Goal: Task Accomplishment & Management: Complete application form

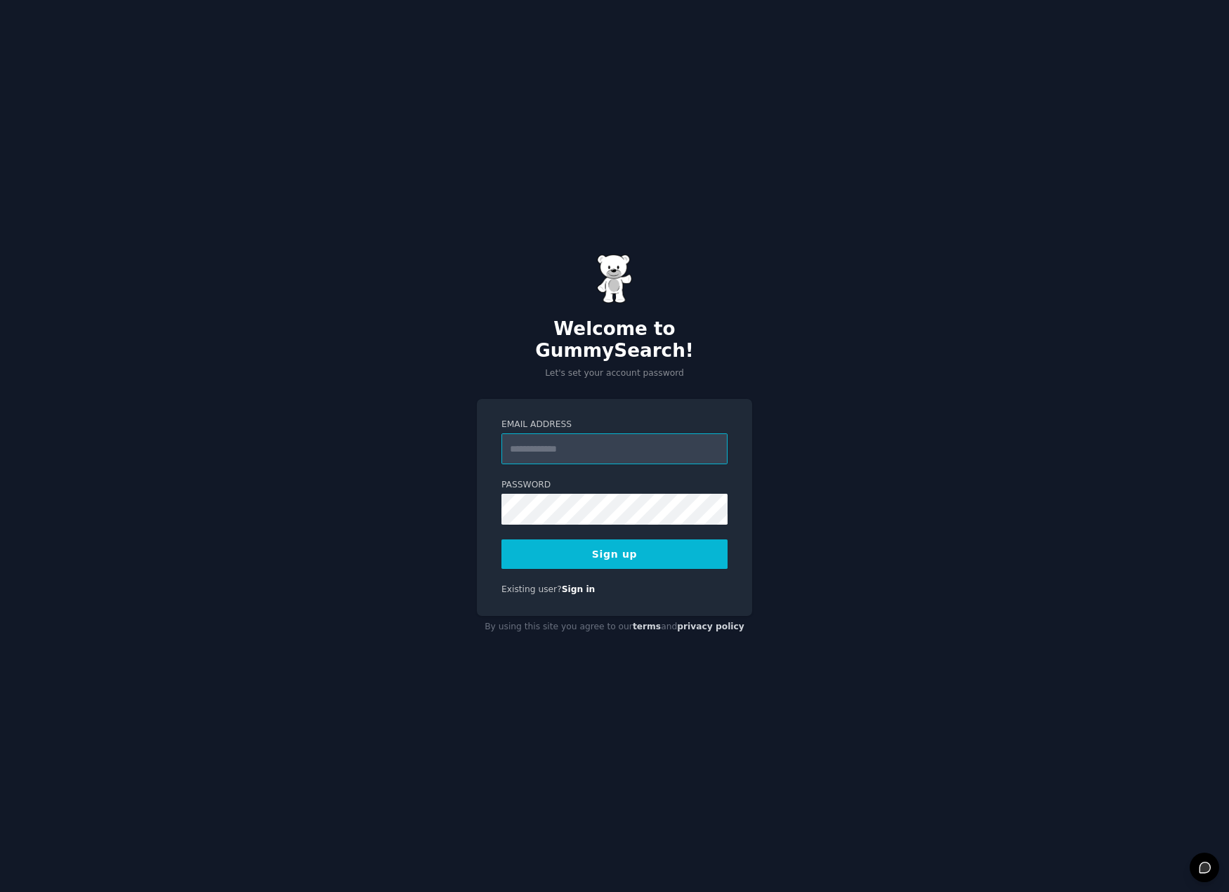
click at [581, 440] on input "Email Address" at bounding box center [614, 448] width 226 height 31
type input "**********"
click at [772, 332] on div "**********" at bounding box center [614, 446] width 1229 height 892
click at [555, 547] on button "Sign up" at bounding box center [614, 553] width 226 height 29
click at [615, 548] on button "Sign up" at bounding box center [614, 553] width 226 height 29
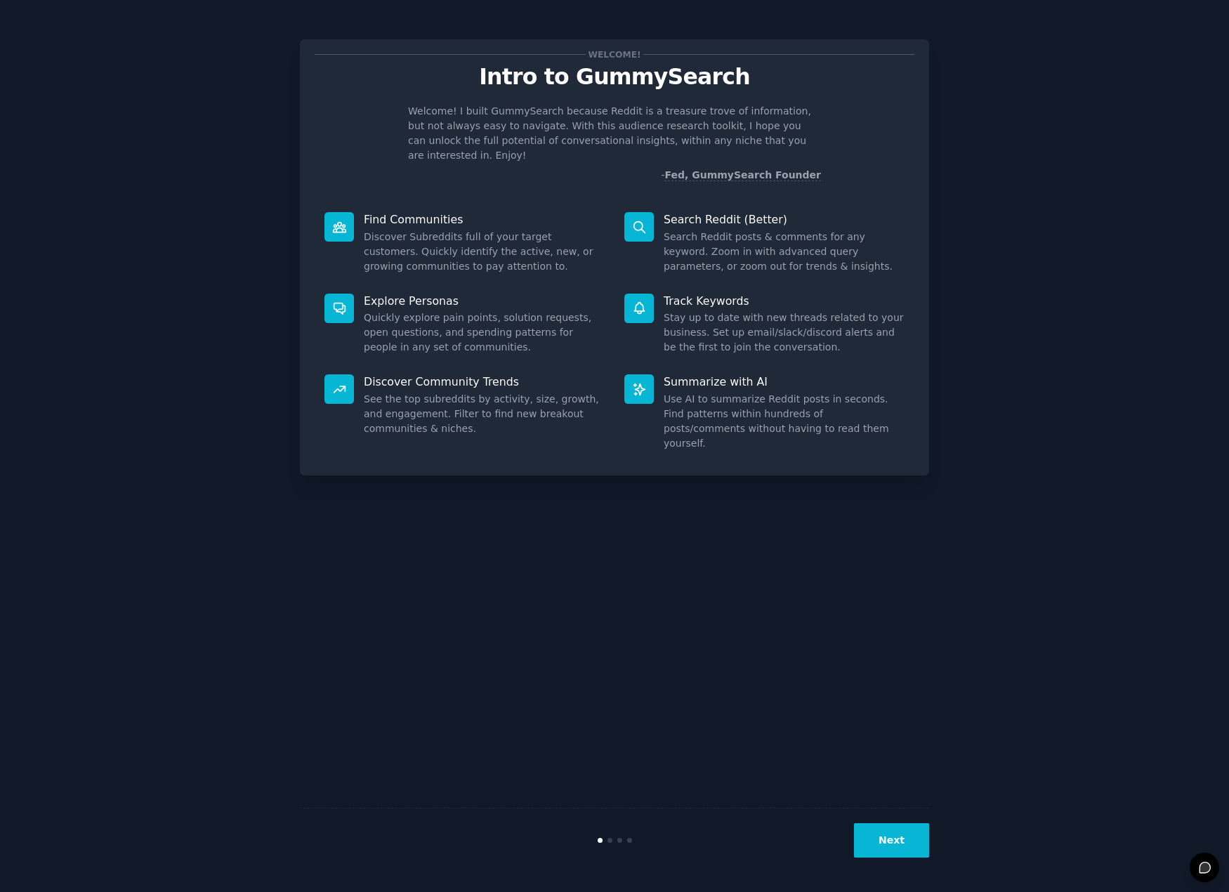
click at [896, 848] on button "Next" at bounding box center [891, 840] width 75 height 34
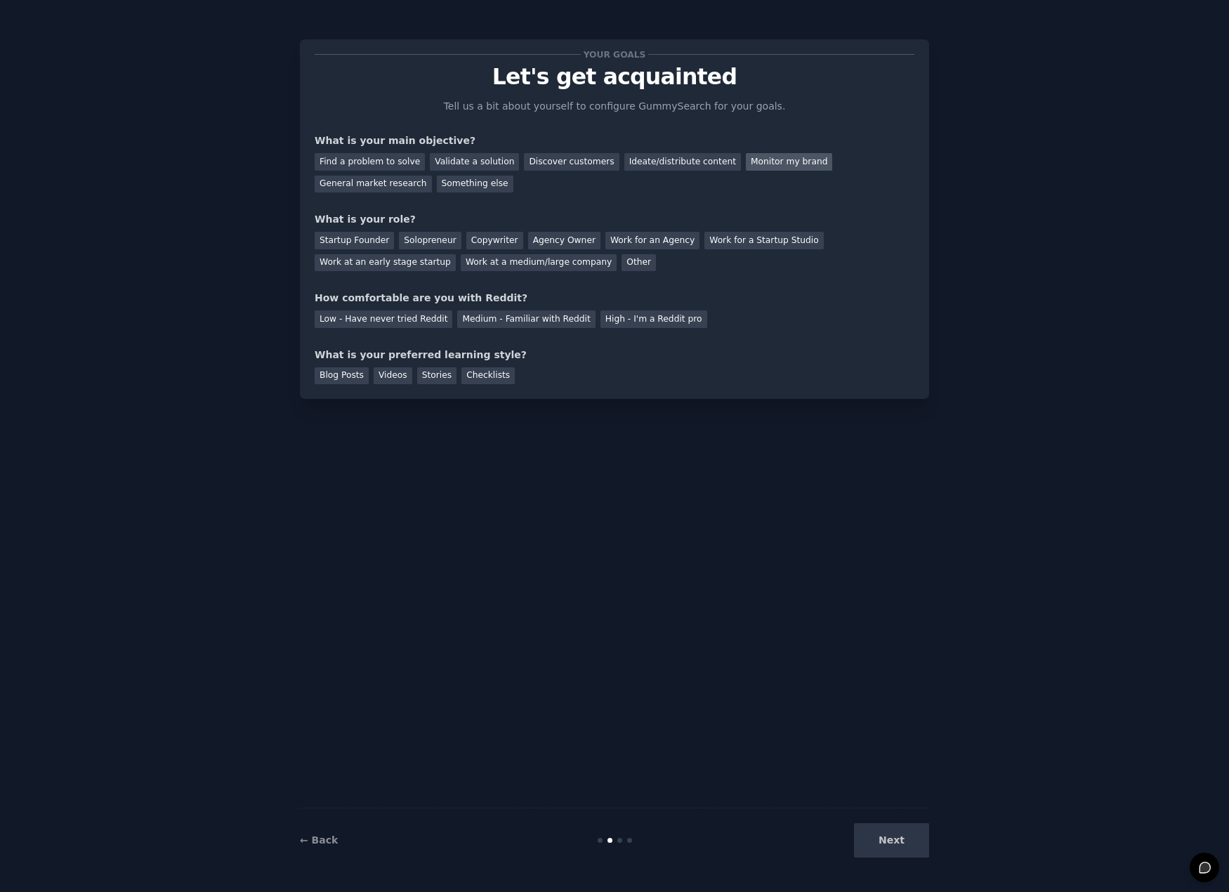
click at [746, 163] on div "Monitor my brand" at bounding box center [789, 162] width 86 height 18
click at [332, 242] on div "Startup Founder" at bounding box center [354, 241] width 79 height 18
click at [457, 321] on div "Medium - Familiar with Reddit" at bounding box center [526, 319] width 138 height 18
drag, startPoint x: 362, startPoint y: 355, endPoint x: 494, endPoint y: 355, distance: 132.0
click at [494, 355] on div "What is your preferred learning style?" at bounding box center [615, 355] width 600 height 15
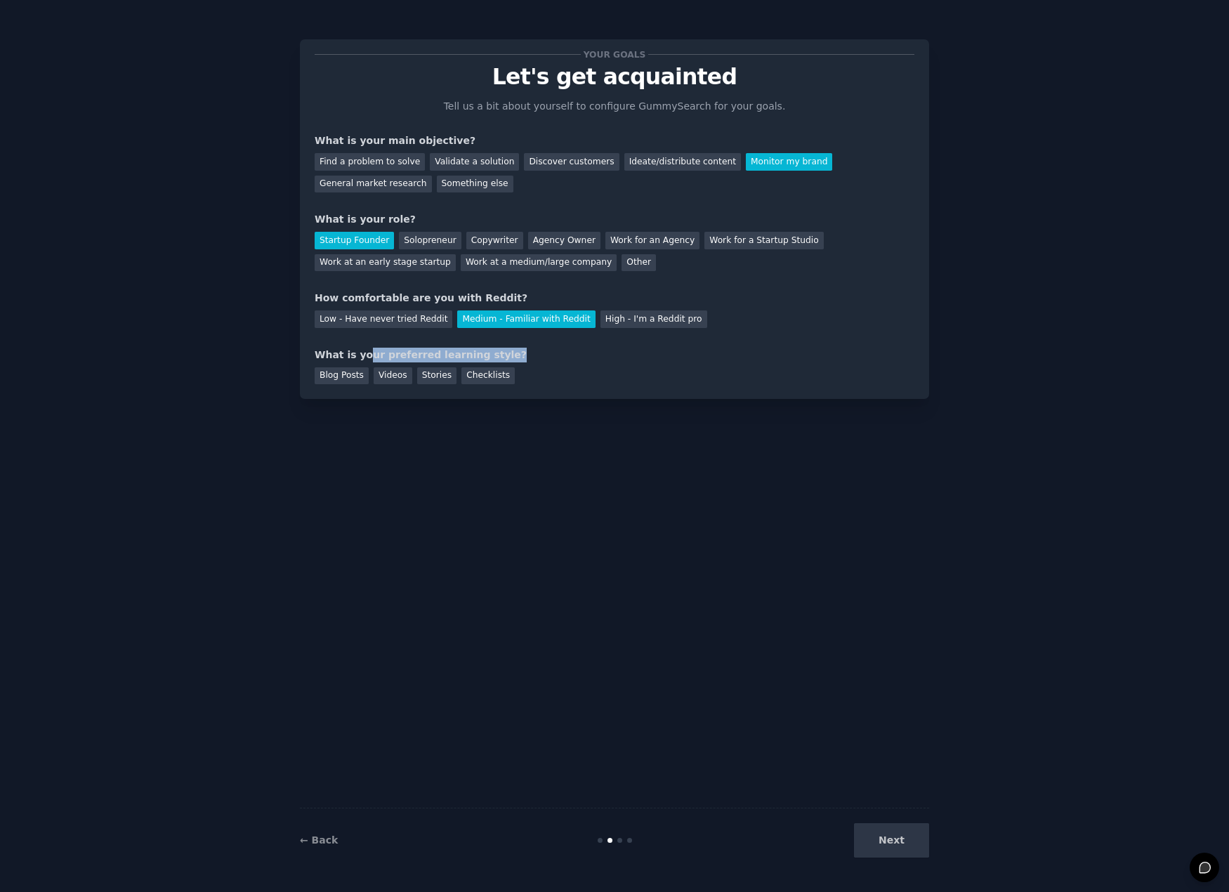
click at [494, 355] on div "What is your preferred learning style?" at bounding box center [615, 355] width 600 height 15
click at [324, 377] on div "Blog Posts" at bounding box center [342, 376] width 54 height 18
click at [894, 839] on button "Next" at bounding box center [891, 840] width 75 height 34
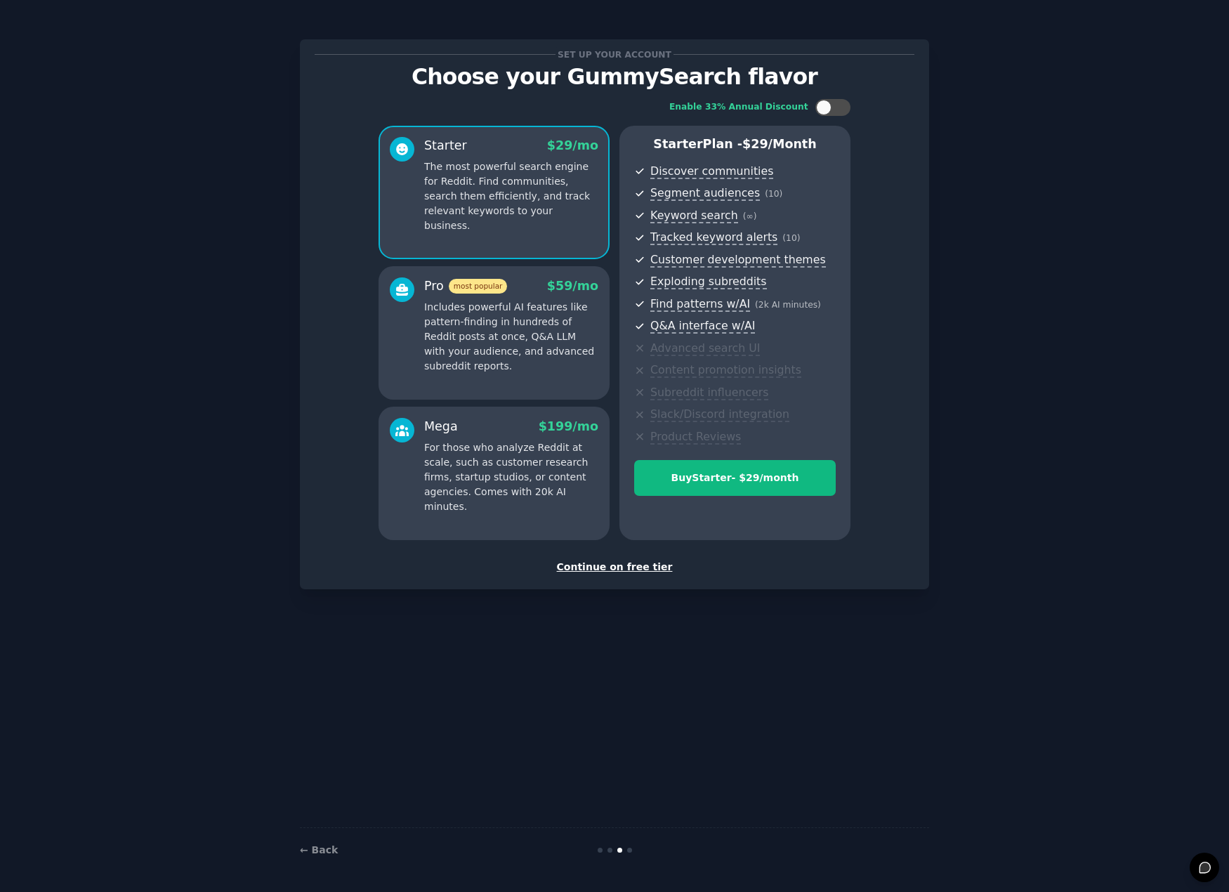
click at [634, 570] on div "Continue on free tier" at bounding box center [615, 567] width 600 height 15
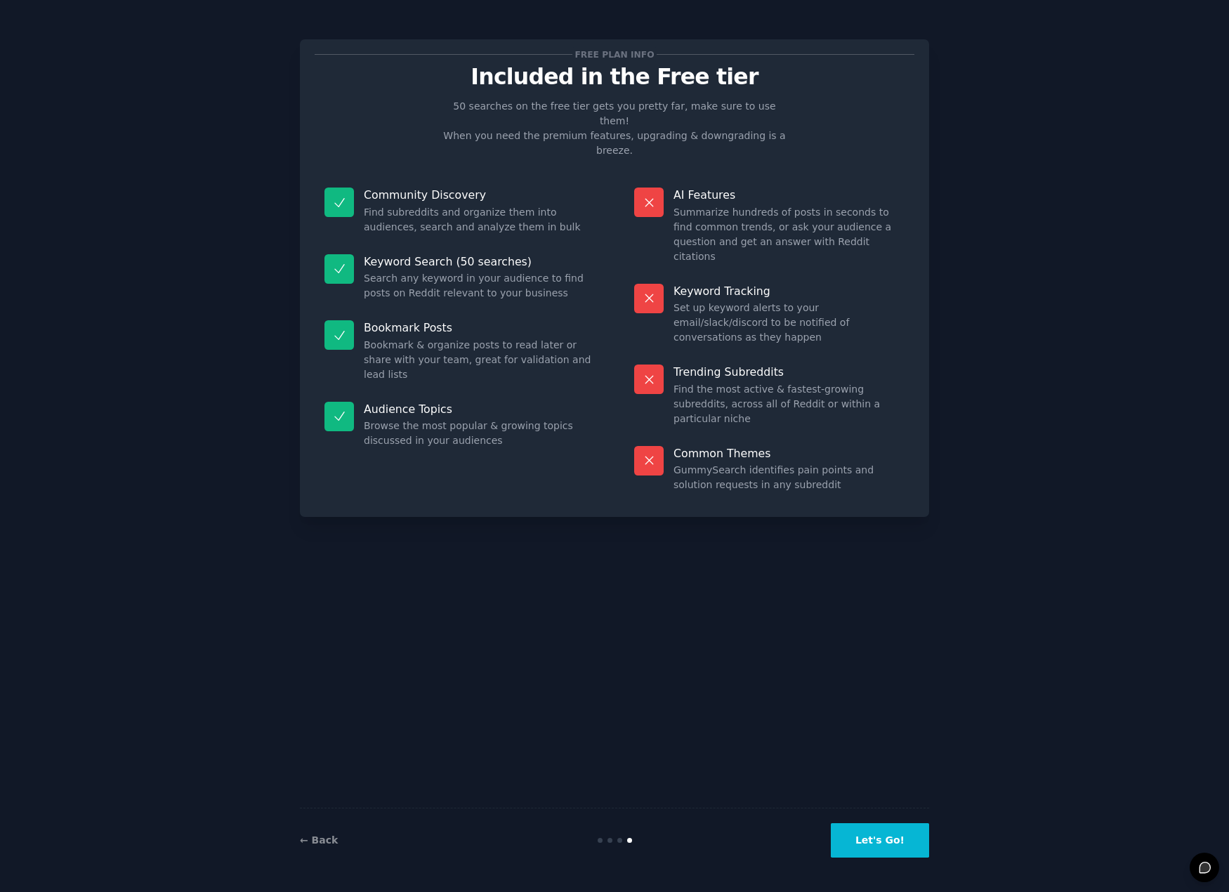
click at [895, 850] on button "Let's Go!" at bounding box center [880, 840] width 98 height 34
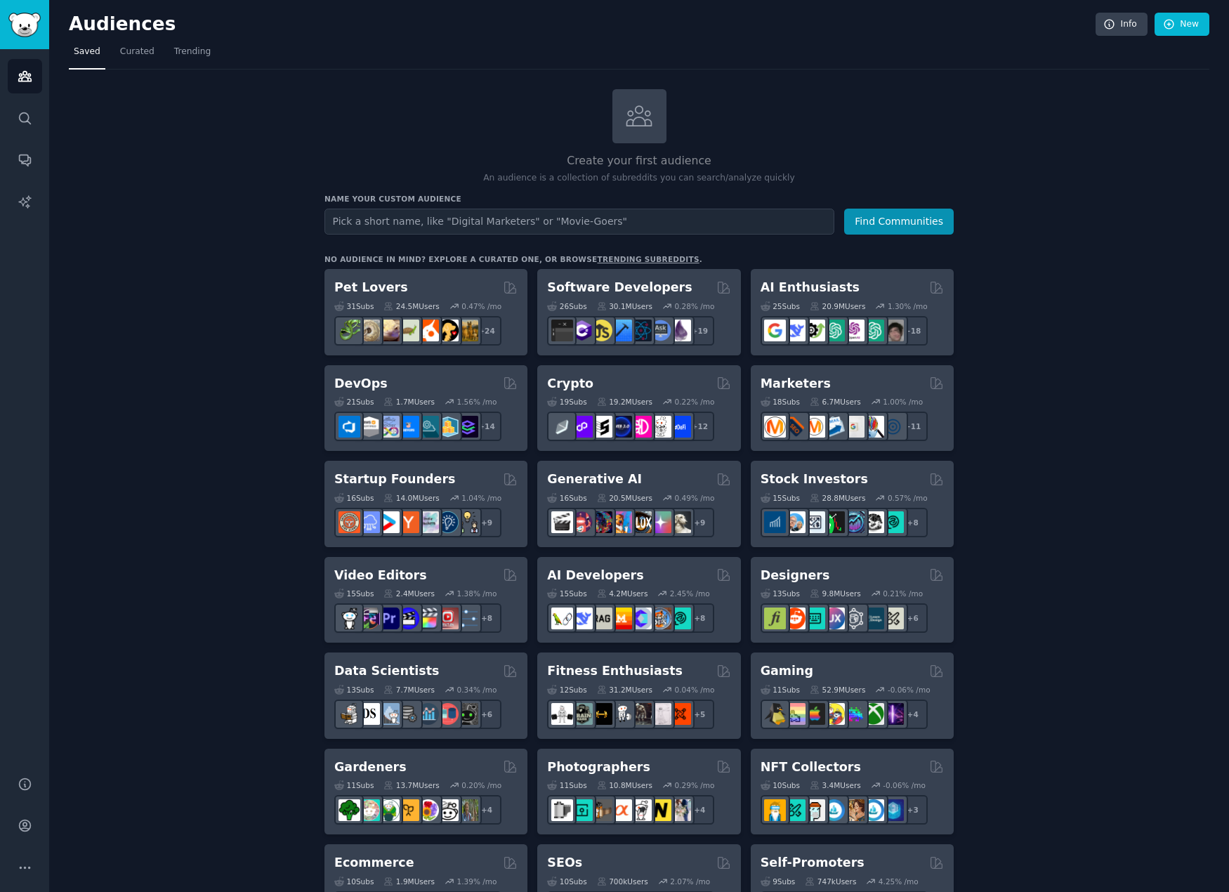
click at [645, 223] on input "text" at bounding box center [579, 222] width 510 height 26
type input "finance"
click at [920, 216] on button "Find Communities" at bounding box center [899, 222] width 110 height 26
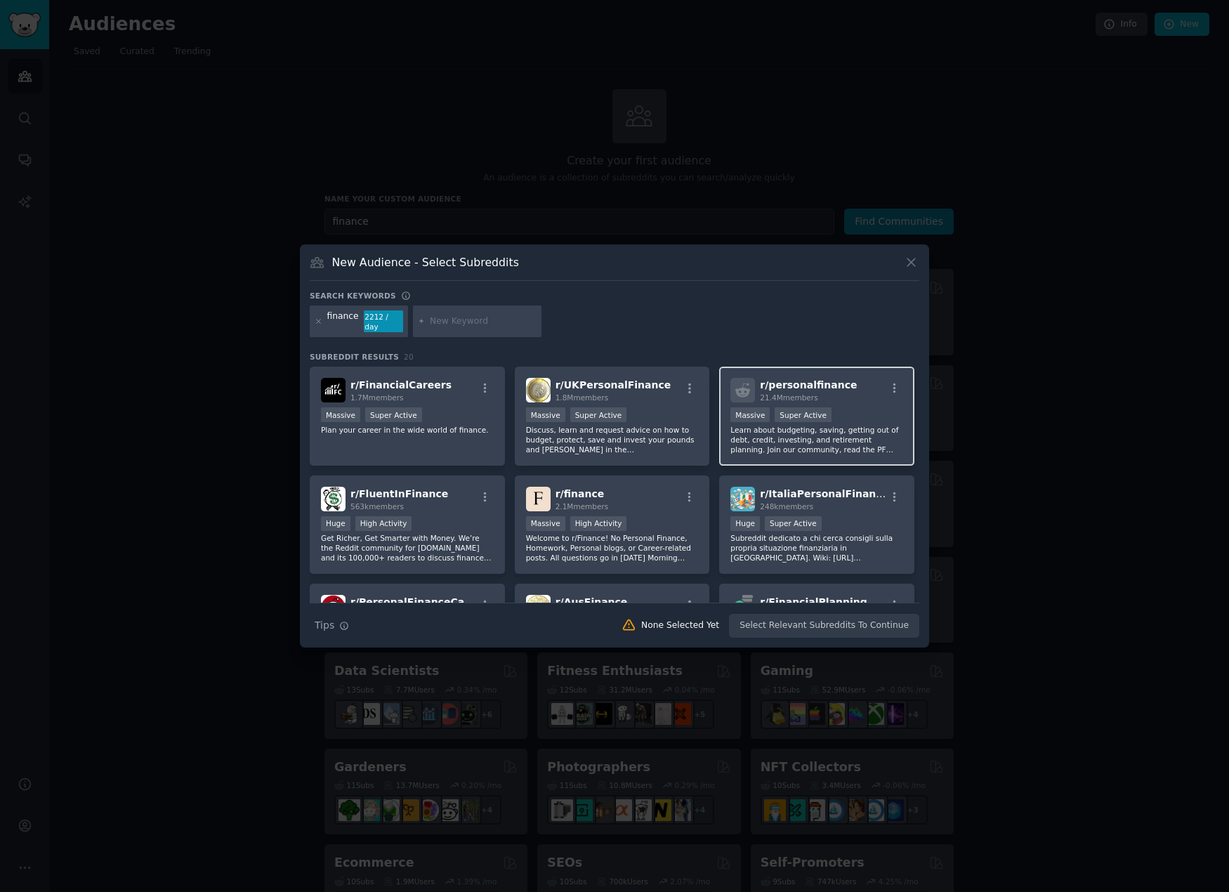
click at [852, 425] on p "Learn about budgeting, saving, getting out of debt, credit, investing, and reti…" at bounding box center [816, 439] width 173 height 29
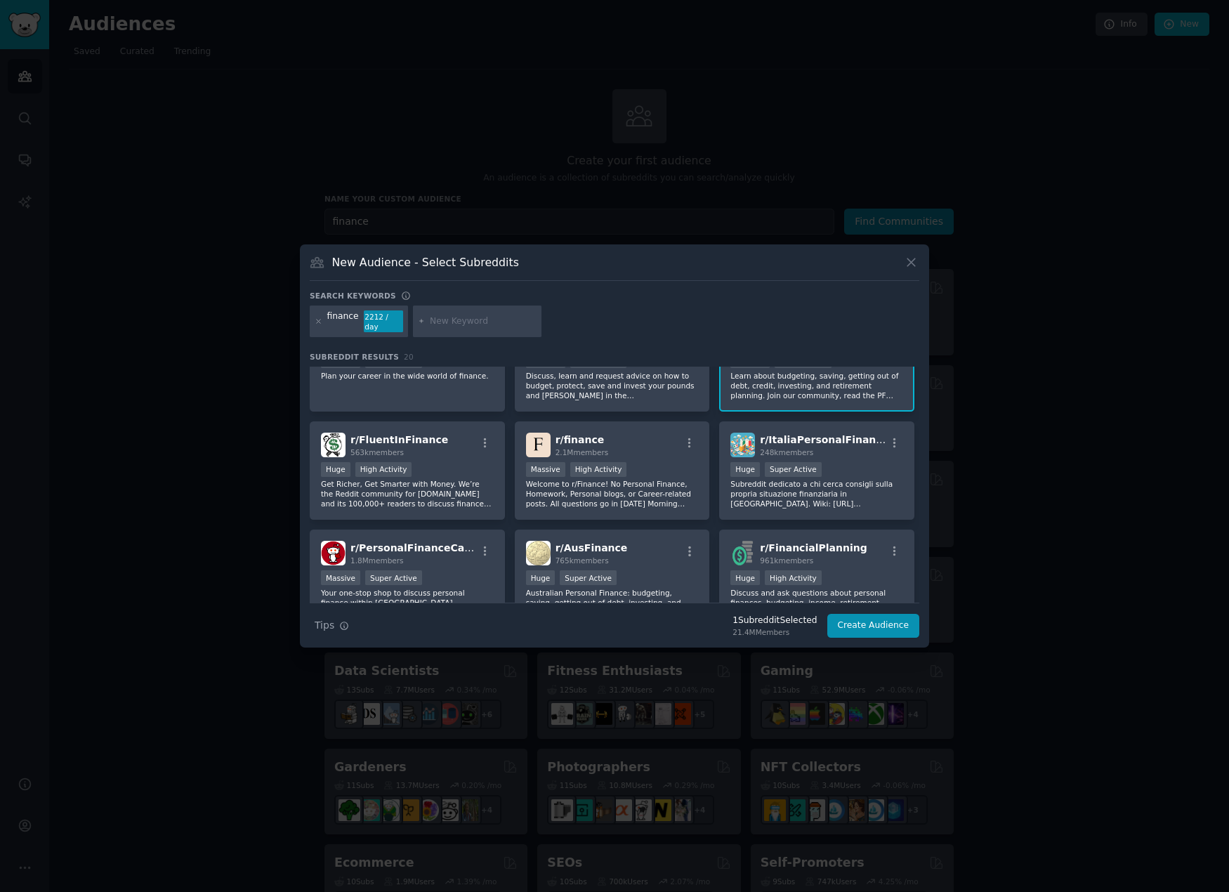
scroll to position [70, 0]
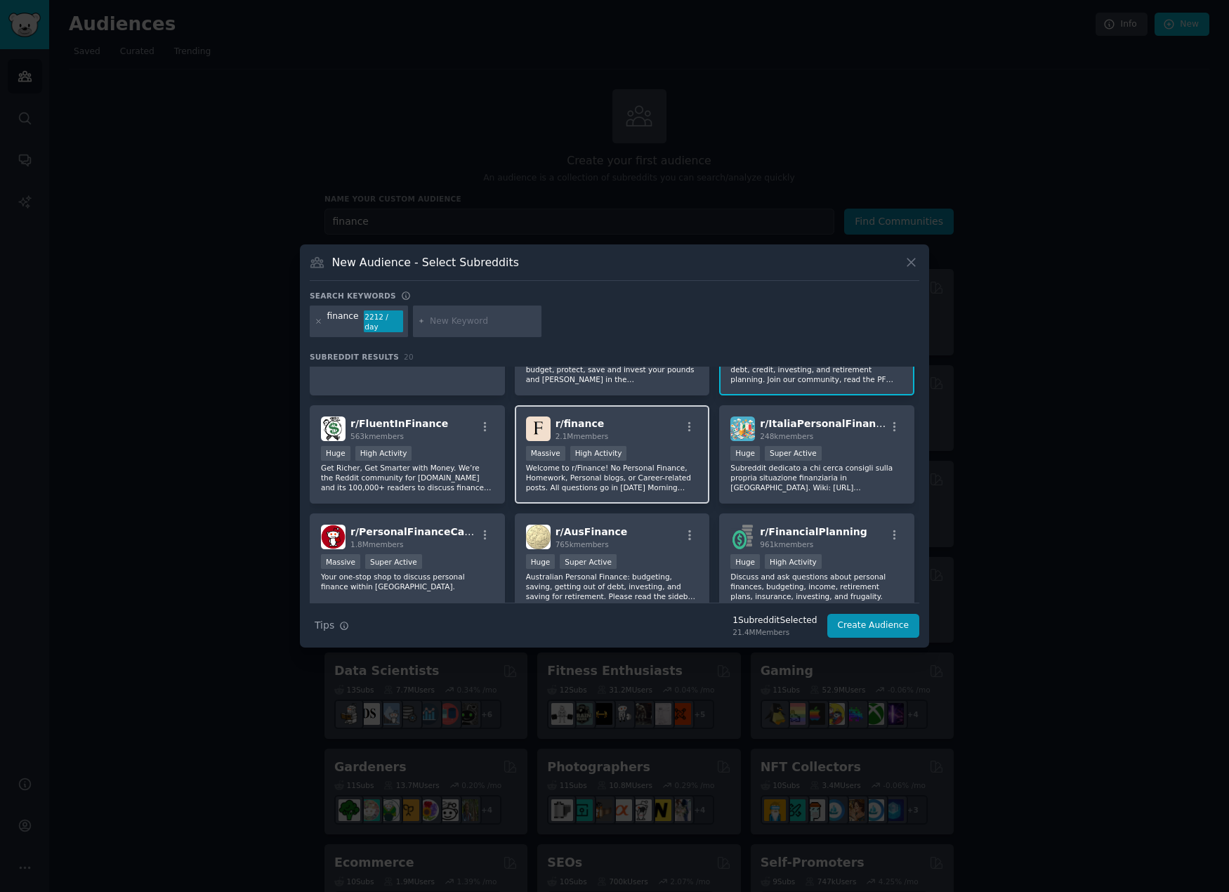
click at [644, 463] on p "Welcome to r/Finance! No Personal Finance, Homework, Personal blogs, or Career-…" at bounding box center [612, 477] width 173 height 29
click at [858, 446] on div "Huge Super Active" at bounding box center [816, 455] width 173 height 18
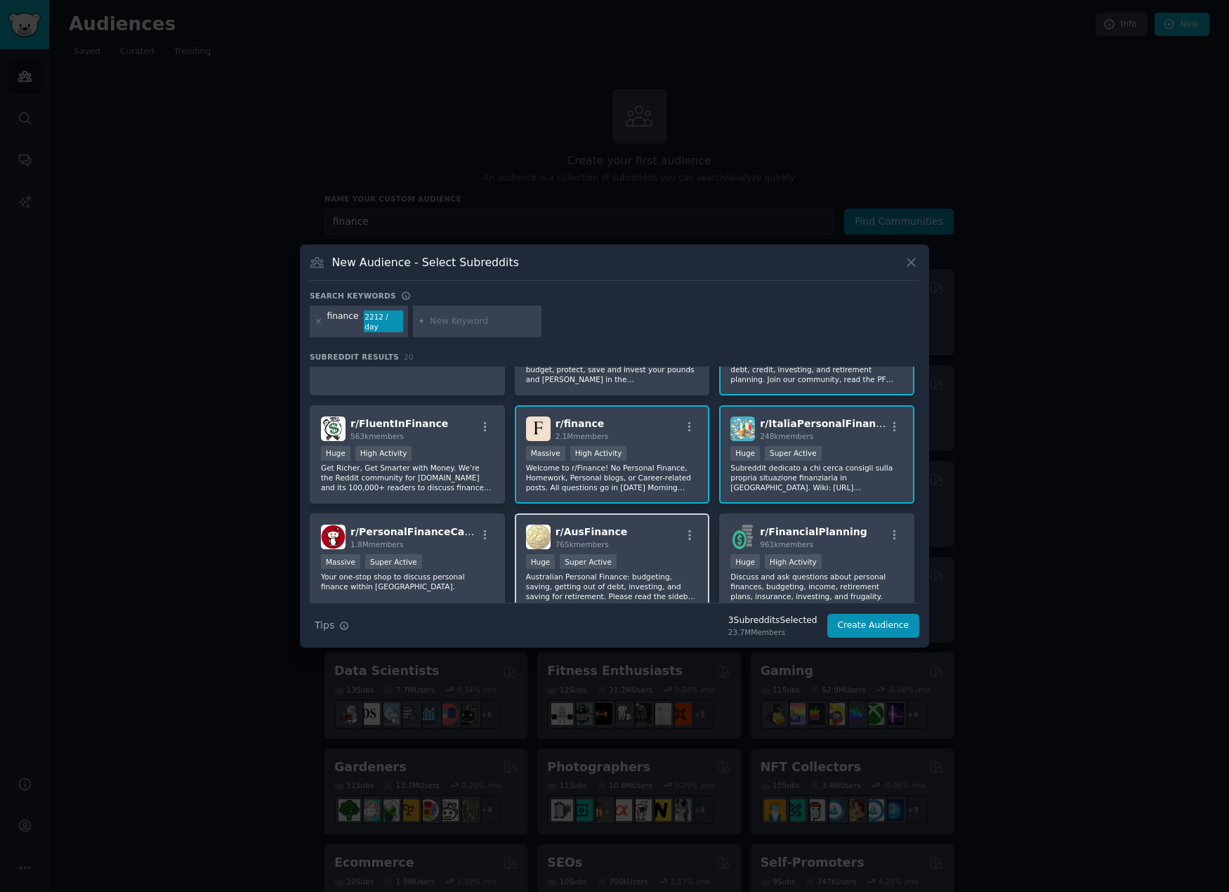
click at [650, 558] on div ">= 95th percentile for submissions / day Huge Super Active" at bounding box center [612, 563] width 173 height 18
click at [850, 554] on div ">= 80th percentile for submissions / day Huge High Activity" at bounding box center [816, 563] width 173 height 18
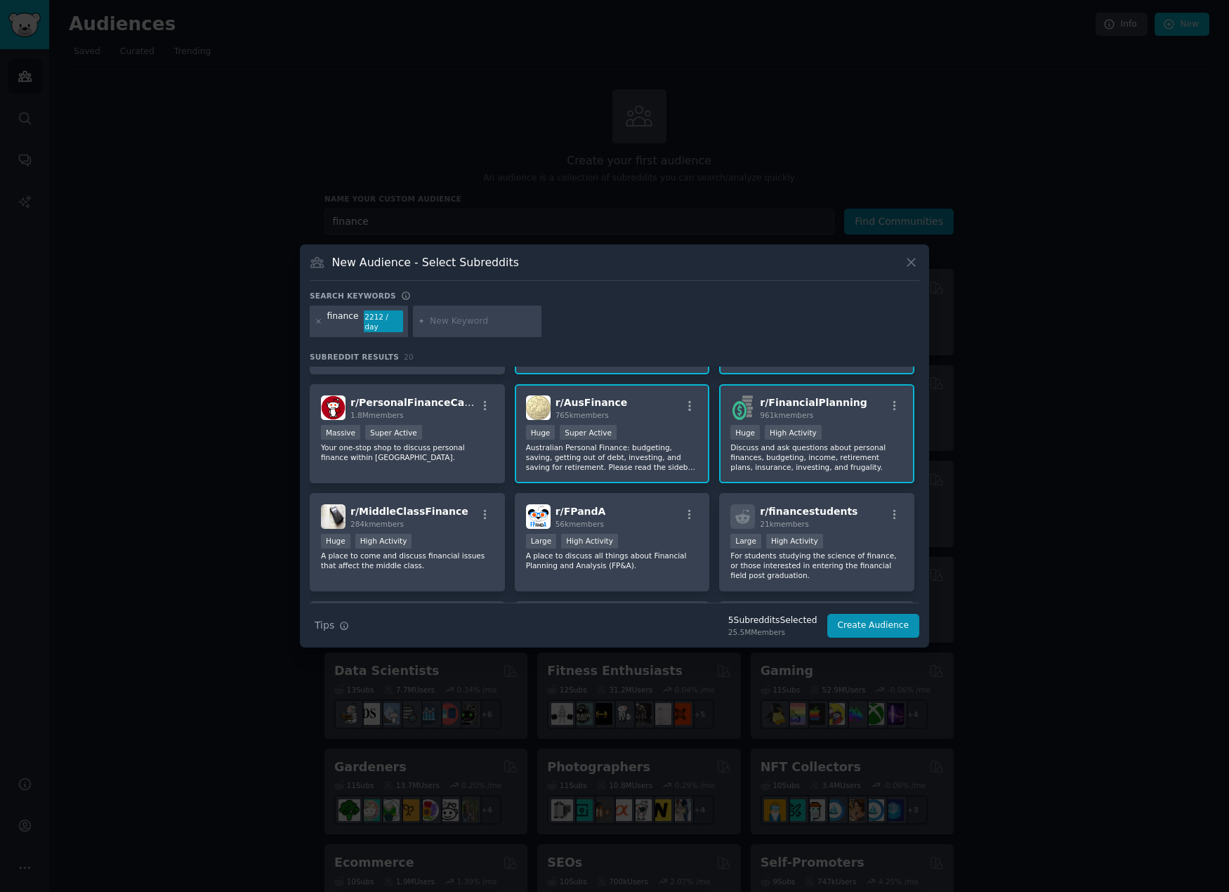
scroll to position [211, 0]
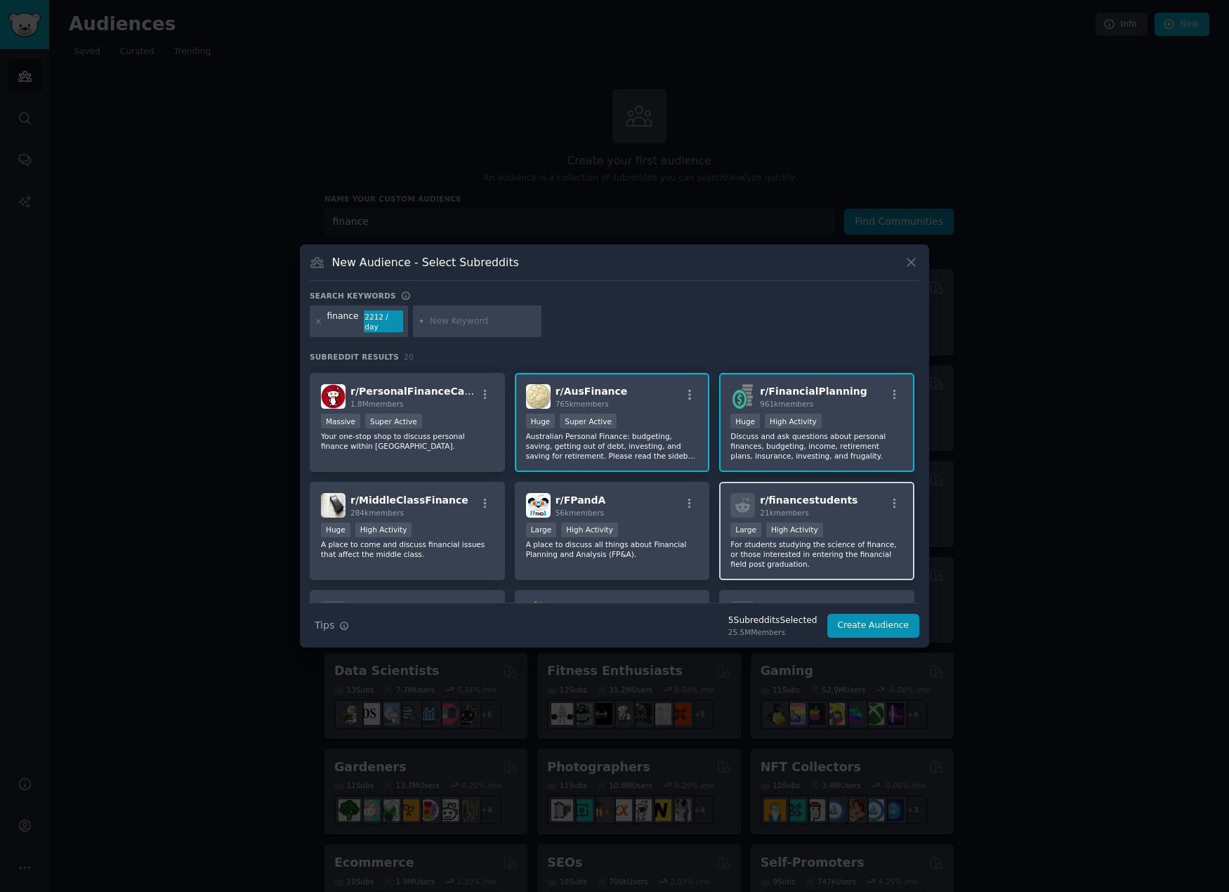
click at [850, 531] on div "Large High Activity" at bounding box center [816, 532] width 173 height 18
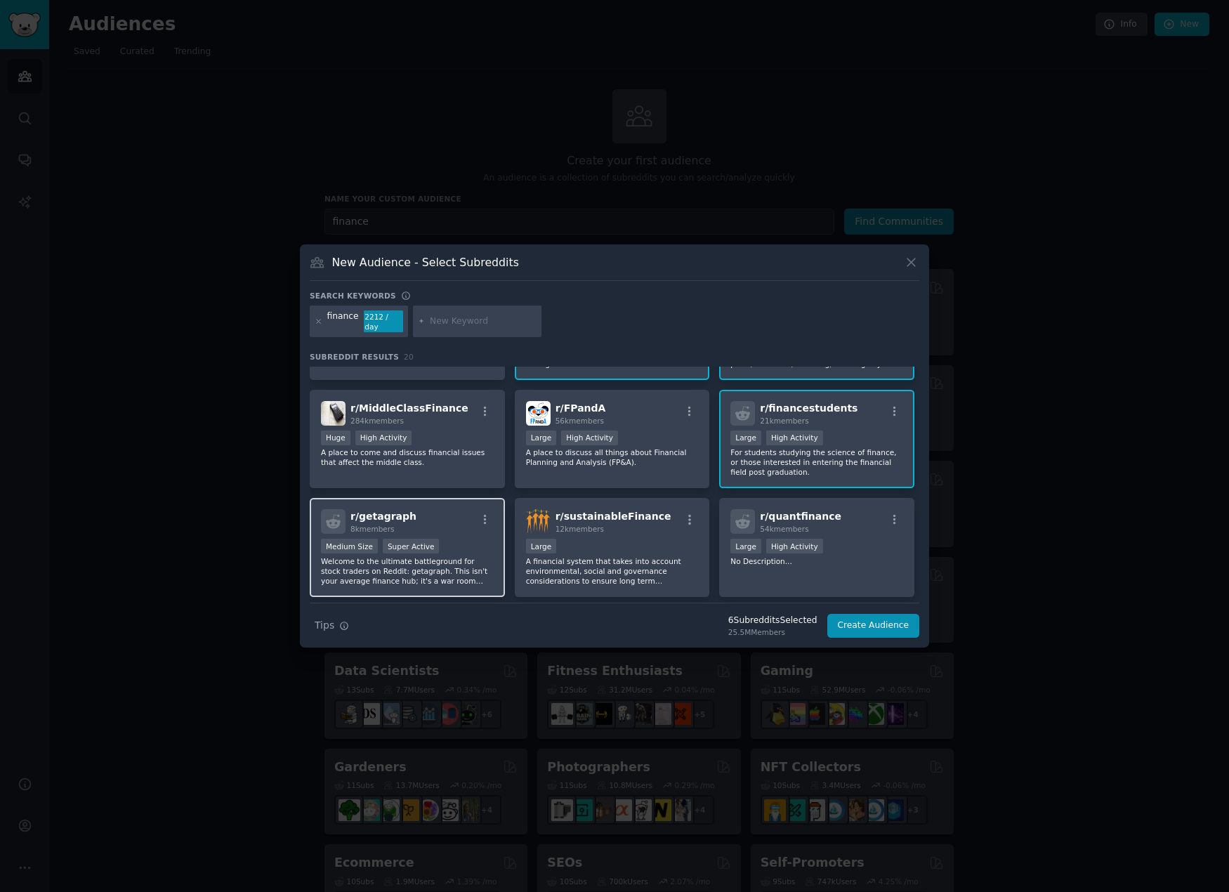
scroll to position [351, 0]
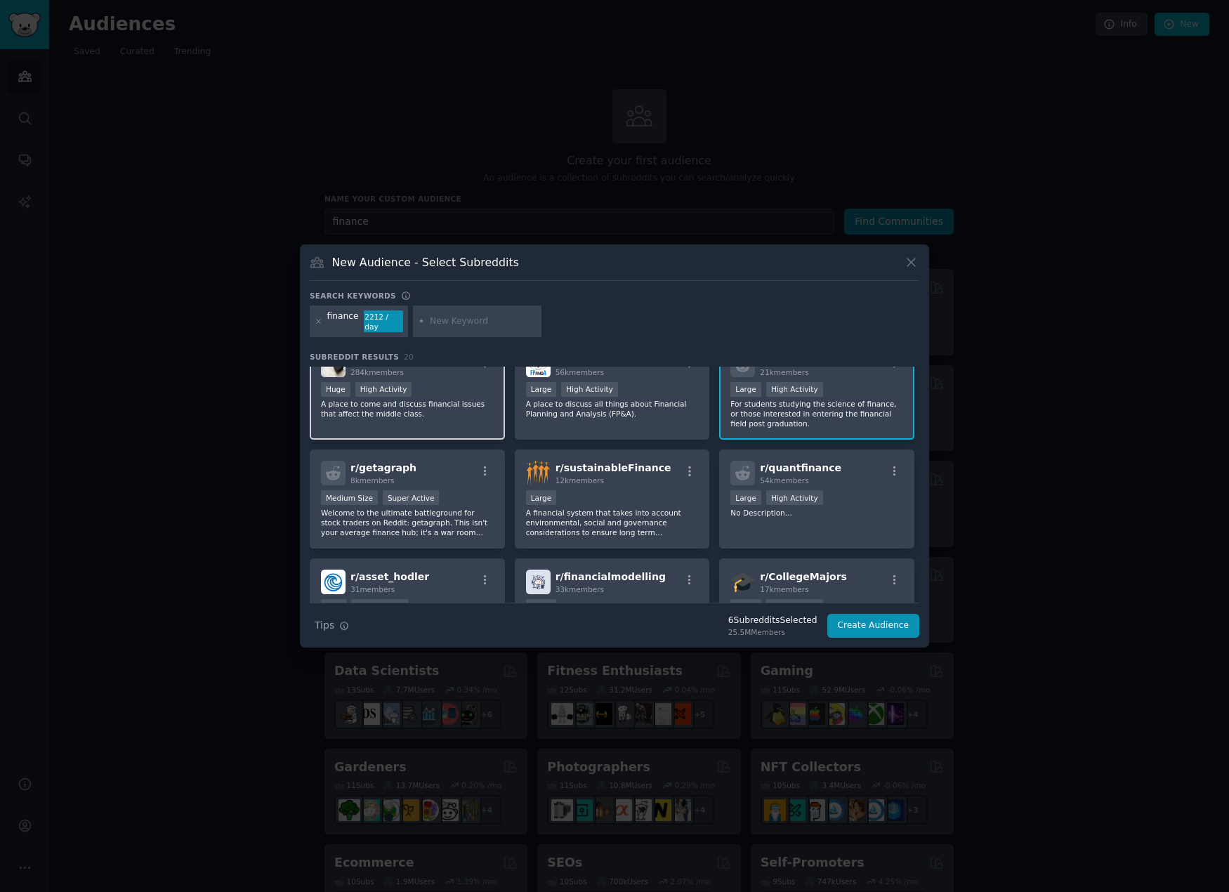
click at [449, 402] on p "A place to come and discuss financial issues that affect the middle class." at bounding box center [407, 409] width 173 height 20
click at [852, 508] on p "No Description..." at bounding box center [816, 513] width 173 height 10
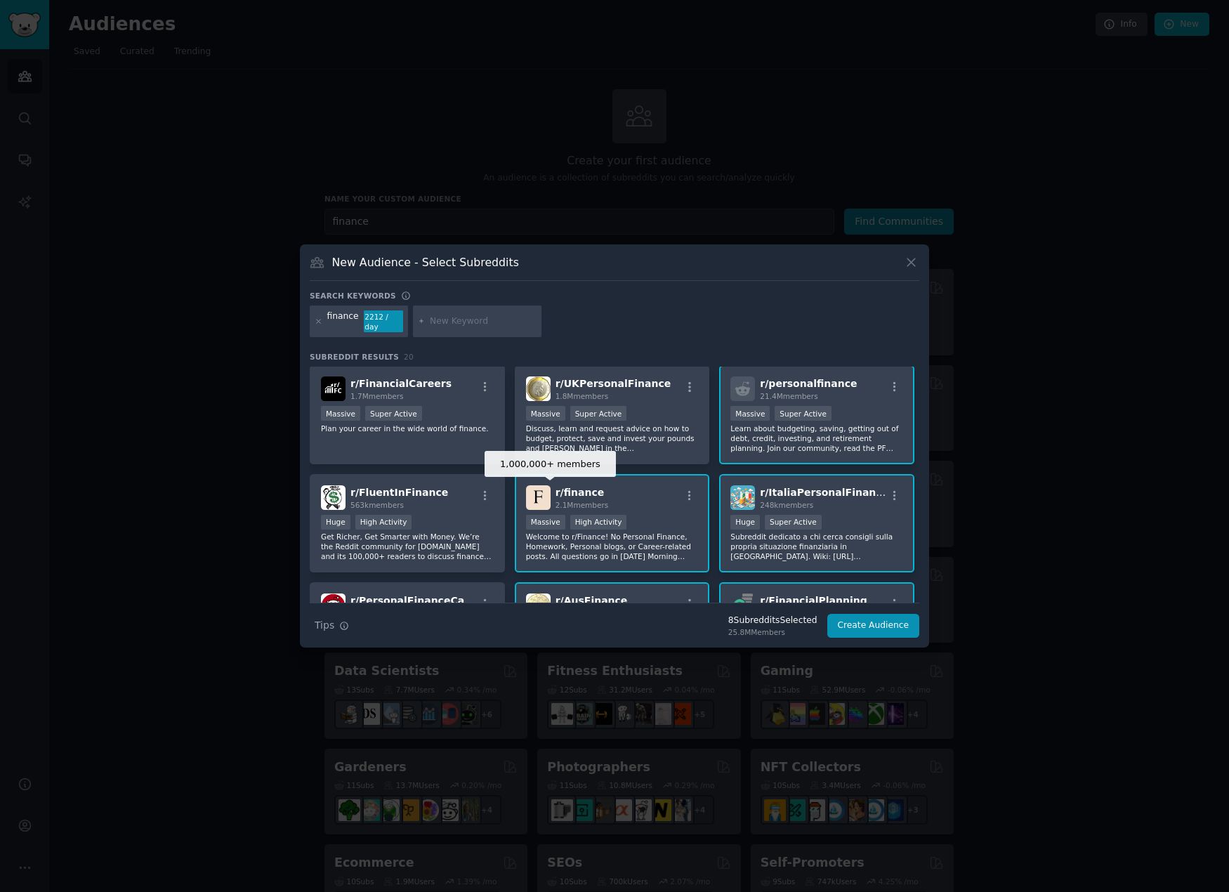
scroll to position [0, 0]
click at [446, 426] on p "Plan your career in the wide world of finance." at bounding box center [407, 430] width 173 height 10
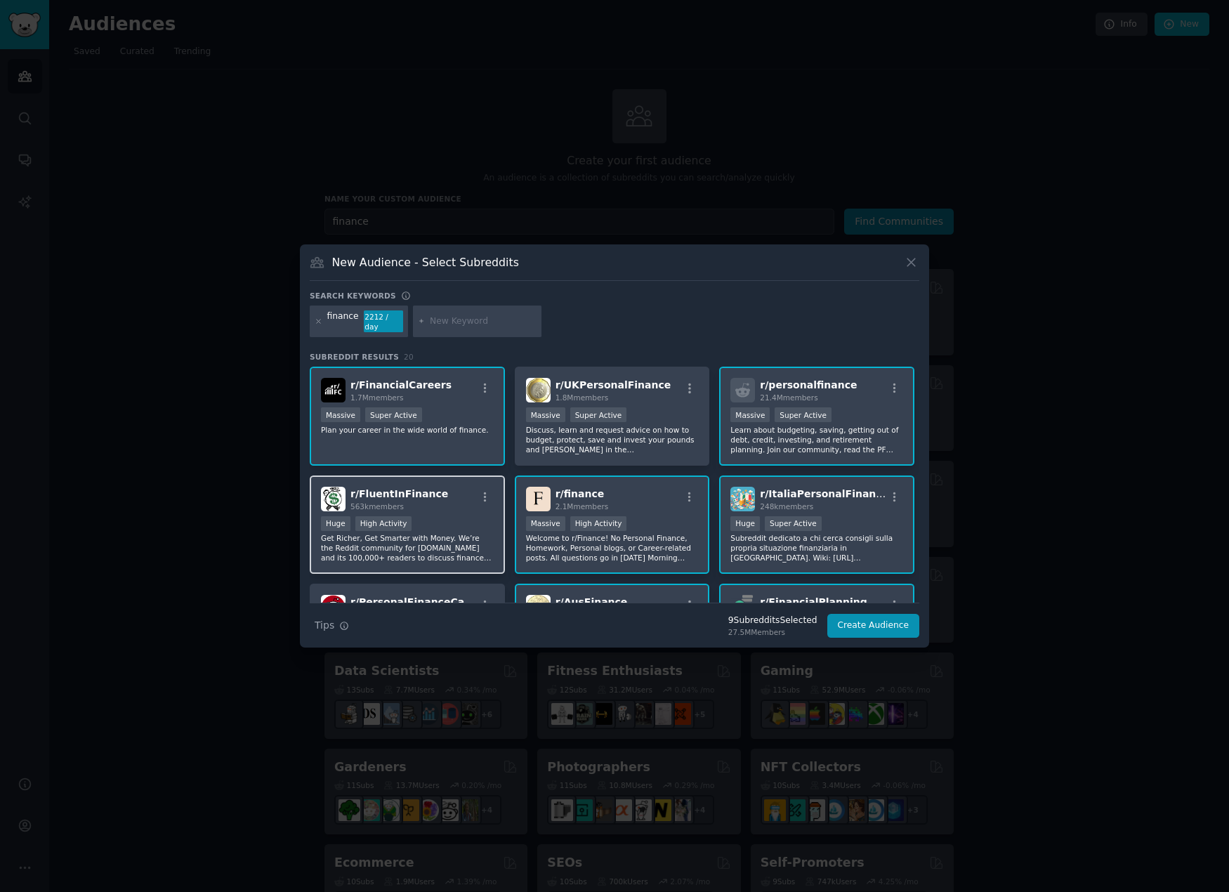
click at [445, 525] on div "Huge High Activity" at bounding box center [407, 525] width 173 height 18
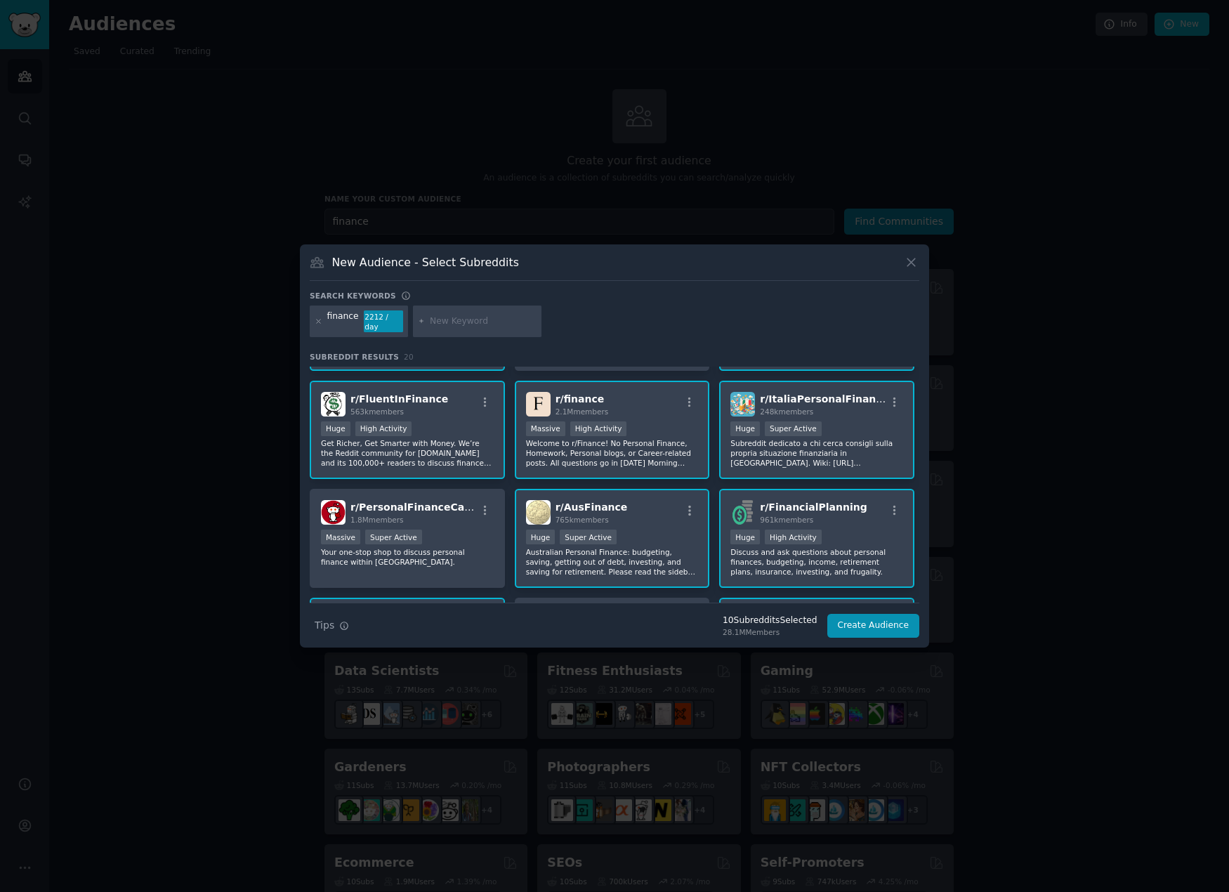
scroll to position [70, 0]
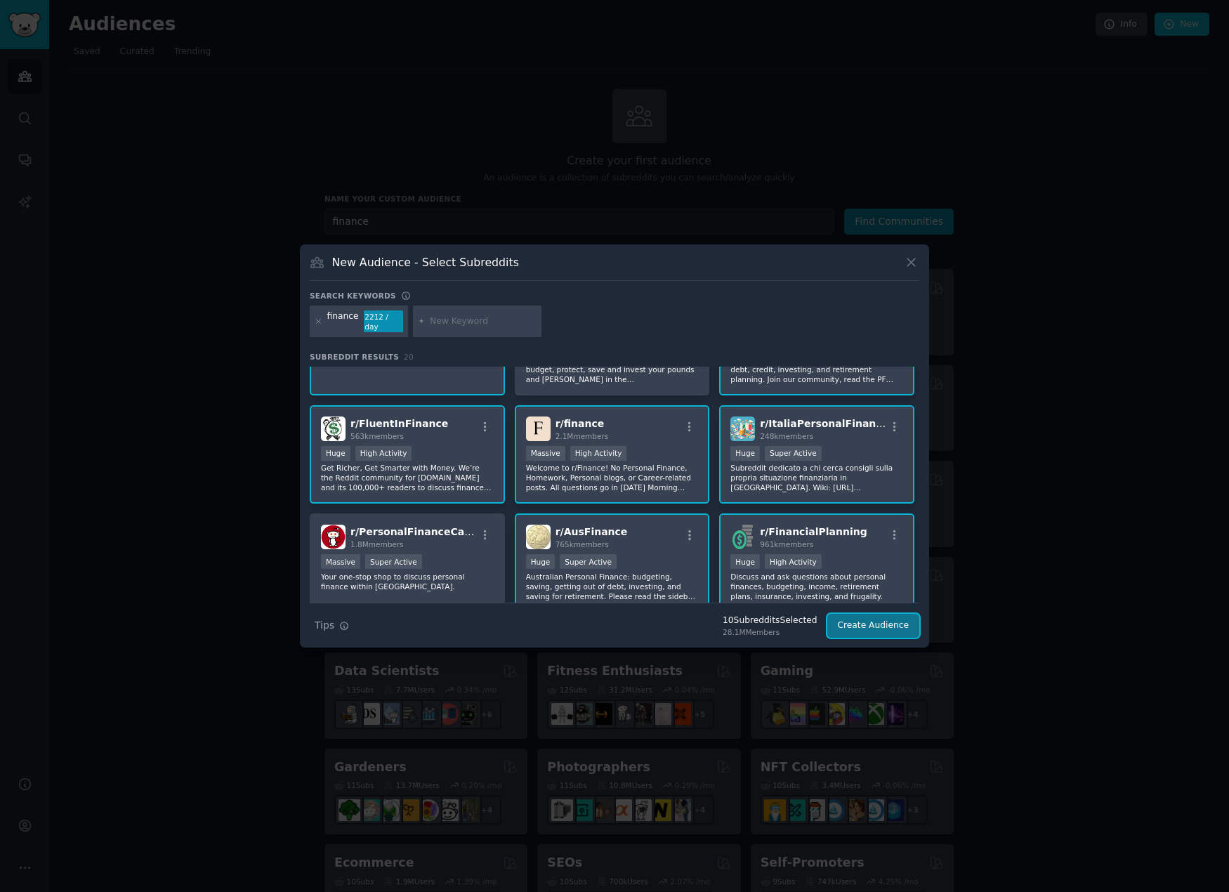
click at [881, 617] on button "Create Audience" at bounding box center [873, 626] width 93 height 24
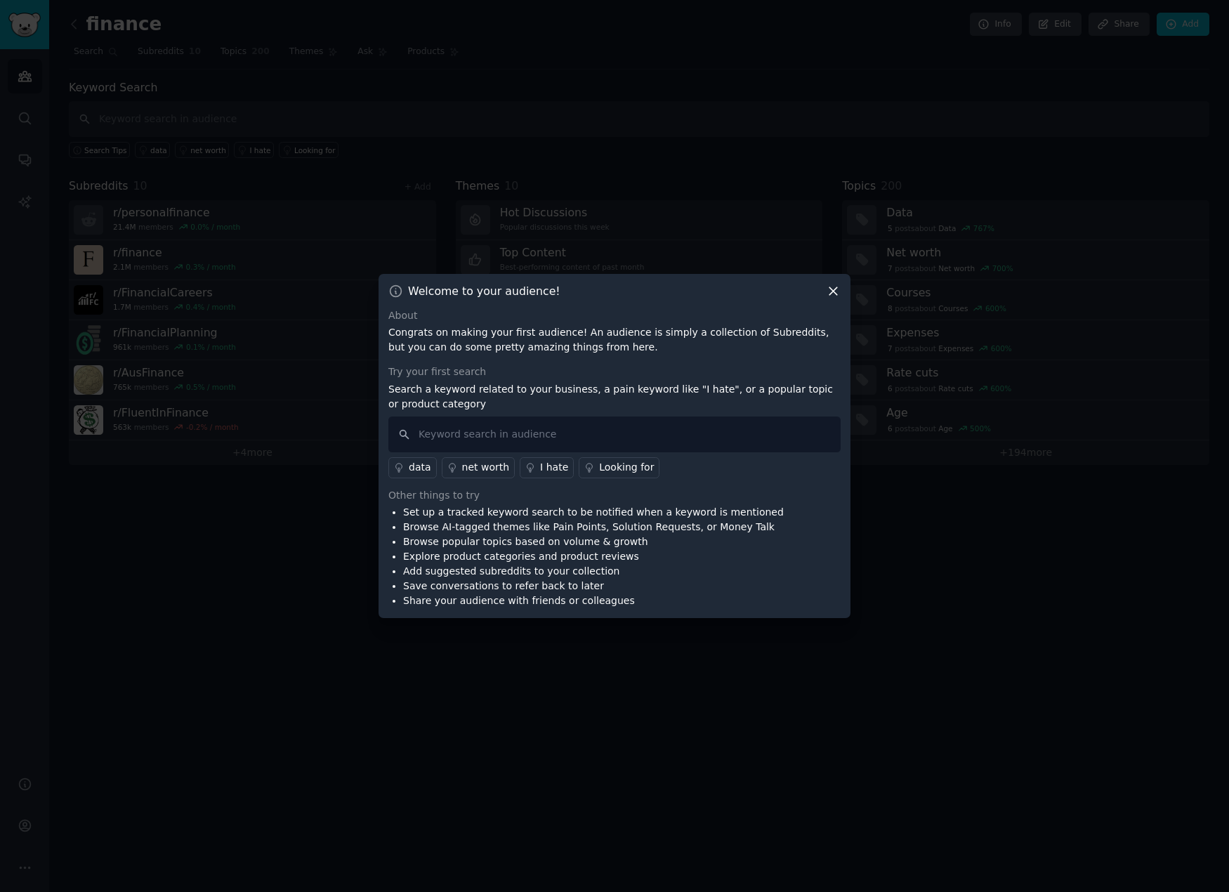
click at [475, 331] on p "Congrats on making your first audience! An audience is simply a collection of S…" at bounding box center [614, 339] width 452 height 29
click at [590, 331] on p "Congrats on making your first audience! An audience is simply a collection of S…" at bounding box center [614, 339] width 452 height 29
click at [489, 436] on input "text" at bounding box center [614, 434] width 452 height 36
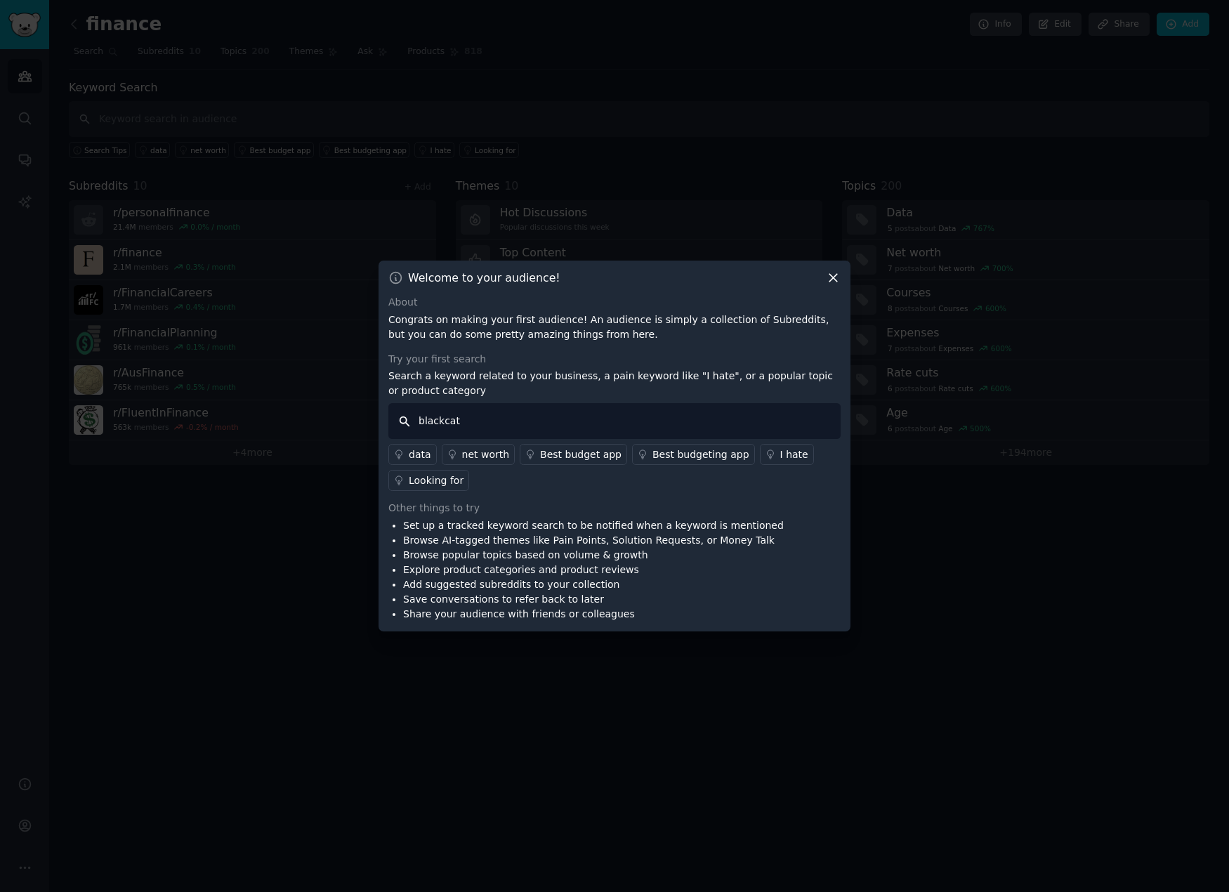
type input "blackcat"
click at [552, 501] on div "Other things to try" at bounding box center [614, 508] width 452 height 15
click at [498, 421] on input "blackcat" at bounding box center [614, 421] width 452 height 36
click at [831, 275] on icon at bounding box center [833, 277] width 15 height 15
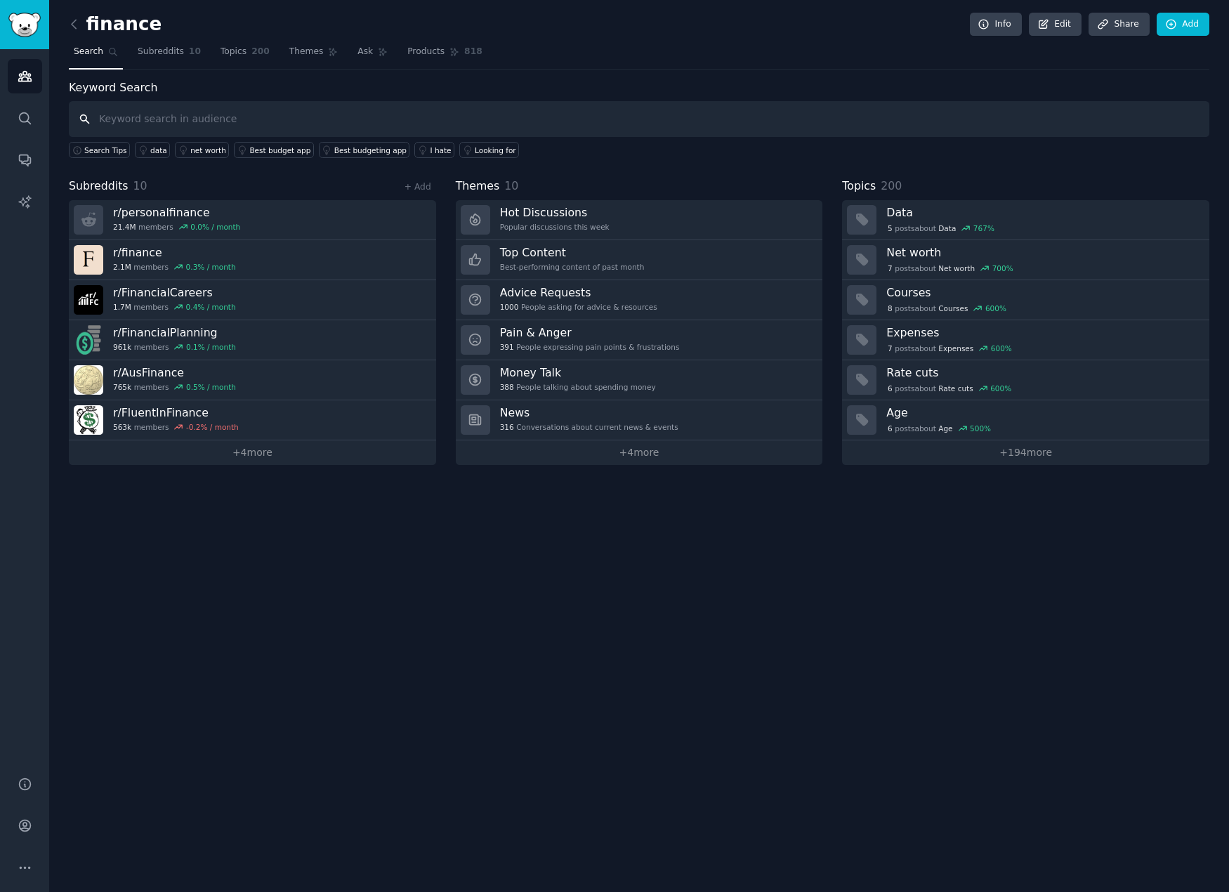
click at [222, 121] on input "text" at bounding box center [639, 119] width 1141 height 36
type input "blackcat"
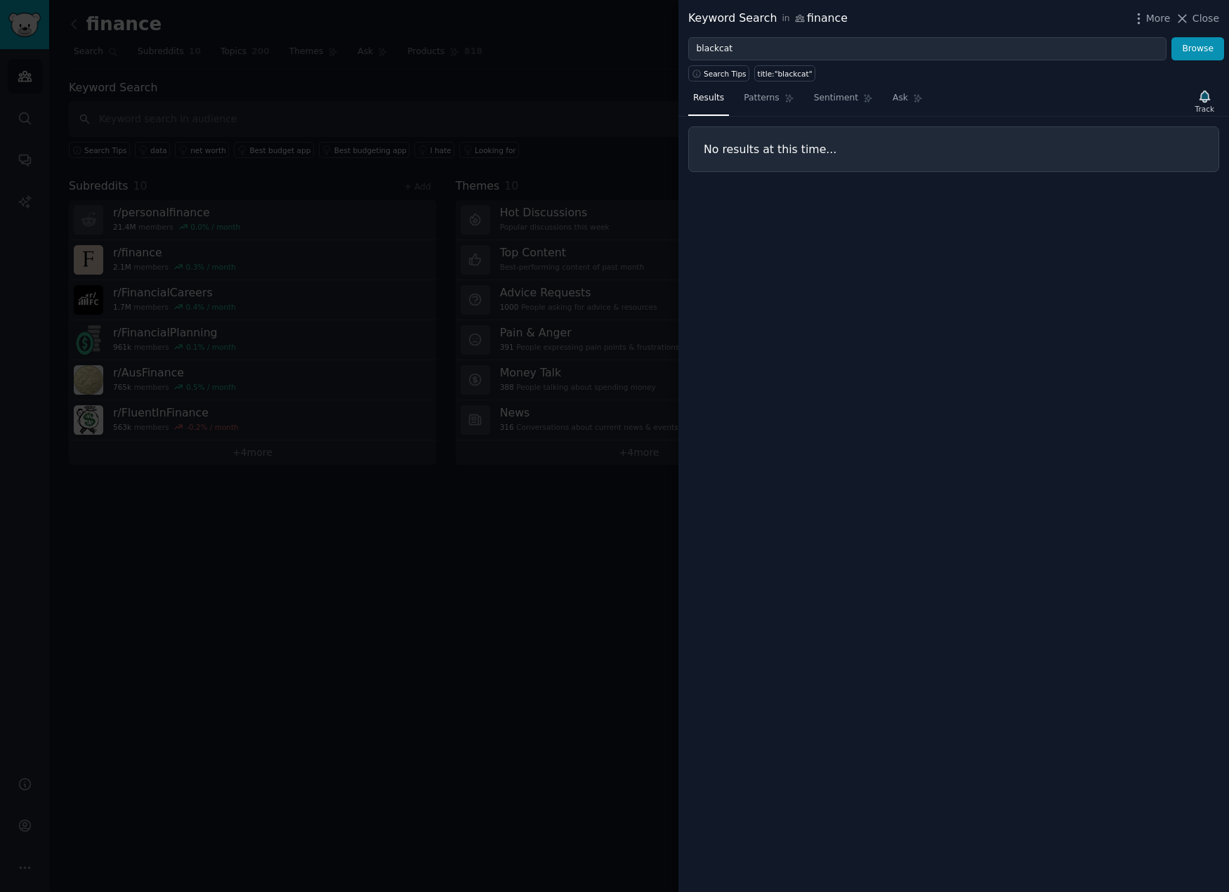
click at [593, 48] on div at bounding box center [614, 446] width 1229 height 892
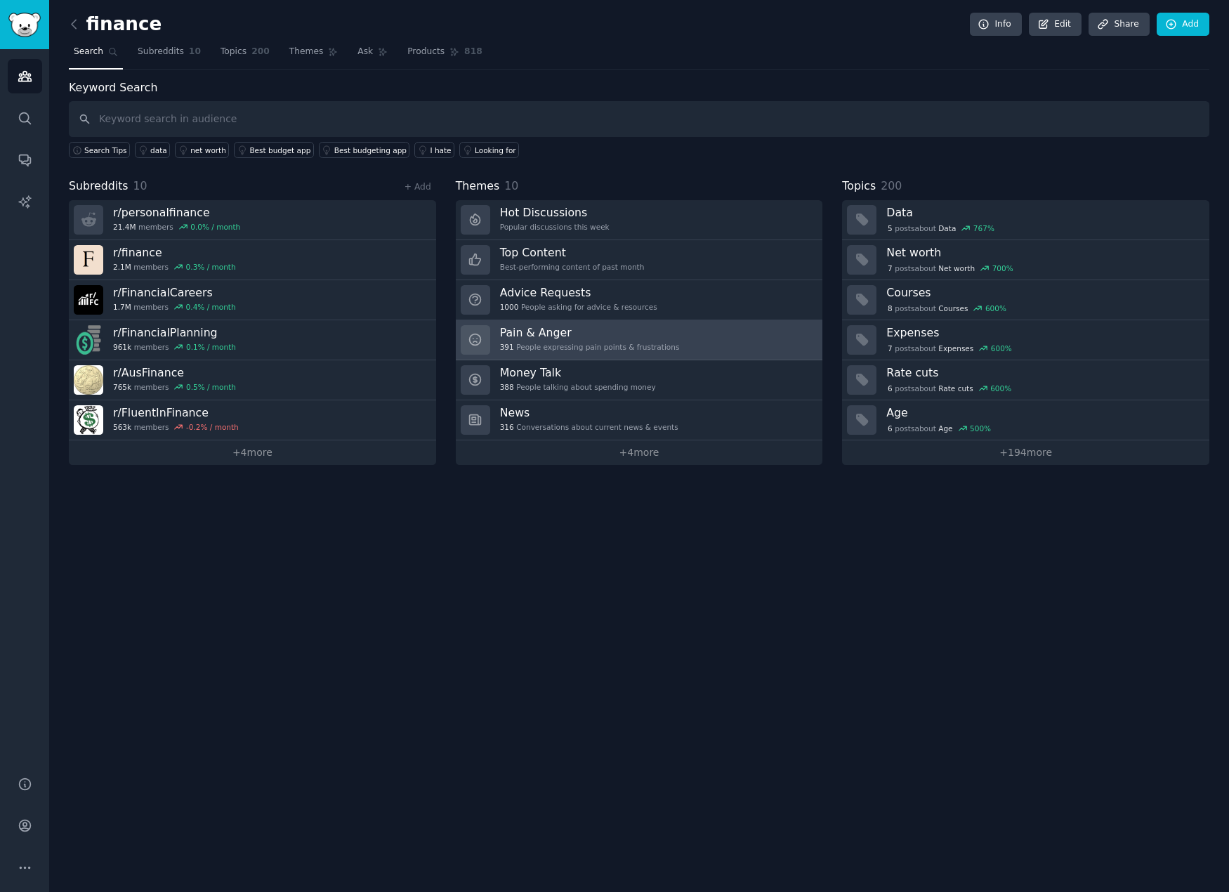
click at [605, 337] on h3 "Pain & Anger" at bounding box center [590, 332] width 180 height 15
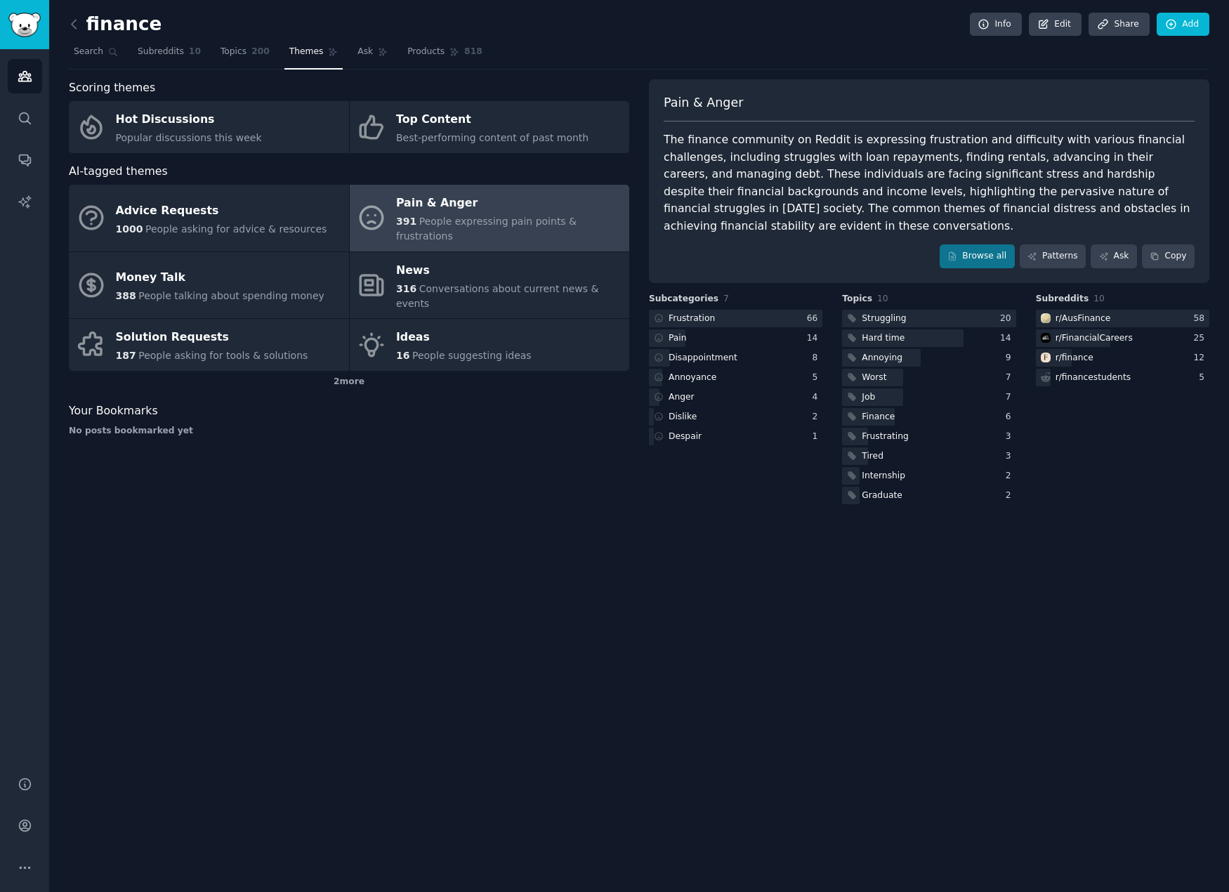
click at [730, 150] on div "The finance community on Reddit is expressing frustration and difficulty with v…" at bounding box center [929, 182] width 531 height 103
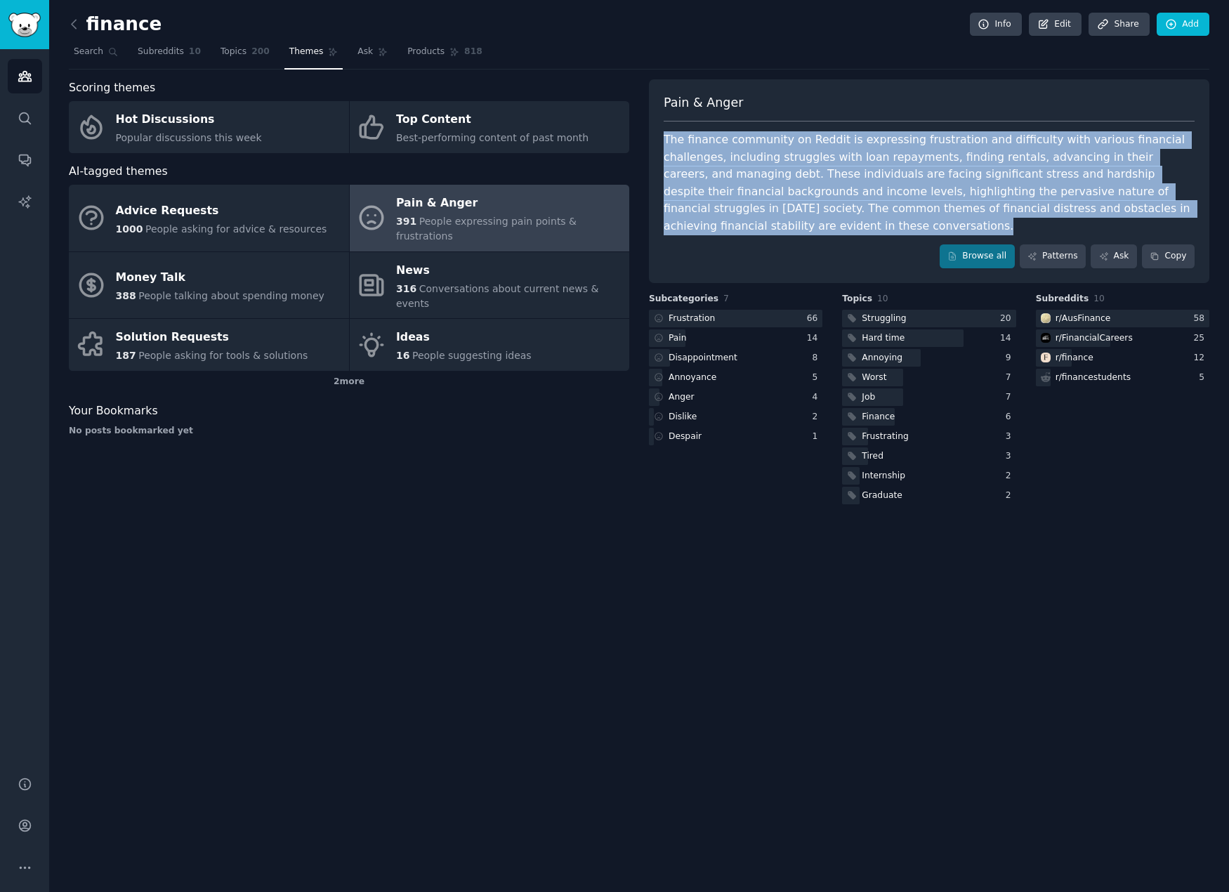
click at [730, 150] on div "The finance community on Reddit is expressing frustration and difficulty with v…" at bounding box center [929, 182] width 531 height 103
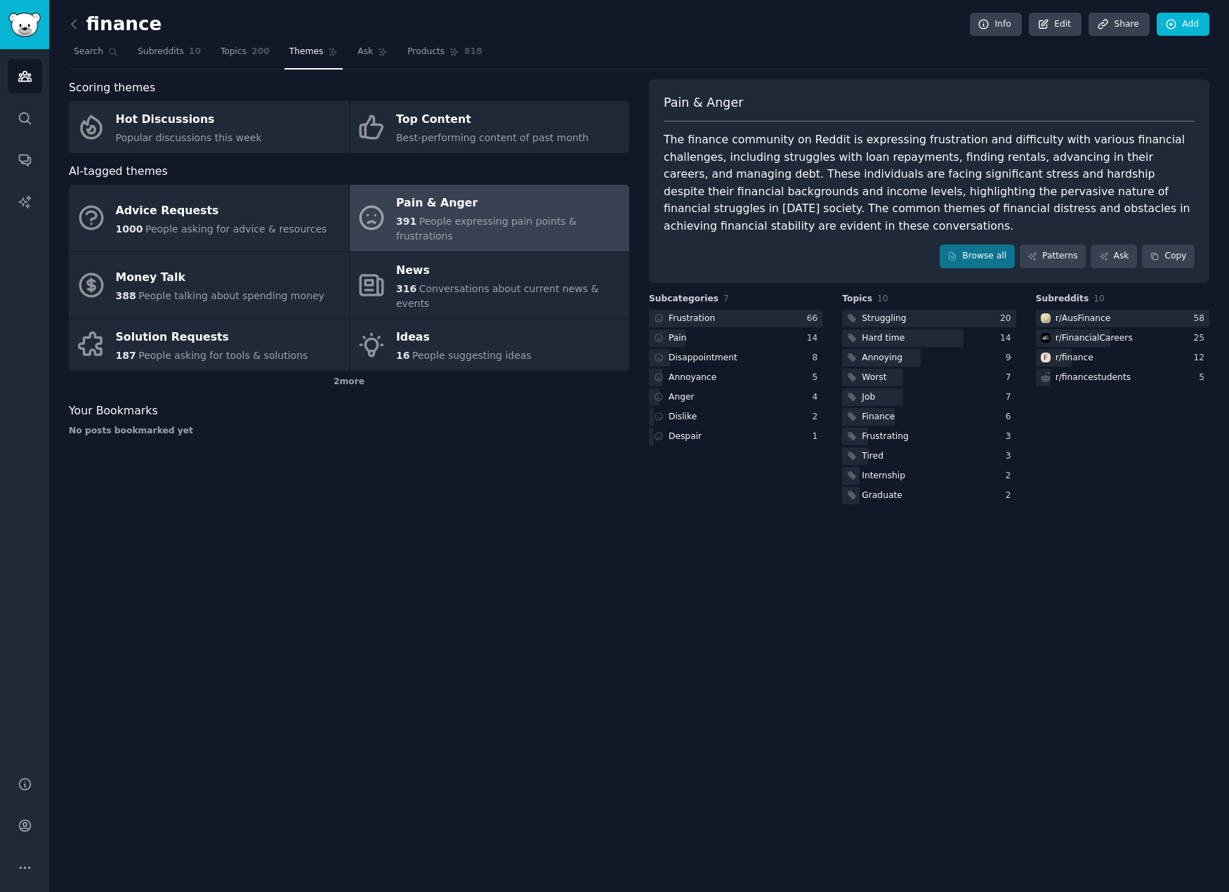
click at [1020, 97] on div "Pain & Anger" at bounding box center [929, 108] width 531 height 28
click at [962, 100] on div "Pain & Anger" at bounding box center [929, 108] width 531 height 28
click at [1050, 244] on link "Patterns" at bounding box center [1053, 256] width 66 height 24
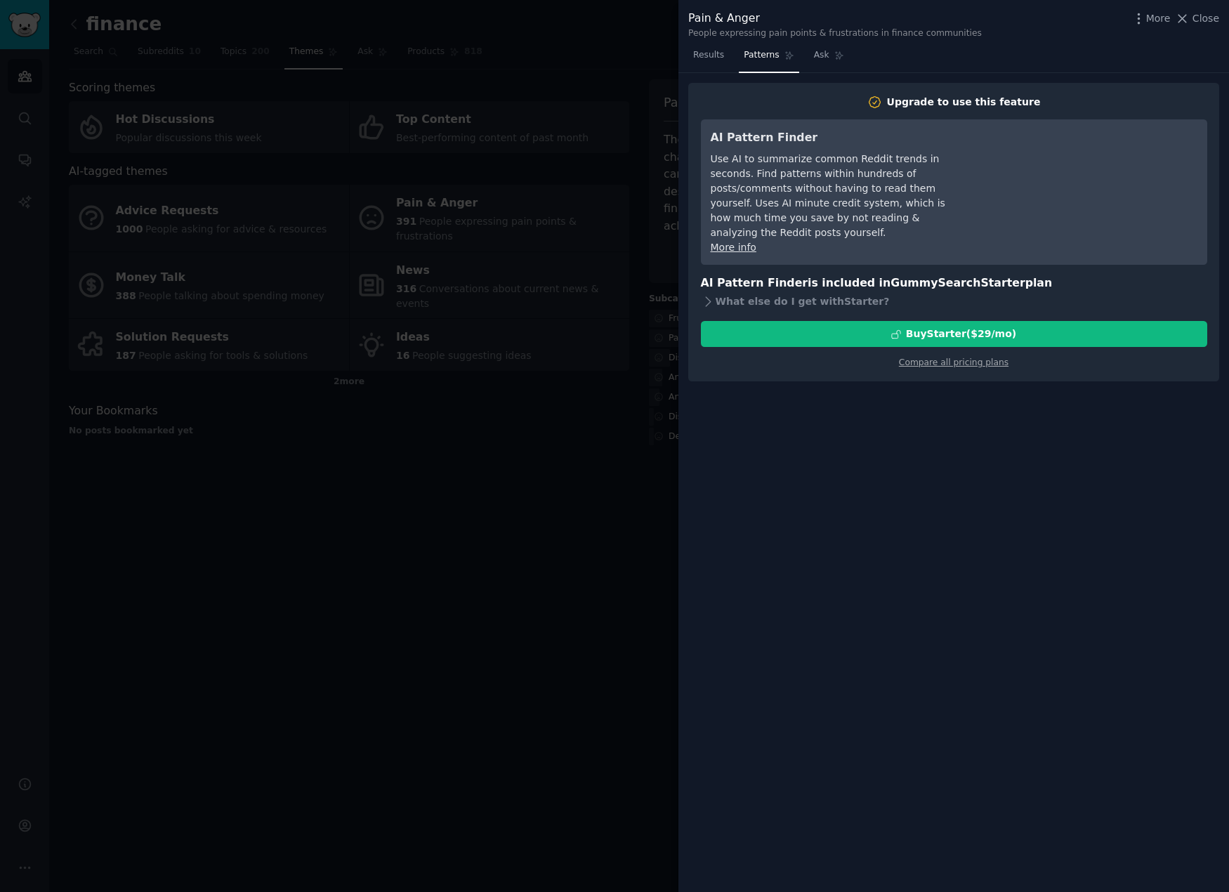
click at [574, 44] on div at bounding box center [614, 446] width 1229 height 892
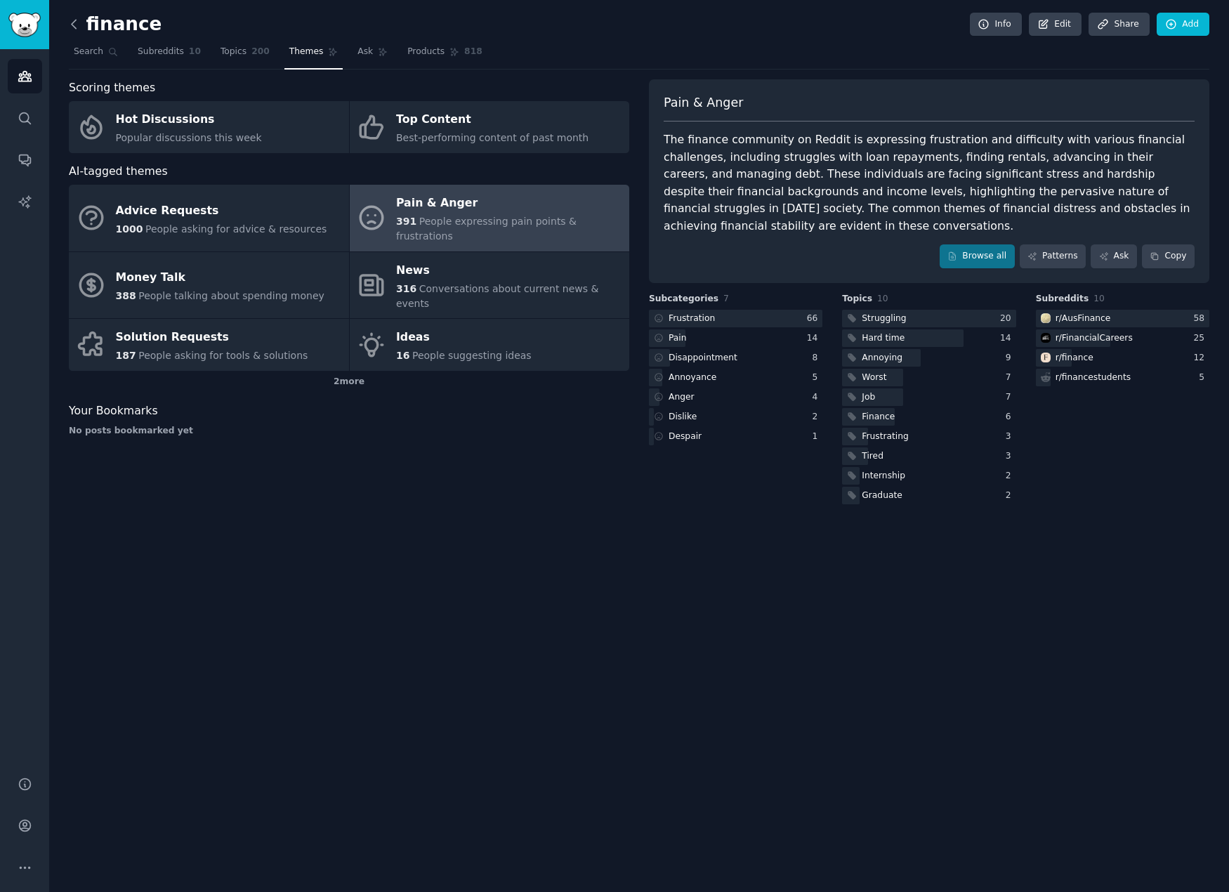
click at [72, 24] on icon at bounding box center [74, 24] width 4 height 8
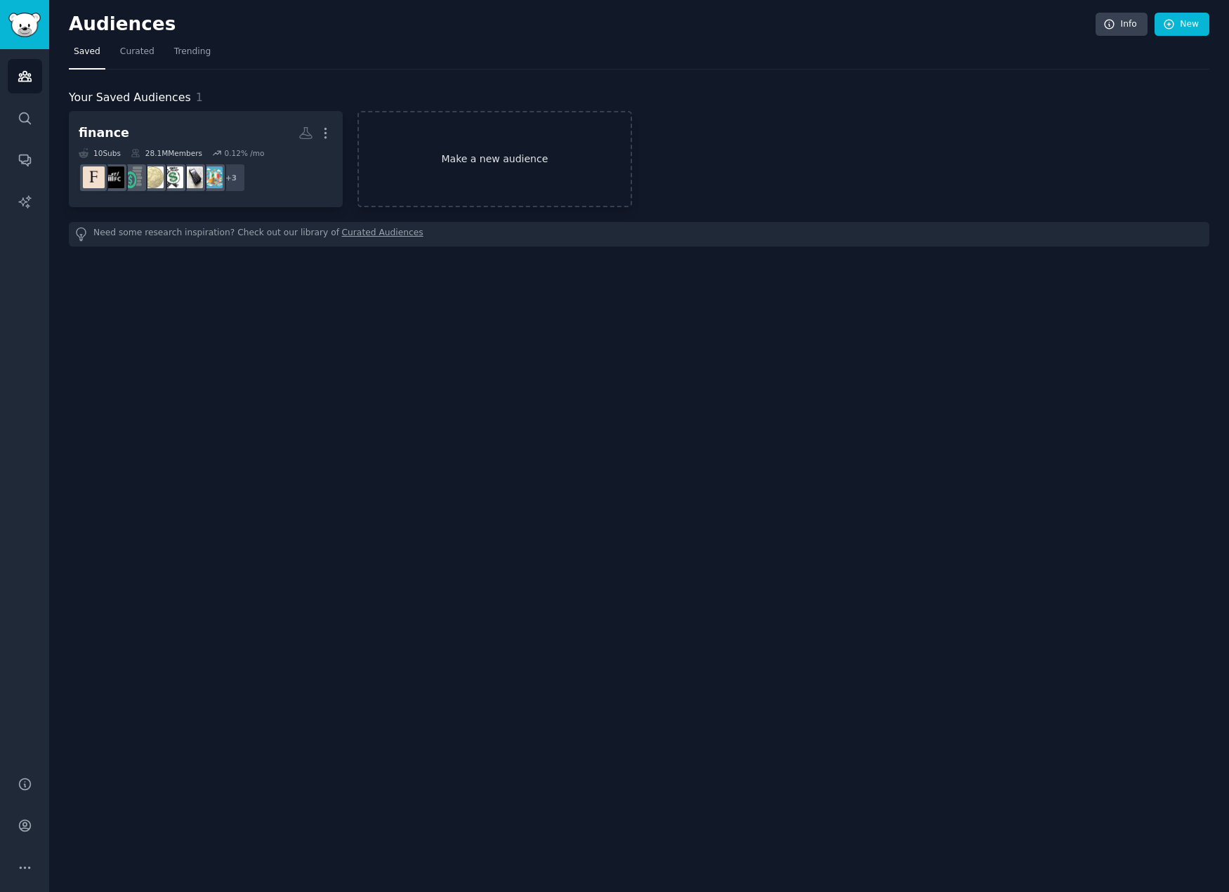
click at [520, 161] on link "Make a new audience" at bounding box center [494, 159] width 274 height 96
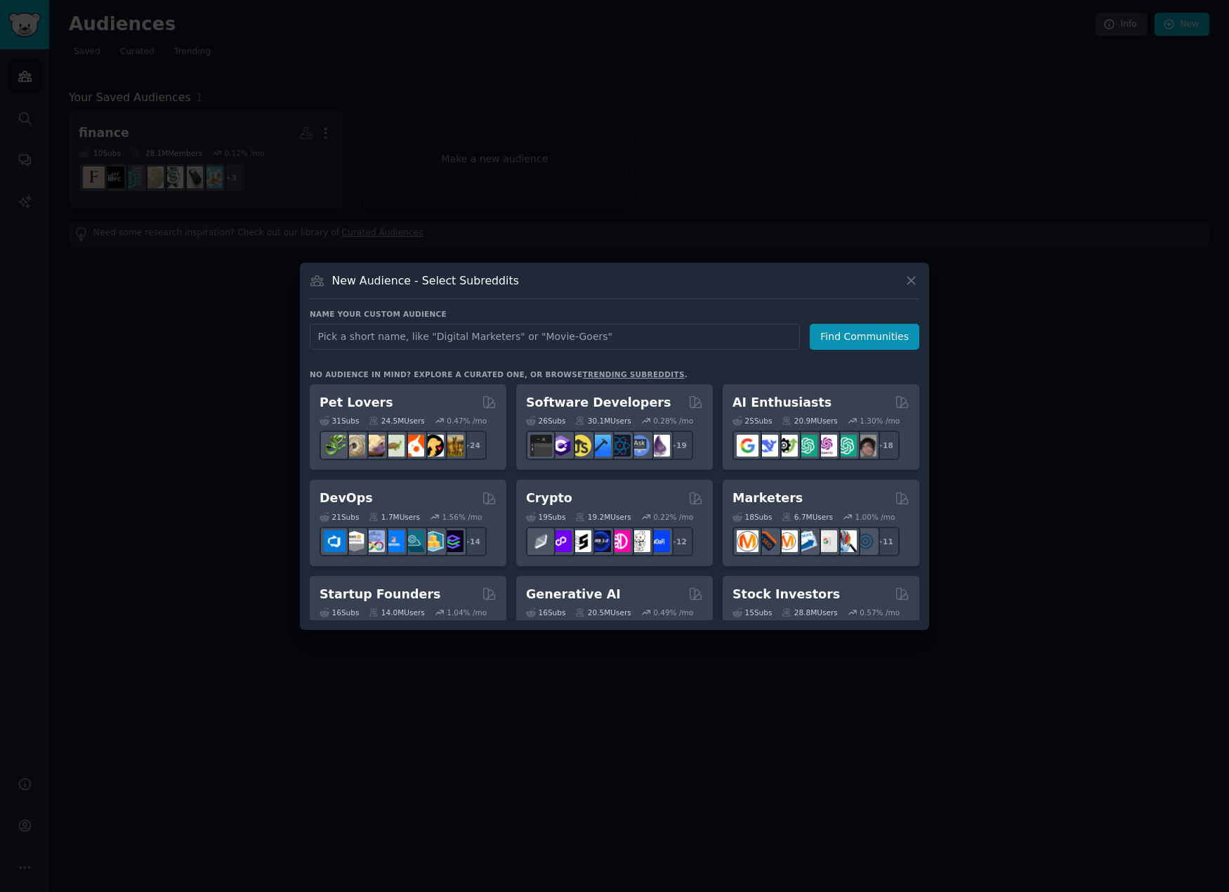
click at [591, 343] on input "text" at bounding box center [555, 337] width 490 height 26
click at [591, 340] on input "text" at bounding box center [555, 337] width 490 height 26
type input "i"
type input "gamblers"
click button "Find Communities" at bounding box center [865, 337] width 110 height 26
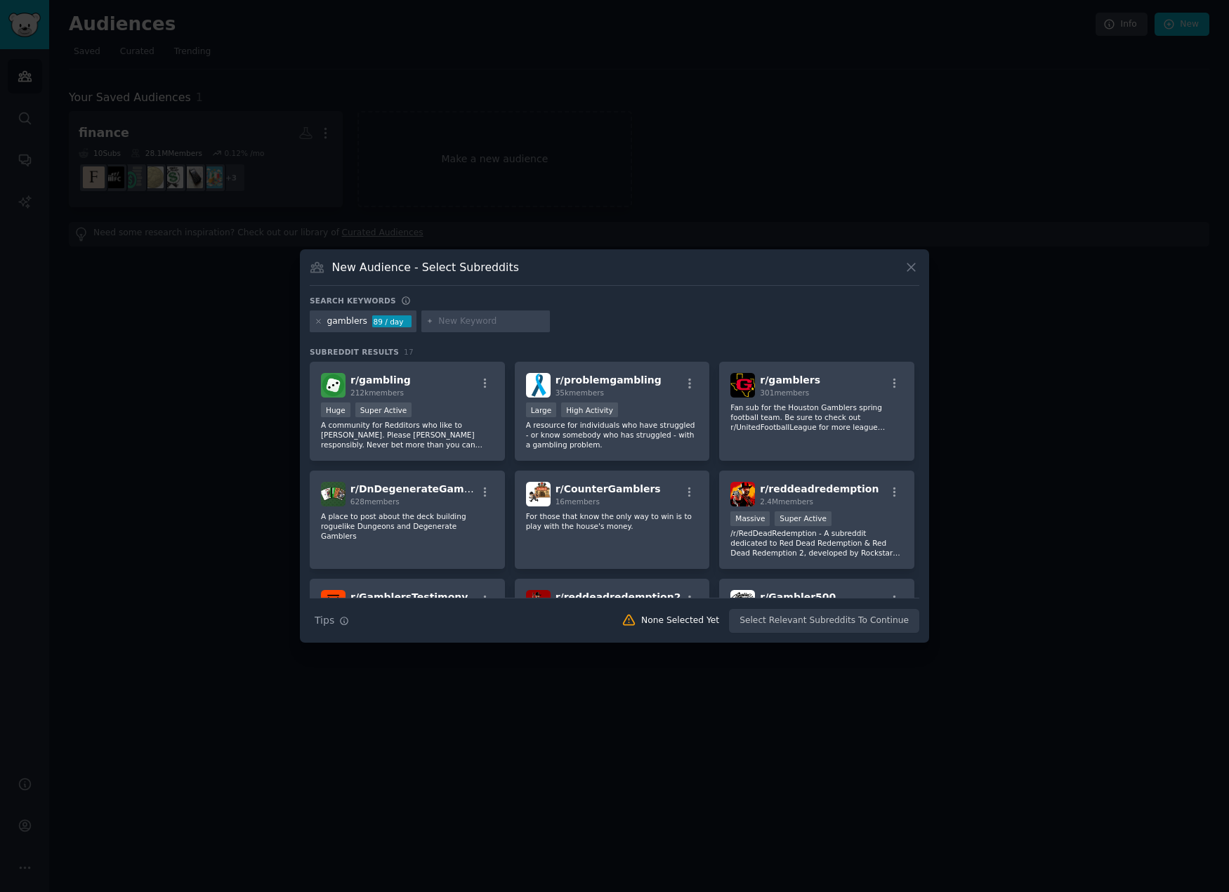
click at [464, 320] on input "text" at bounding box center [491, 321] width 107 height 13
type input "casino"
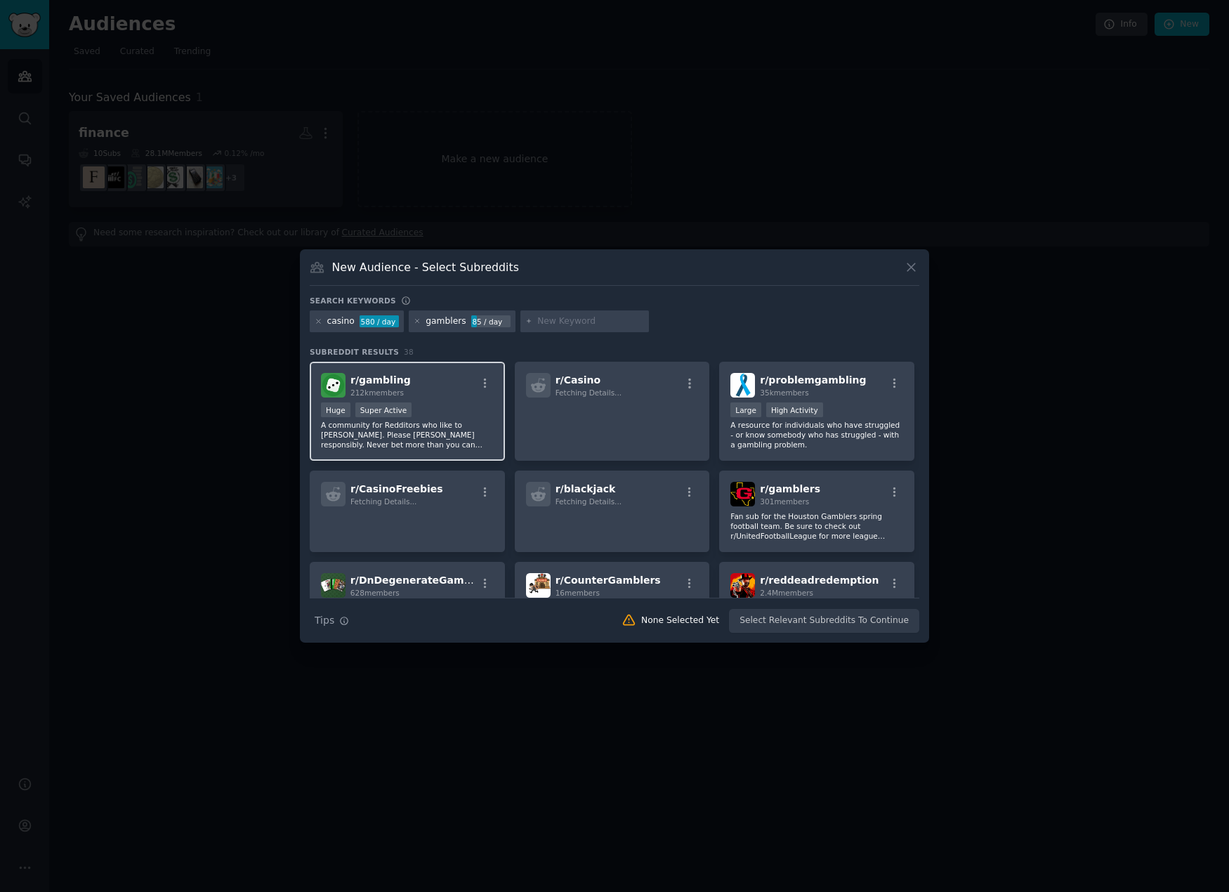
click at [452, 398] on div "r/ gambling 212k members" at bounding box center [407, 385] width 173 height 25
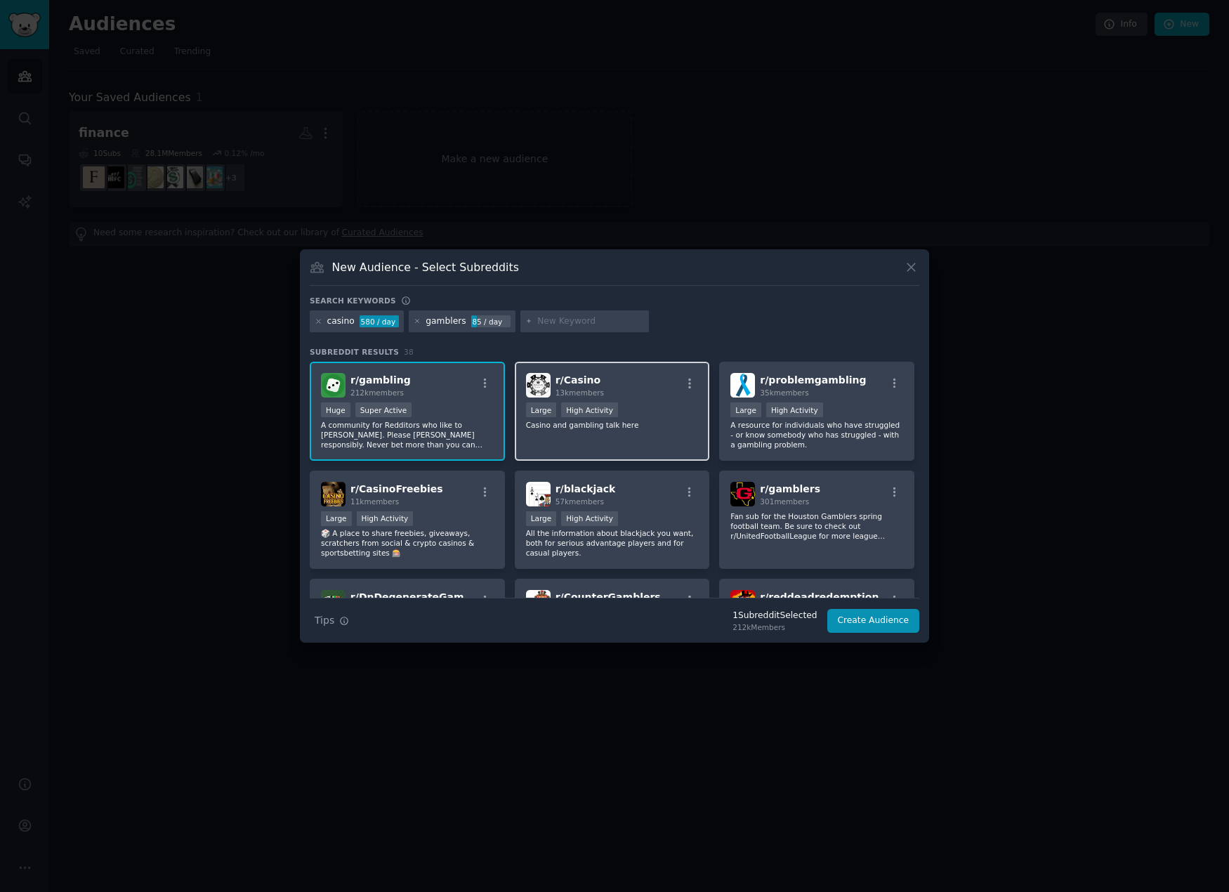
click at [633, 432] on div "r/ Casino 13k members Large High Activity Casino and gambling talk here" at bounding box center [612, 411] width 195 height 99
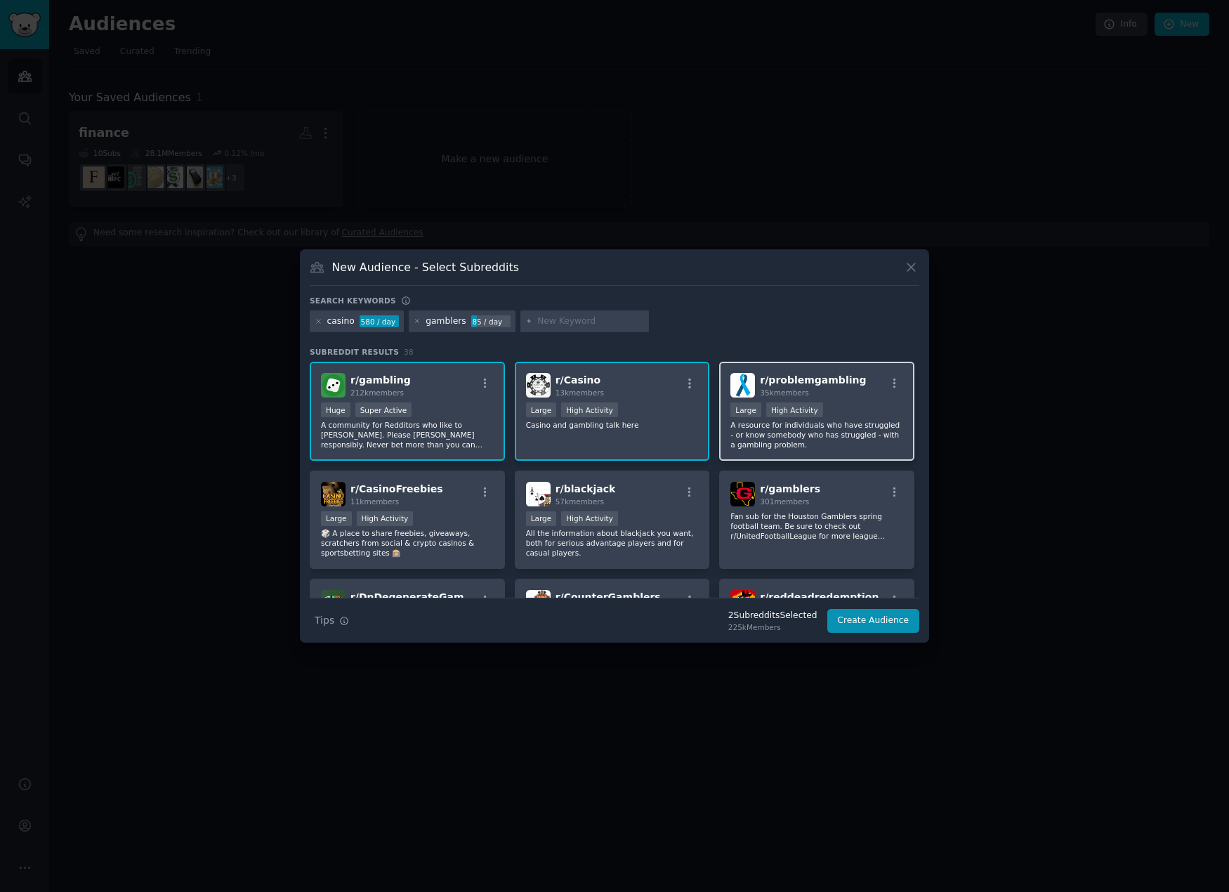
click at [850, 412] on div ">= 80th percentile for submissions / day Large High Activity" at bounding box center [816, 411] width 173 height 18
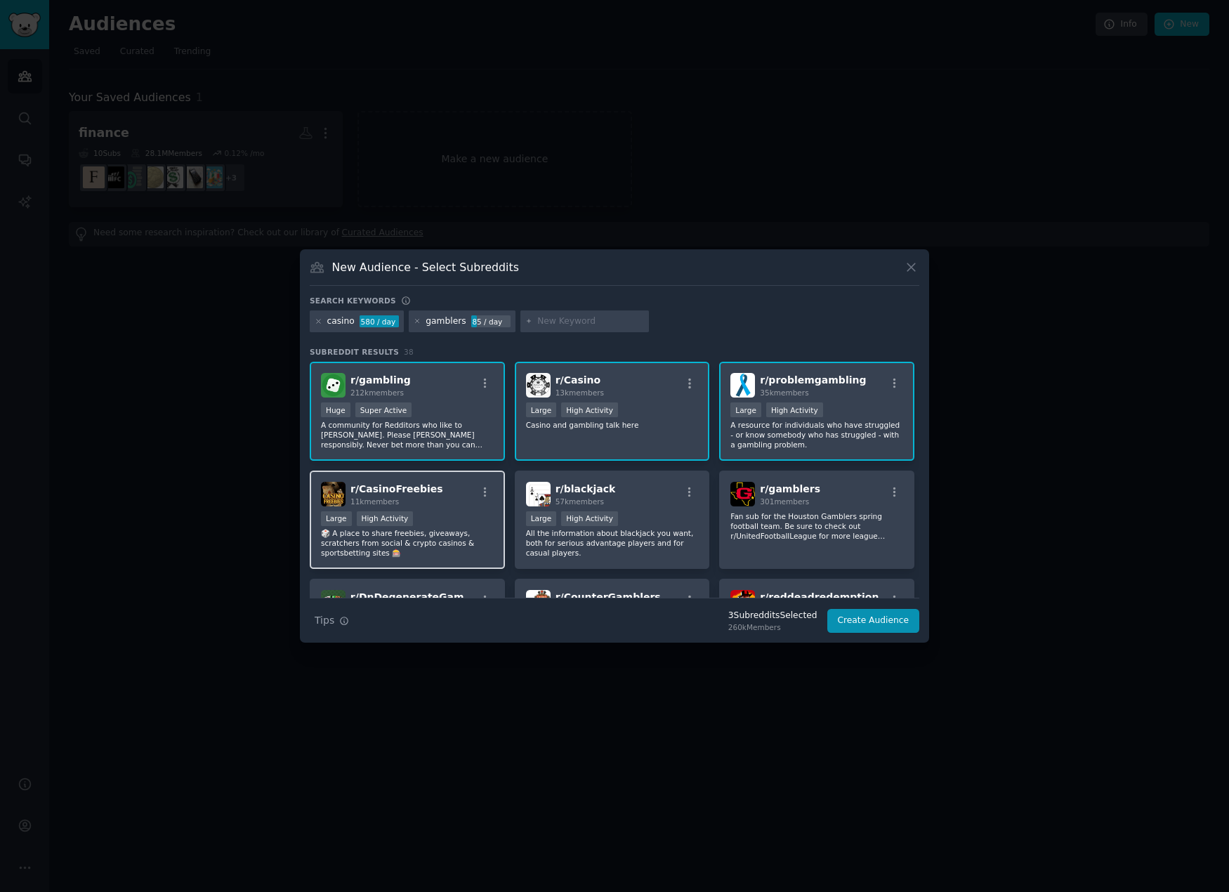
click at [435, 513] on div ">= 80th percentile for submissions / day Large High Activity" at bounding box center [407, 520] width 173 height 18
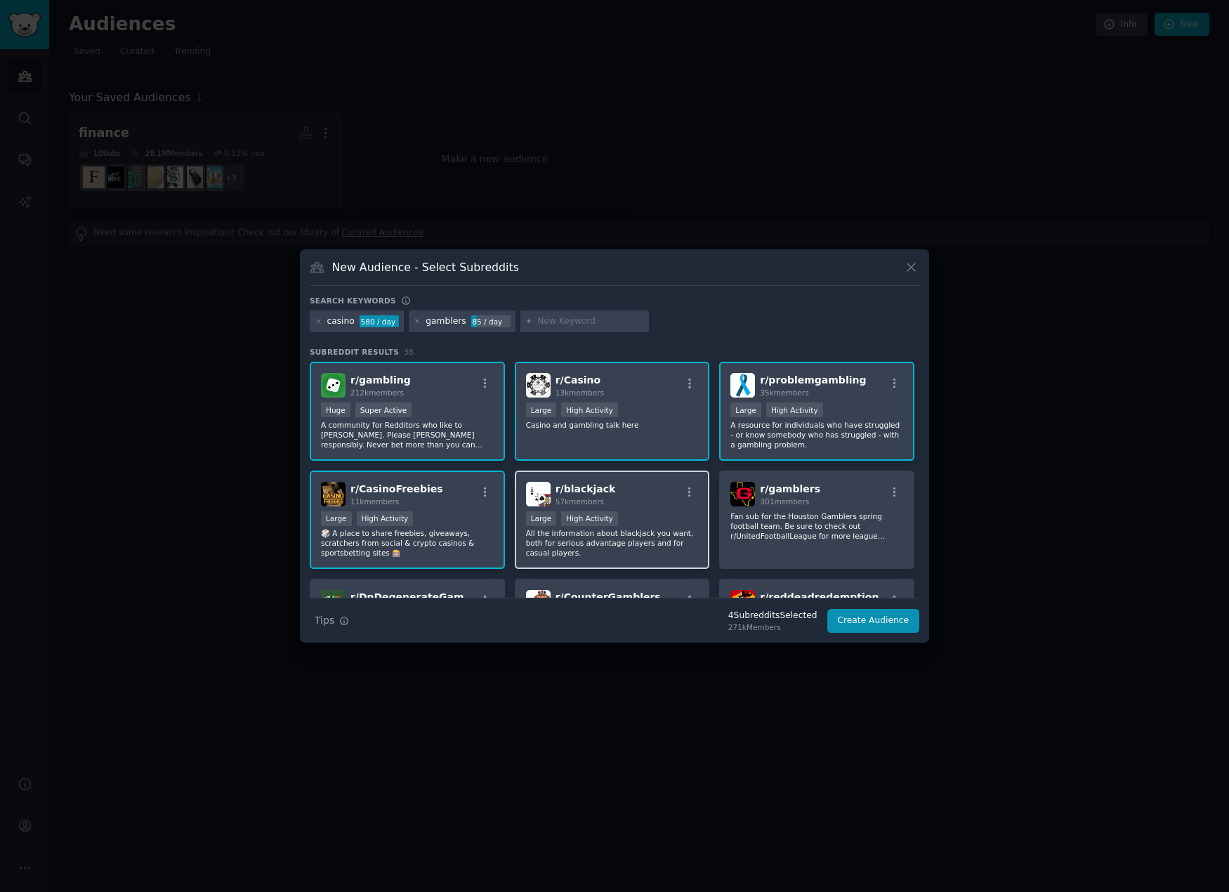
click at [678, 517] on div "Large High Activity" at bounding box center [612, 520] width 173 height 18
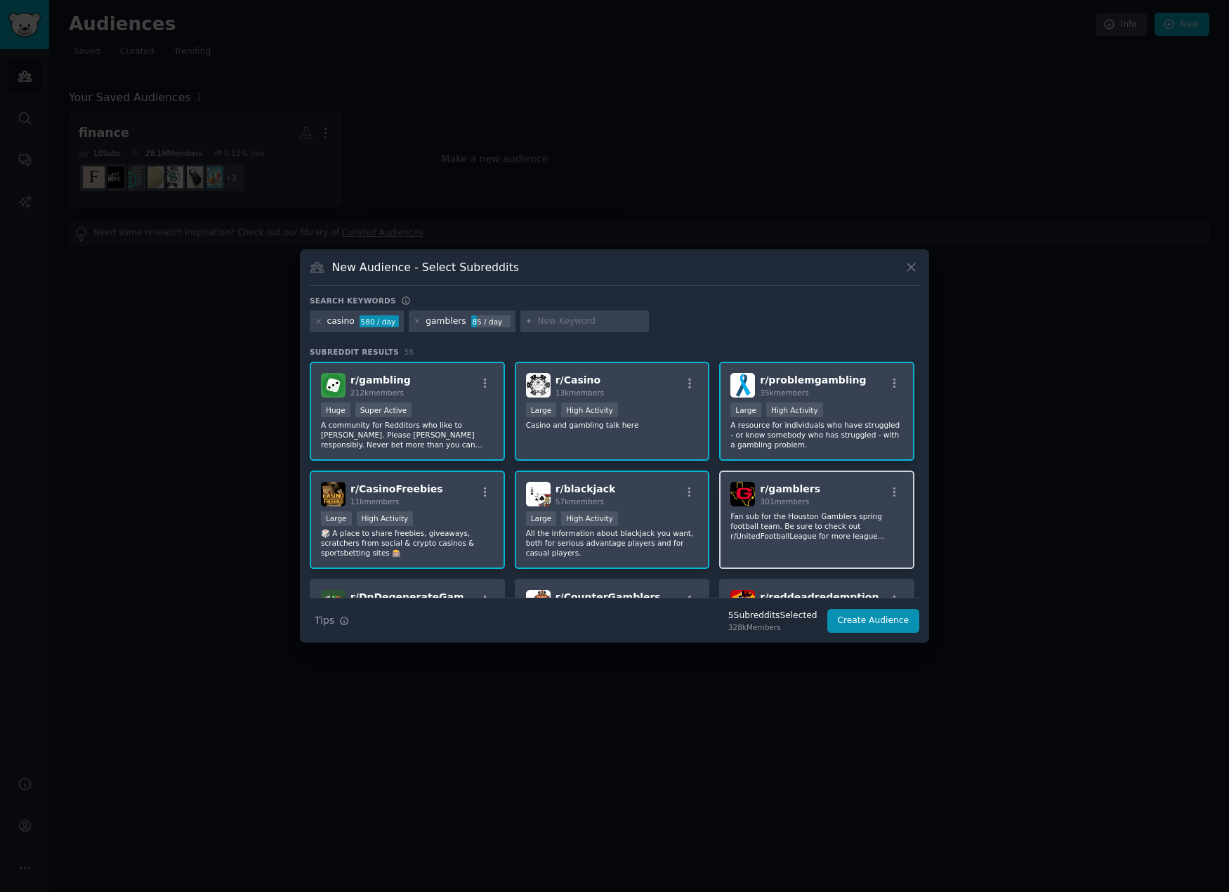
click at [809, 525] on p "Fan sub for the Houston Gamblers spring football team. Be sure to check out r/U…" at bounding box center [816, 525] width 173 height 29
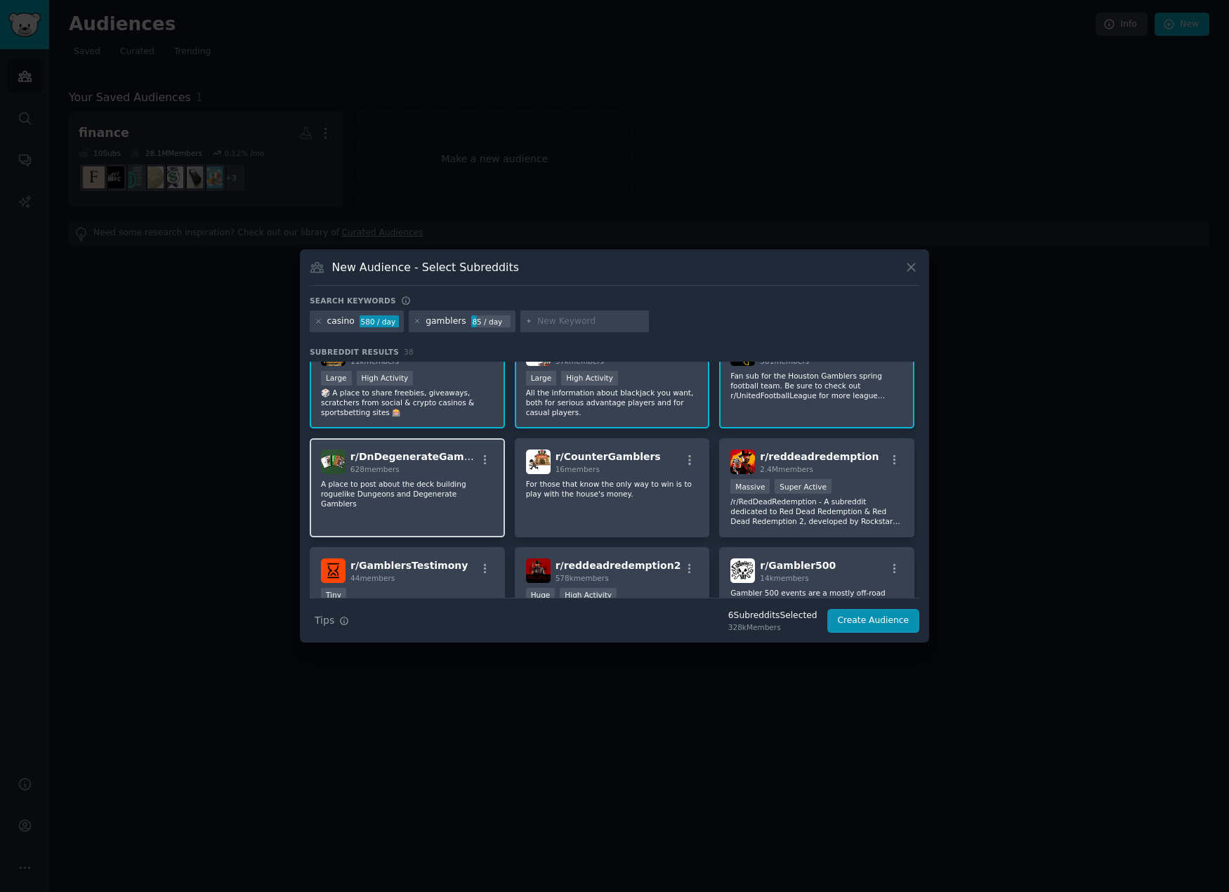
scroll to position [211, 0]
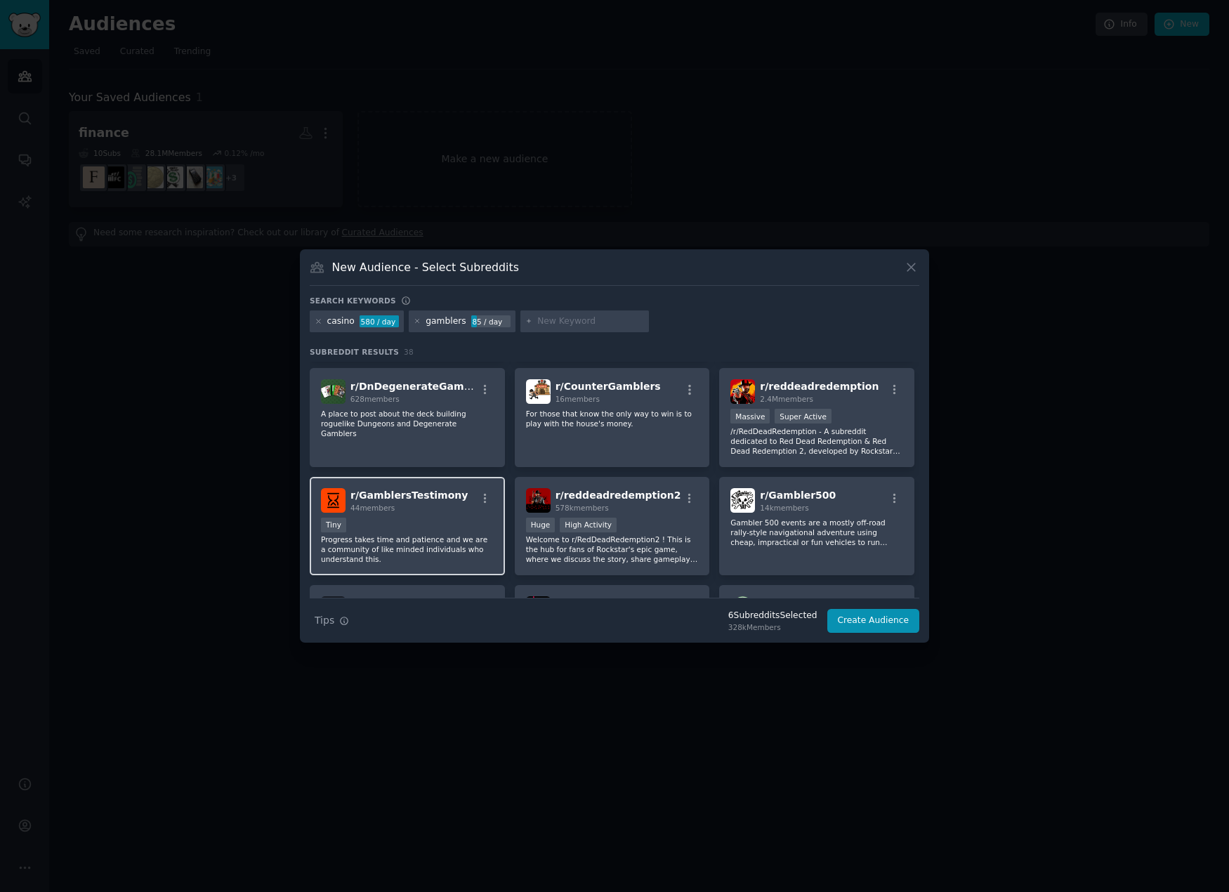
click at [423, 522] on div "Tiny" at bounding box center [407, 527] width 173 height 18
click at [855, 504] on div "r/ Gambler500 14k members" at bounding box center [816, 500] width 173 height 25
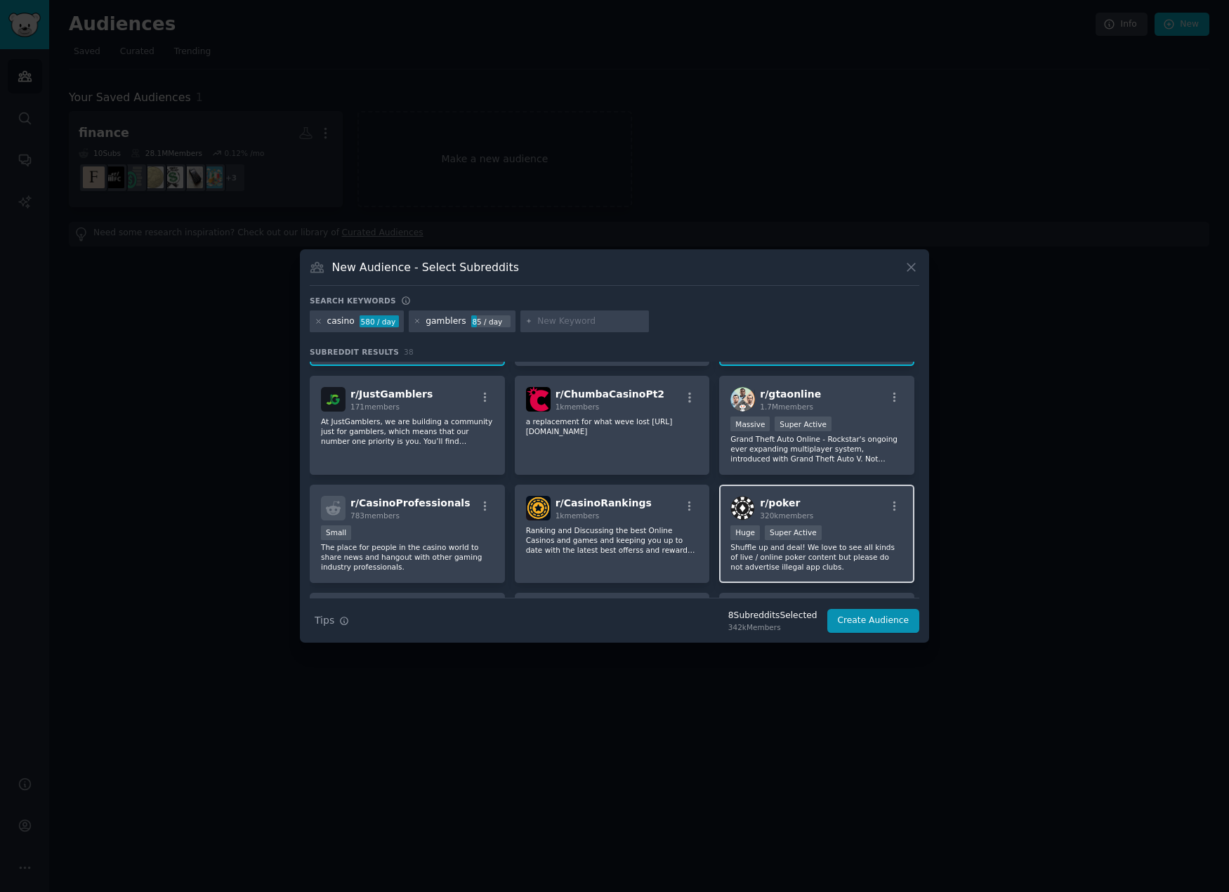
scroll to position [421, 0]
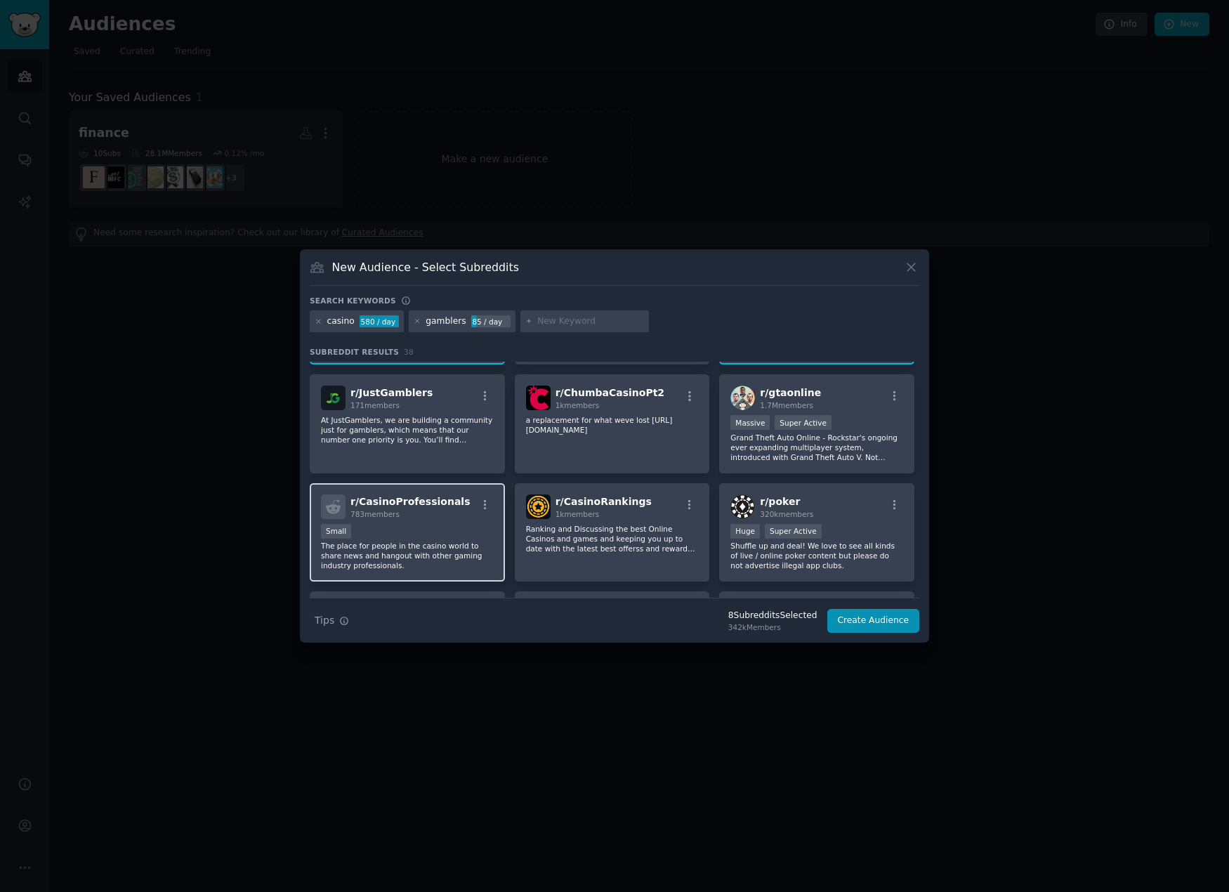
click at [427, 531] on div "Small" at bounding box center [407, 533] width 173 height 18
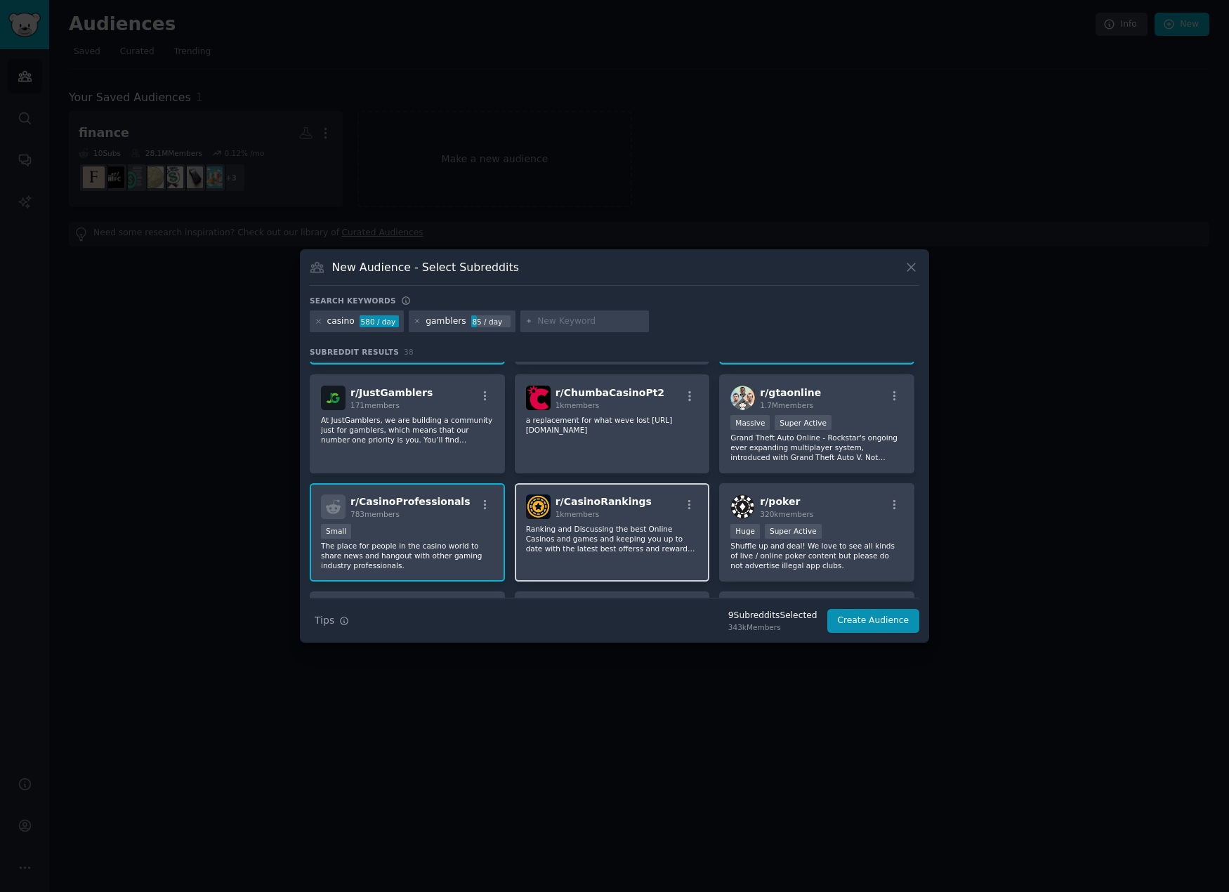
click at [617, 537] on p "Ranking and Discussing the best Online Casinos and games and keeping you up to …" at bounding box center [612, 538] width 173 height 29
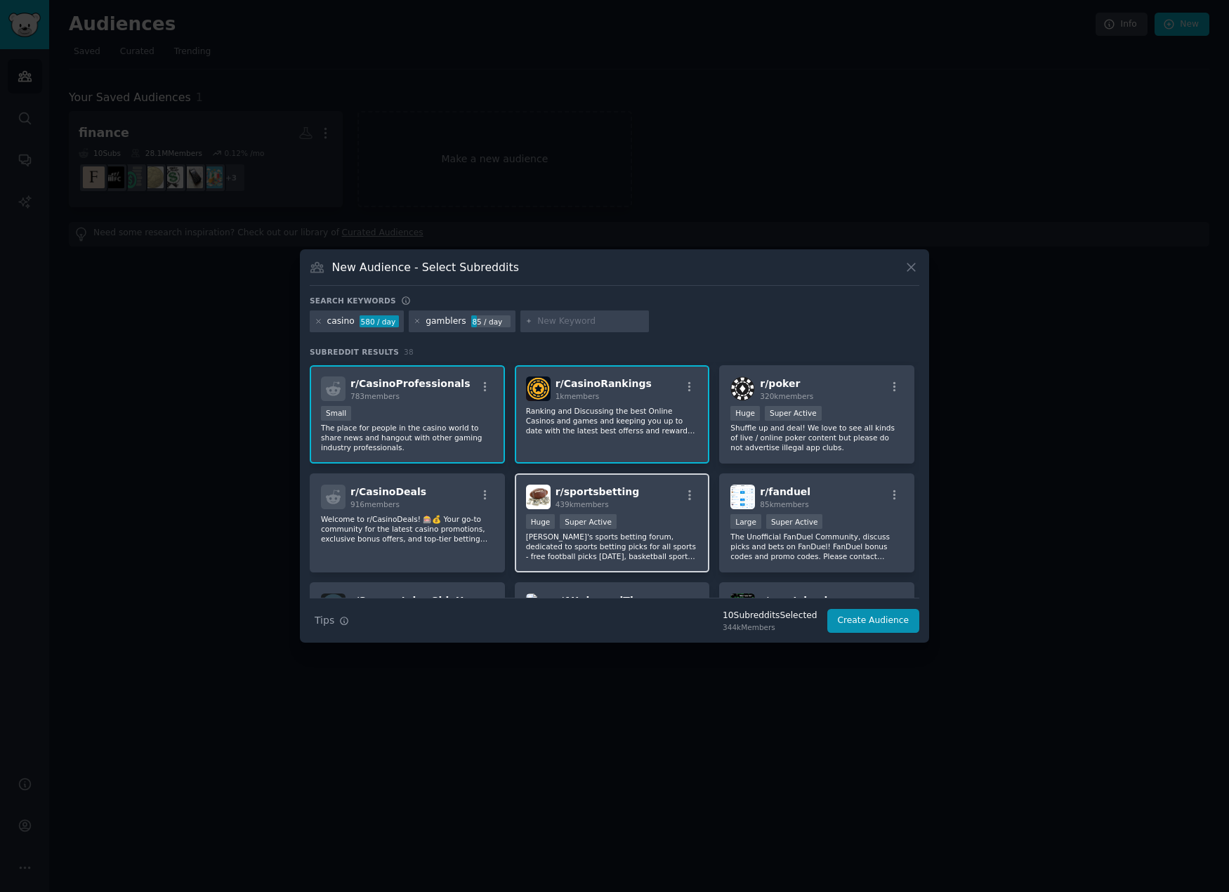
scroll to position [562, 0]
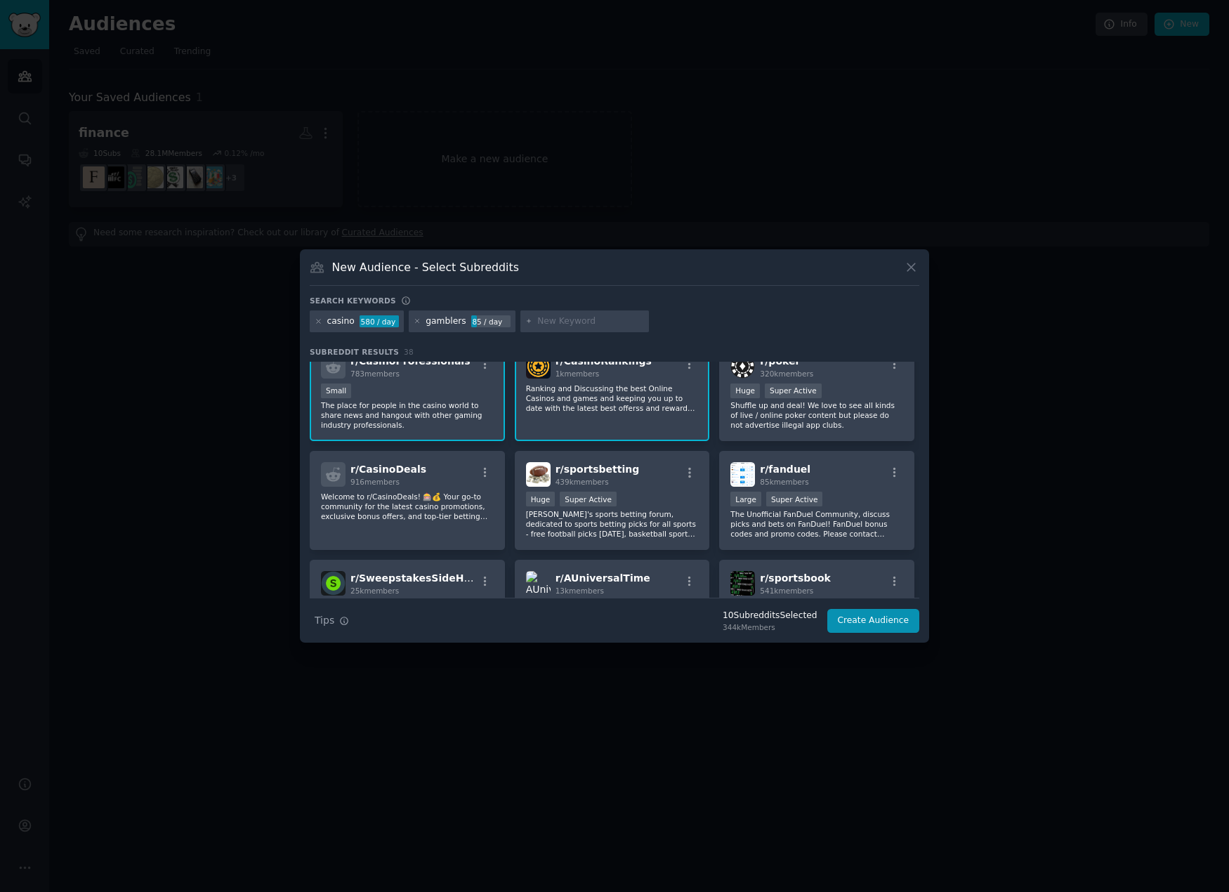
click at [605, 393] on p "Ranking and Discussing the best Online Casinos and games and keeping you up to …" at bounding box center [612, 397] width 173 height 29
click at [385, 511] on p "Welcome to r/CasinoDeals! 🎰💰 Your go-to community for the latest casino promoti…" at bounding box center [407, 506] width 173 height 29
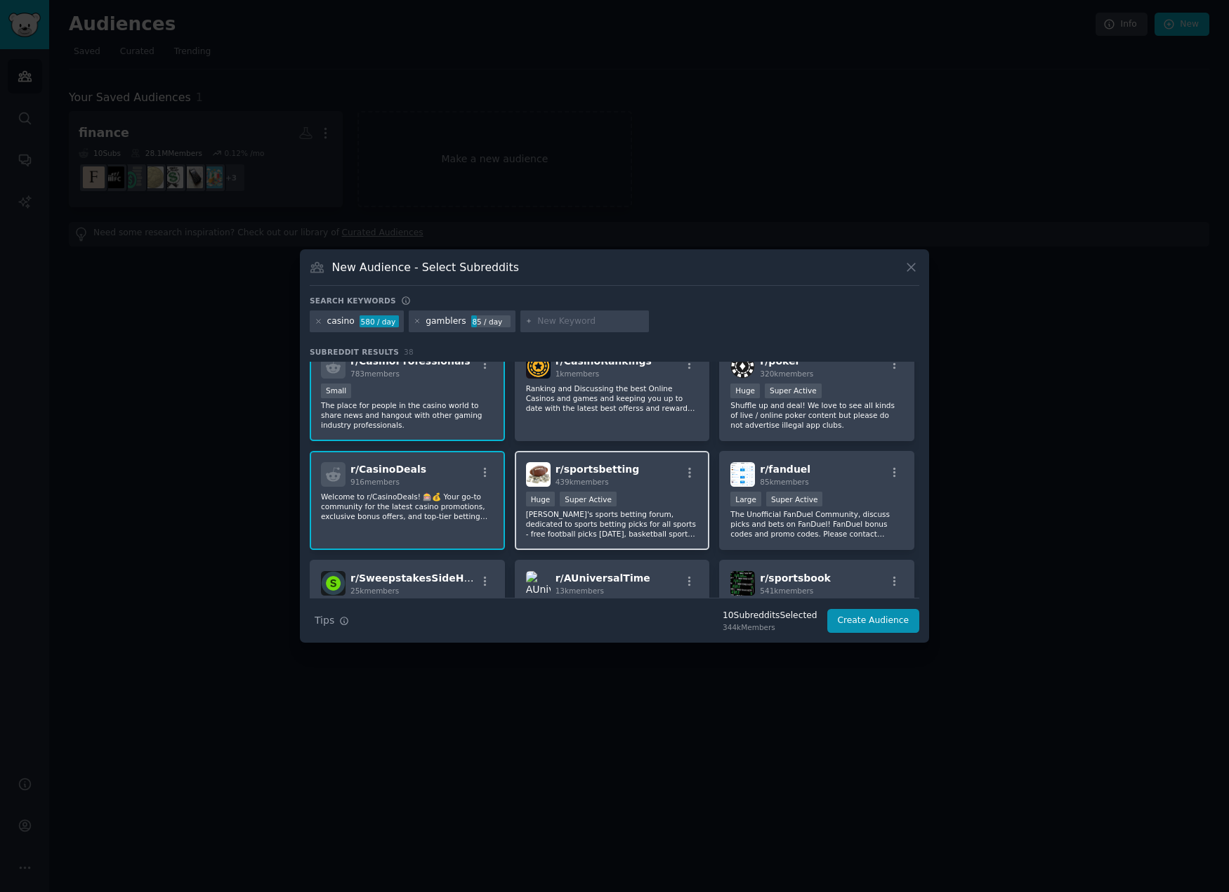
scroll to position [632, 0]
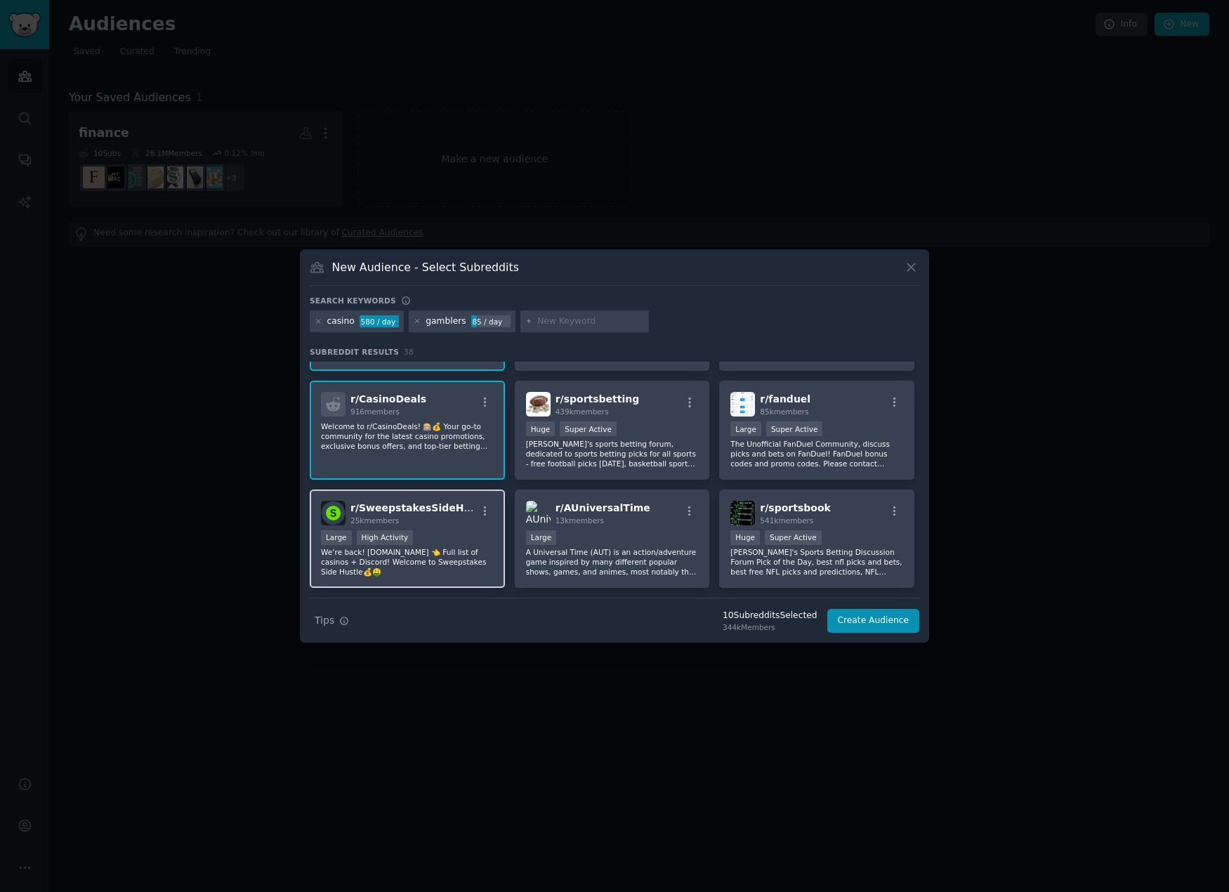
click at [438, 532] on div "Large High Activity" at bounding box center [407, 539] width 173 height 18
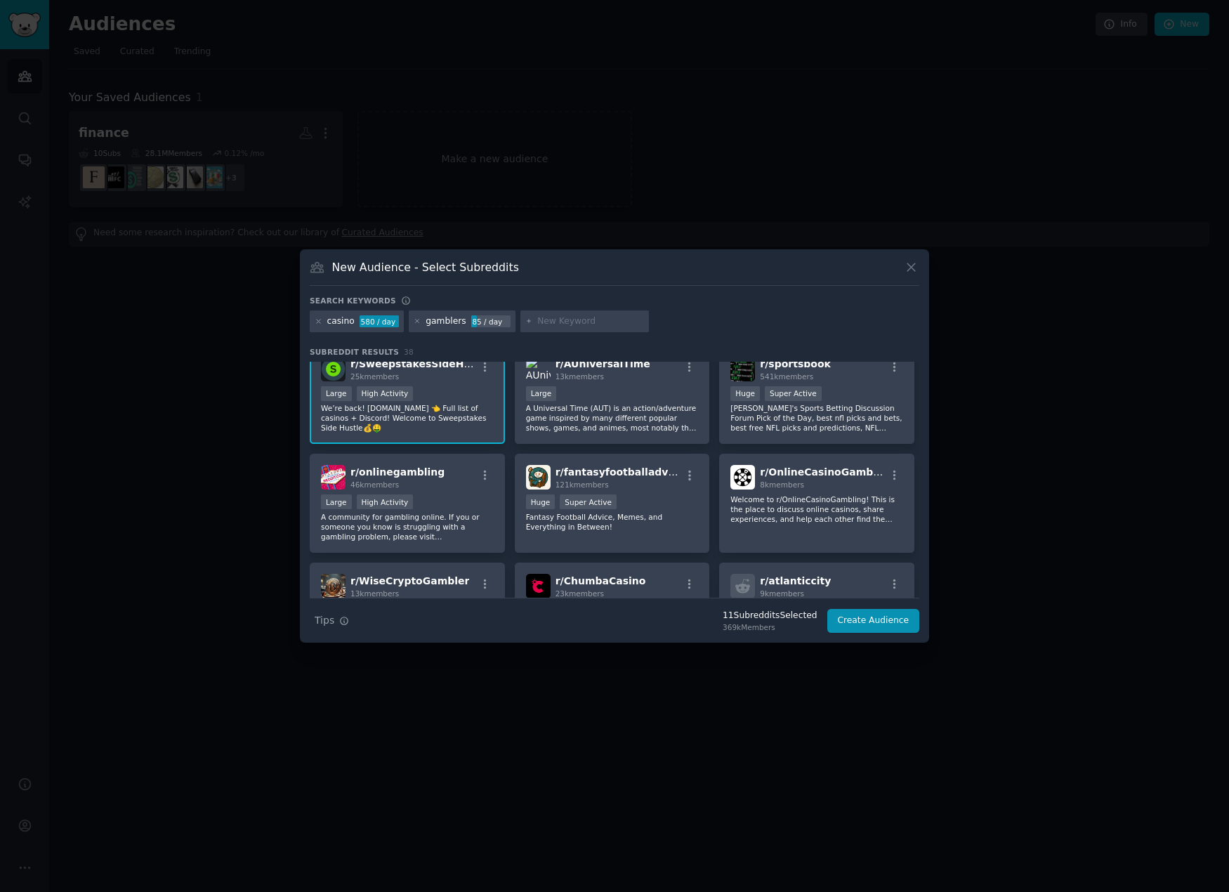
scroll to position [843, 0]
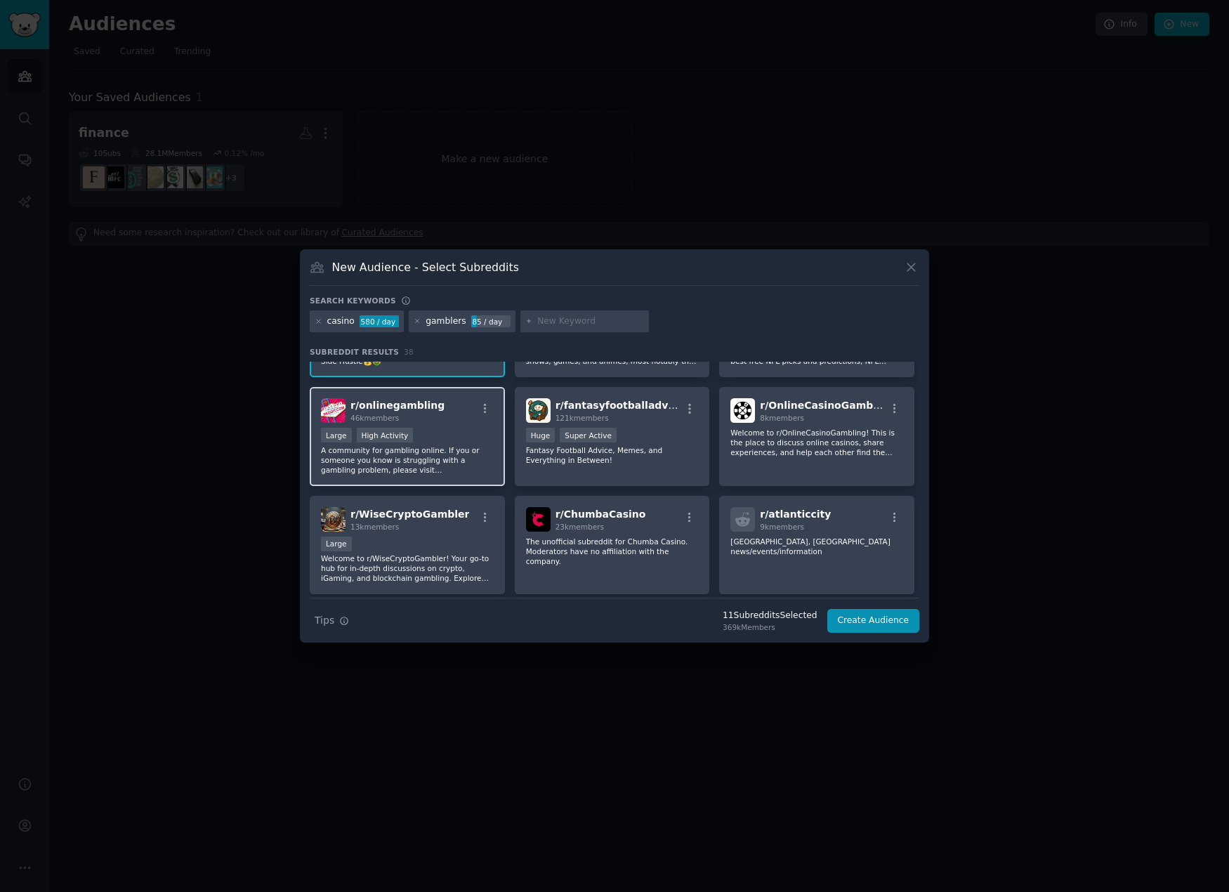
click at [435, 436] on div "Large High Activity" at bounding box center [407, 437] width 173 height 18
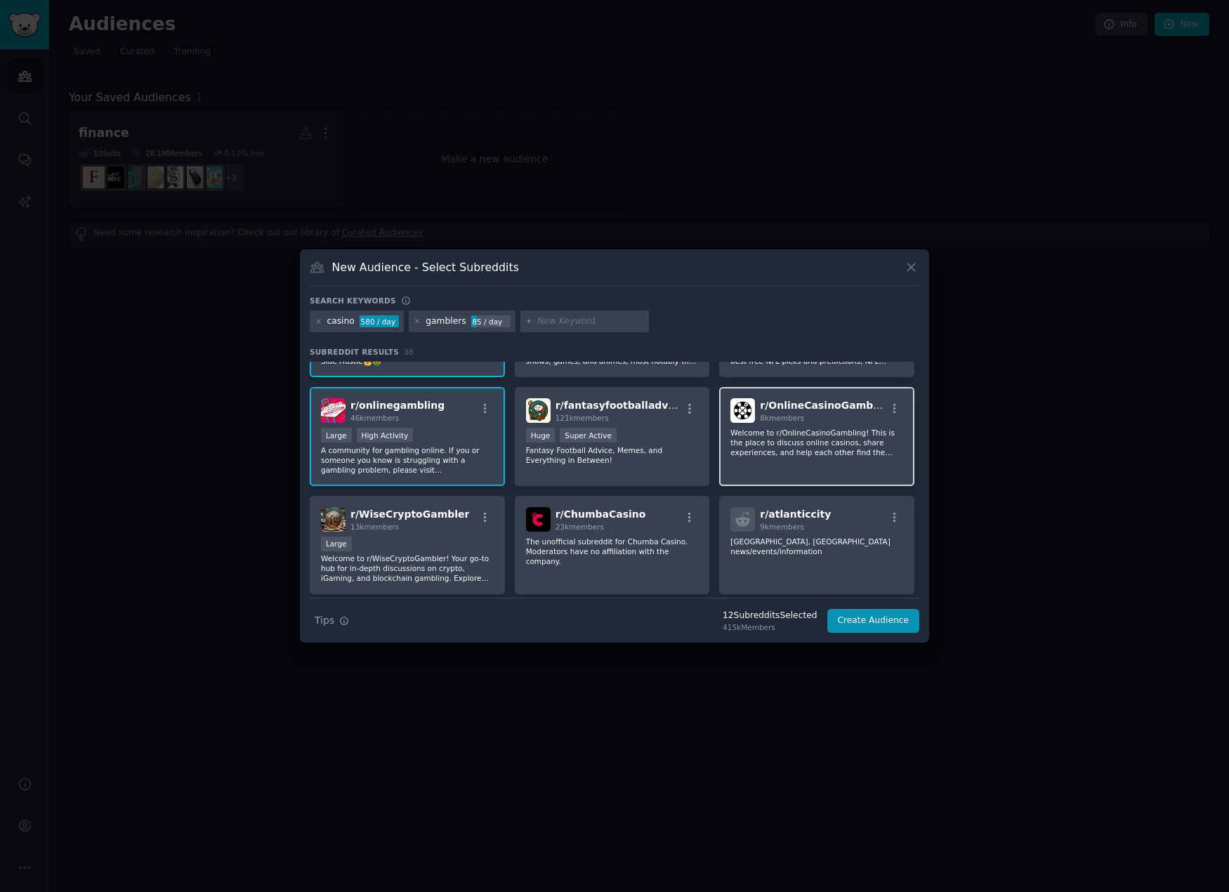
click at [836, 438] on p "Welcome to r/OnlineCasinoGambling! This is the place to discuss online casinos,…" at bounding box center [816, 442] width 173 height 29
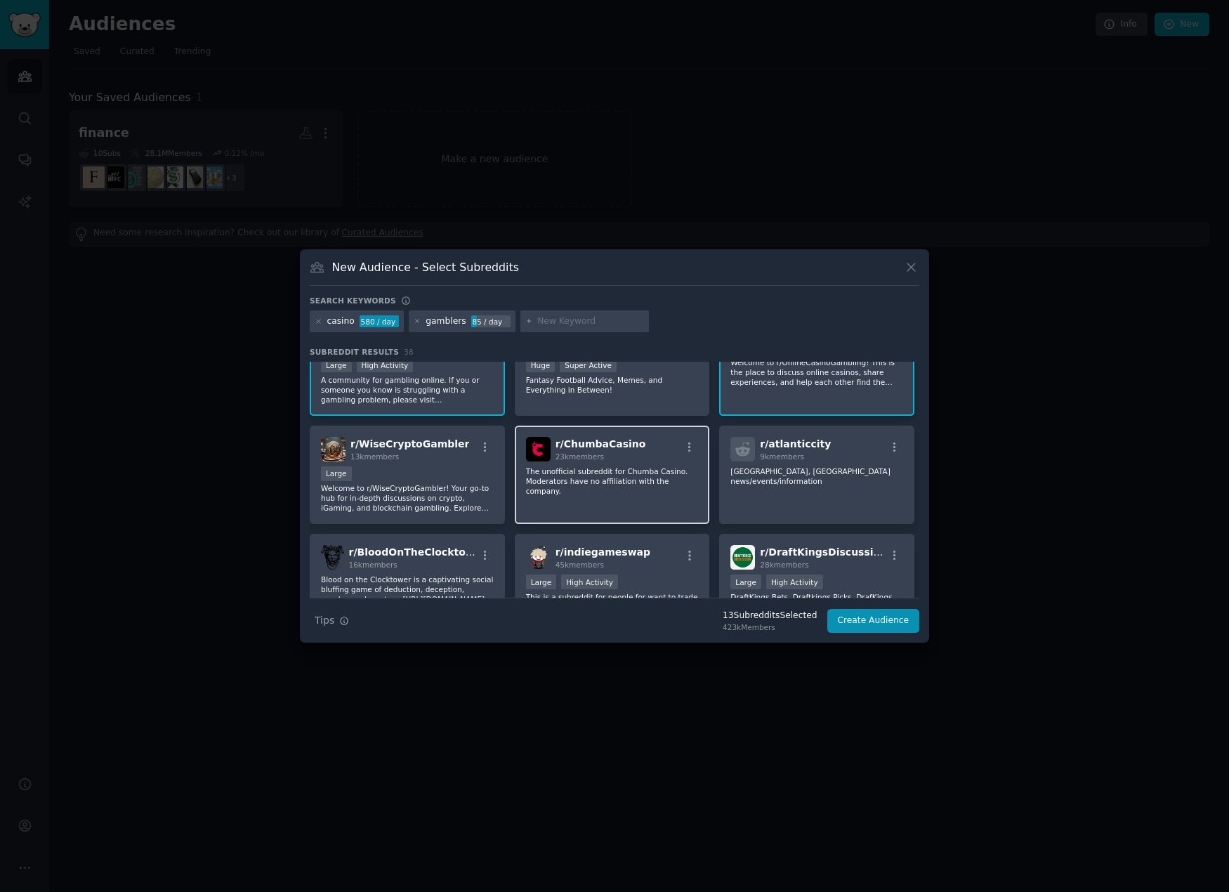
click at [629, 487] on div "r/ ChumbaCasino 23k members The unofficial subreddit for Chumba Casino. Moderat…" at bounding box center [612, 475] width 195 height 99
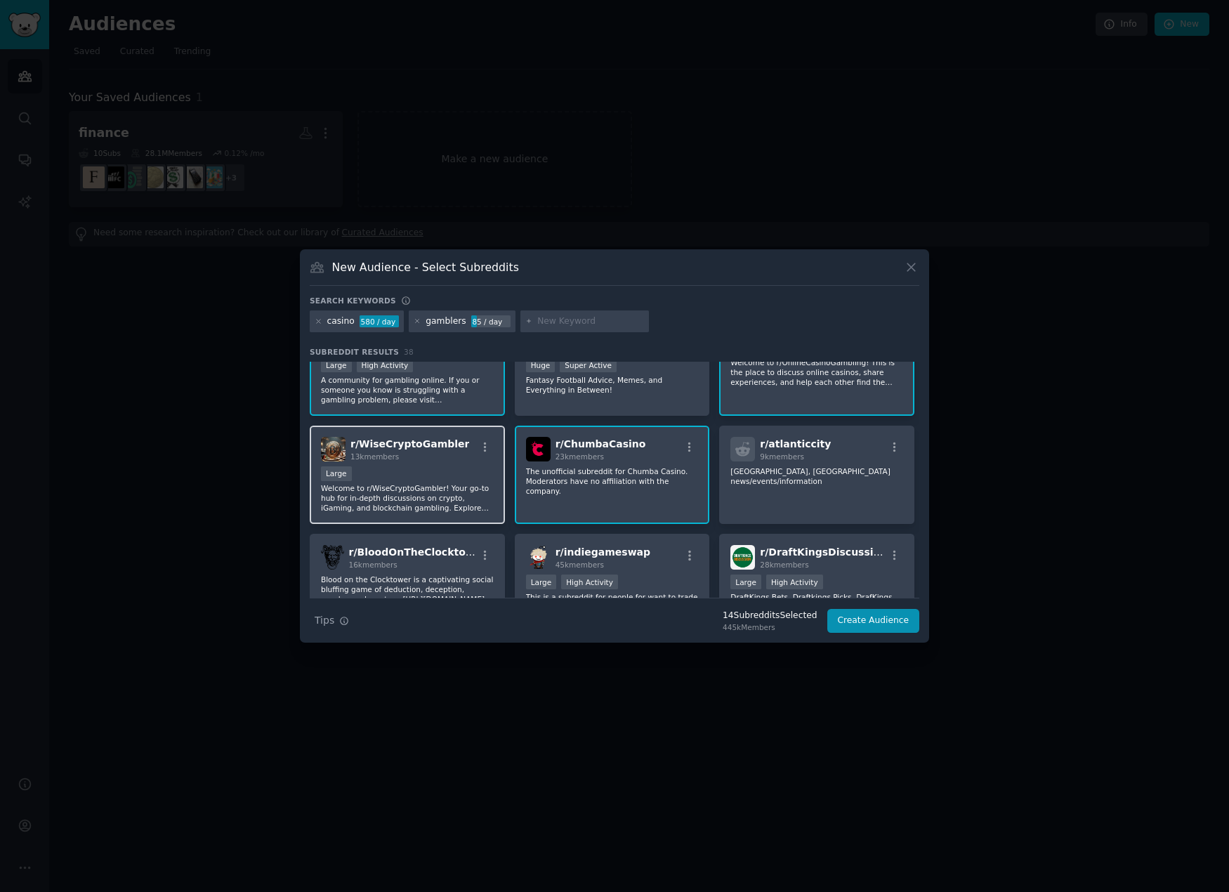
click at [432, 478] on div "Large" at bounding box center [407, 475] width 173 height 18
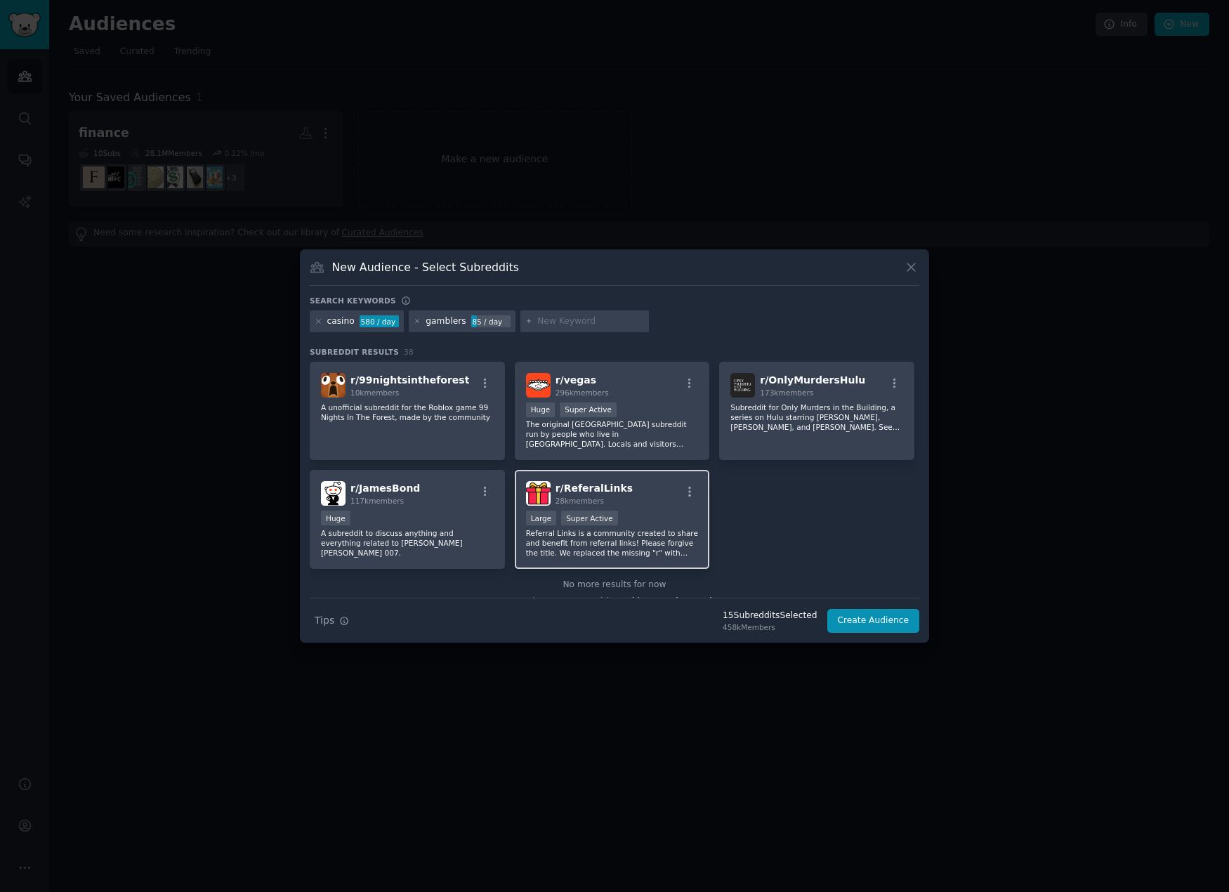
scroll to position [1204, 0]
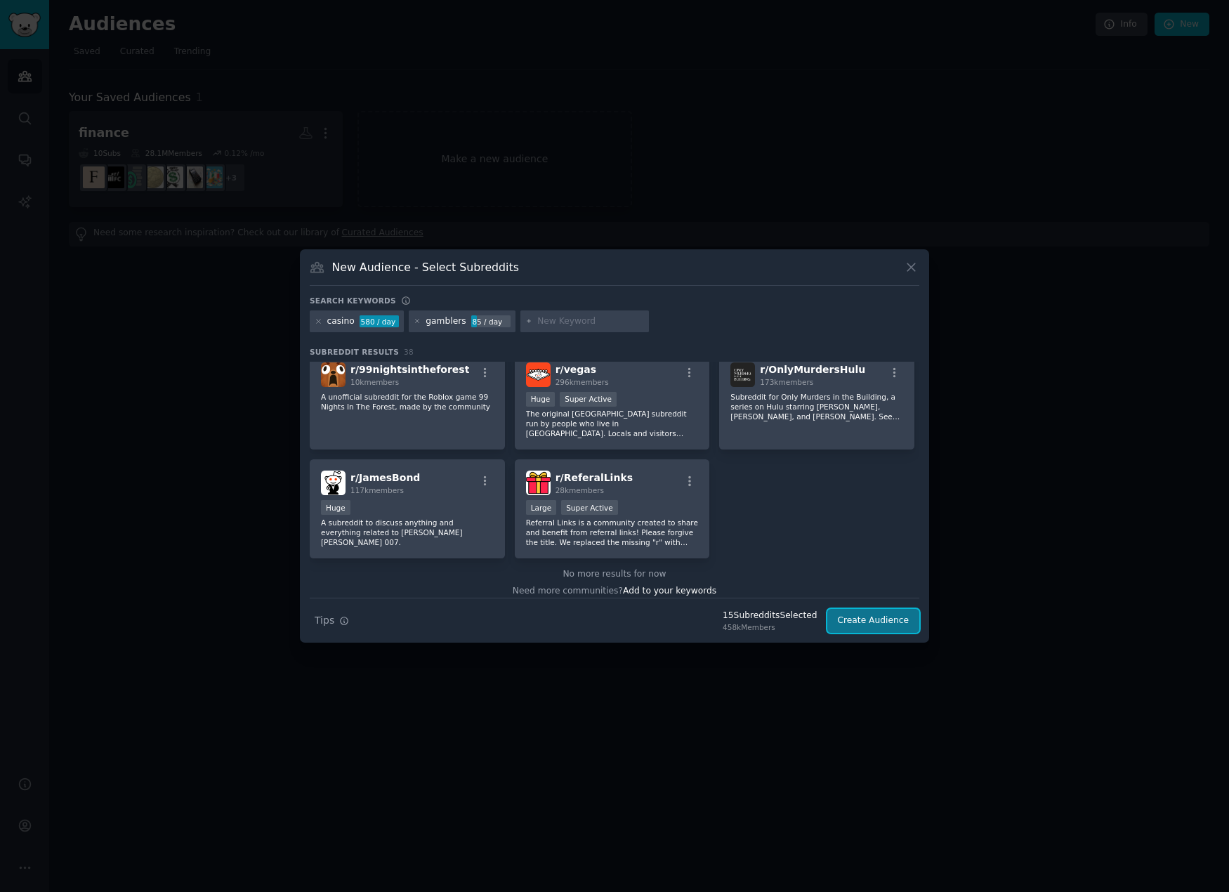
click at [876, 626] on button "Create Audience" at bounding box center [873, 621] width 93 height 24
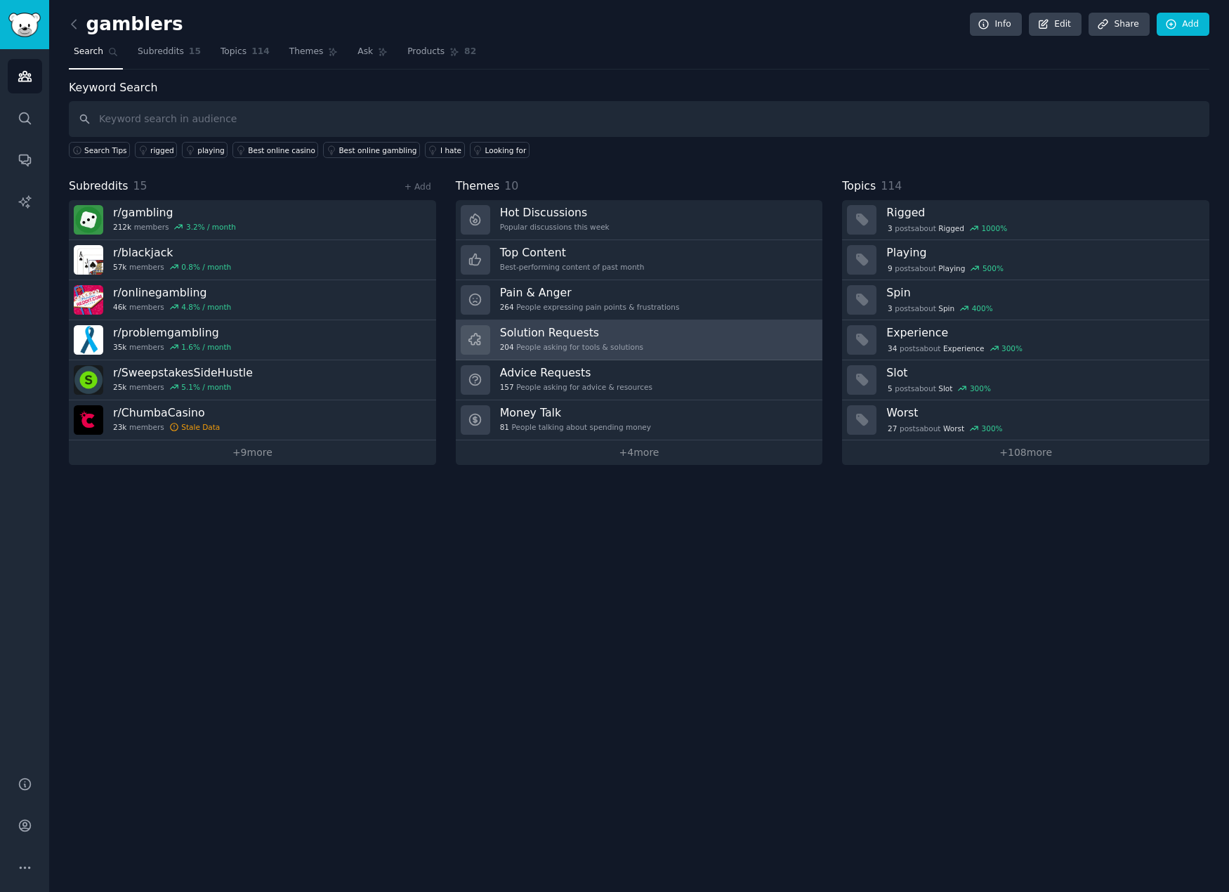
click at [641, 339] on link "Solution Requests 204 People asking for tools & solutions" at bounding box center [639, 340] width 367 height 40
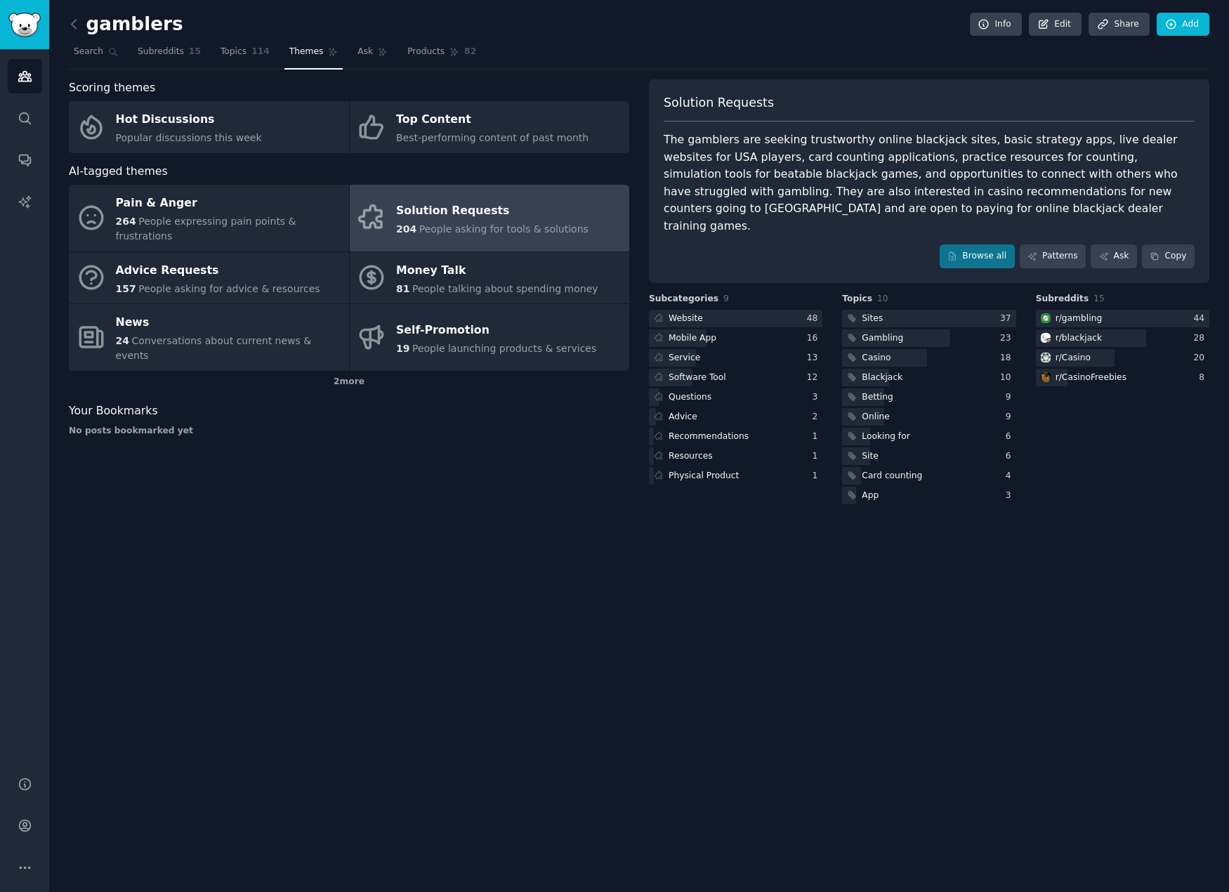
click at [855, 168] on div "The gamblers are seeking trustworthy online blackjack sites, basic strategy app…" at bounding box center [929, 182] width 531 height 103
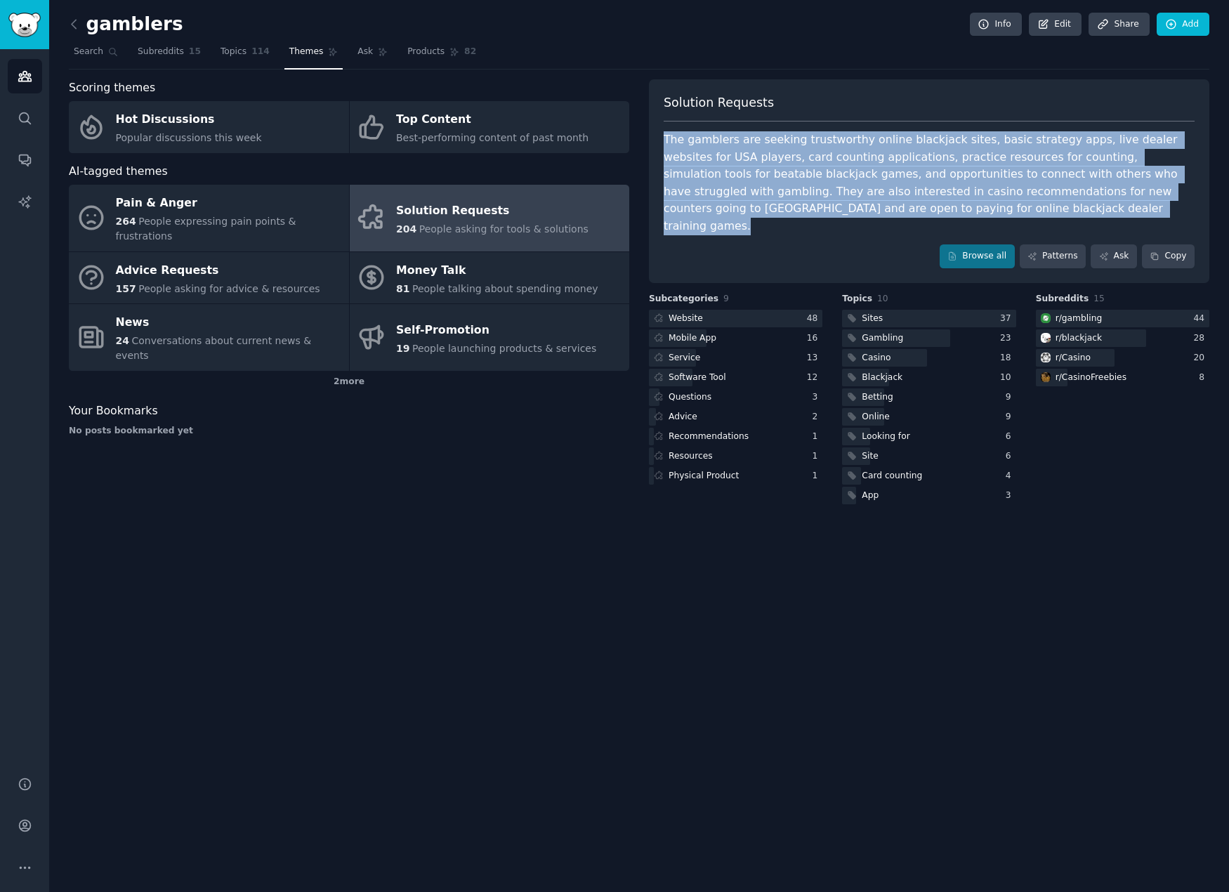
click at [855, 168] on div "The gamblers are seeking trustworthy online blackjack sites, basic strategy app…" at bounding box center [929, 182] width 531 height 103
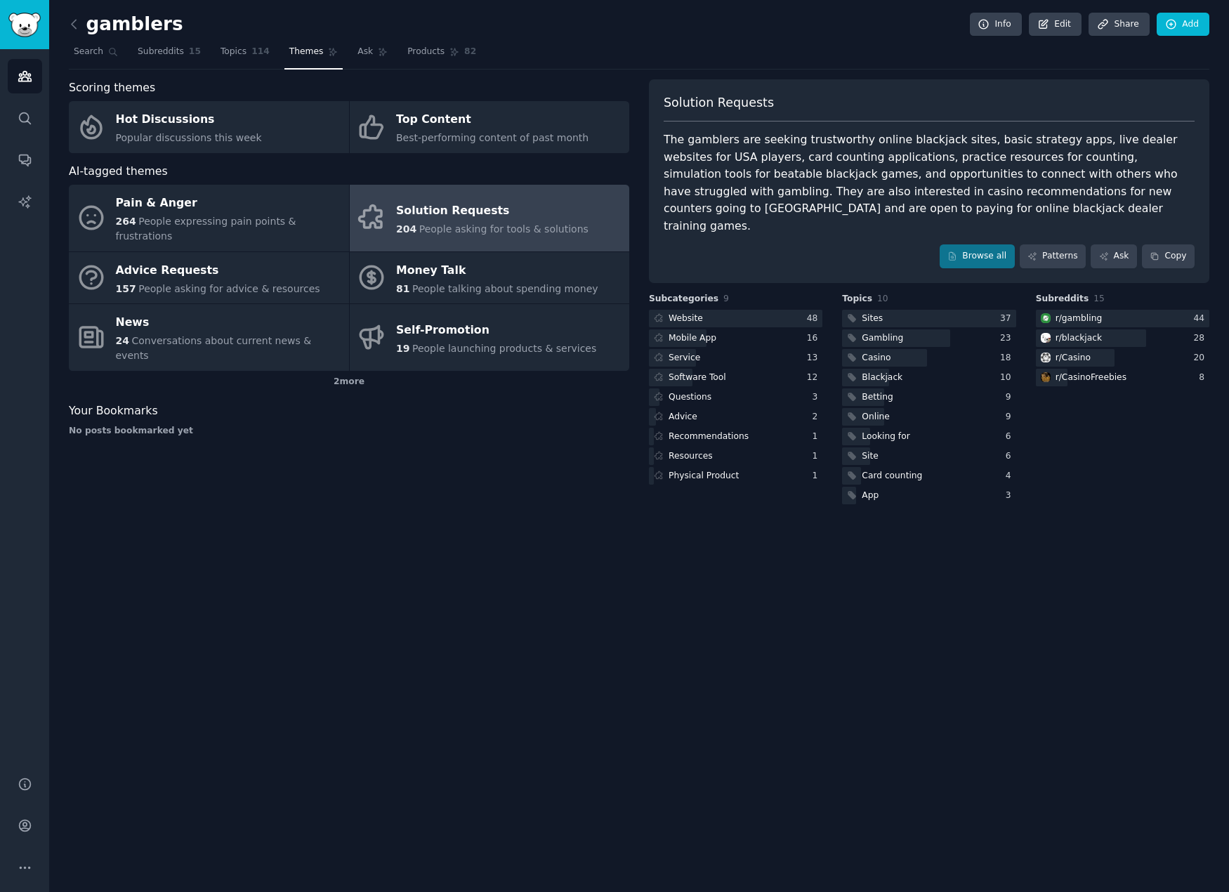
click at [1058, 96] on div "Solution Requests" at bounding box center [929, 108] width 531 height 28
click at [725, 310] on div at bounding box center [735, 319] width 173 height 18
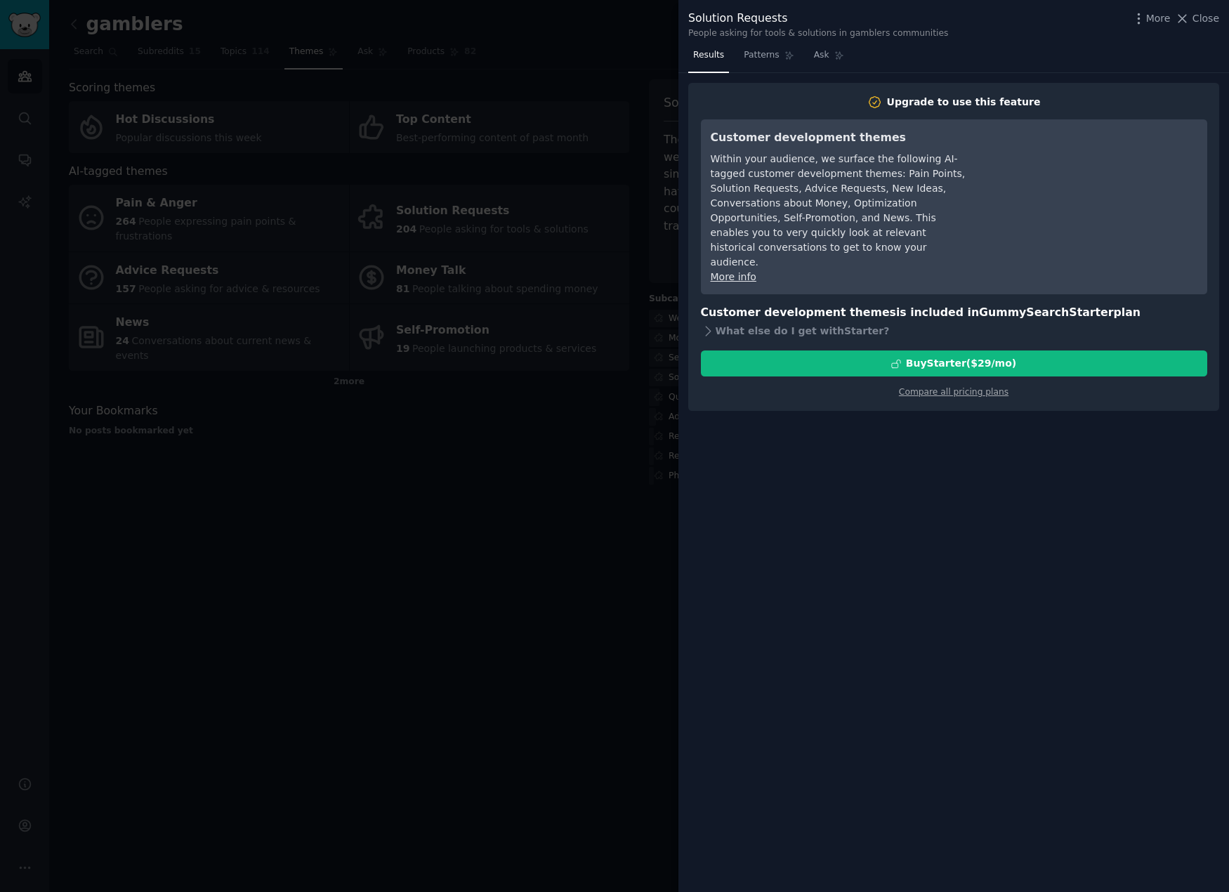
click at [625, 421] on div at bounding box center [614, 446] width 1229 height 892
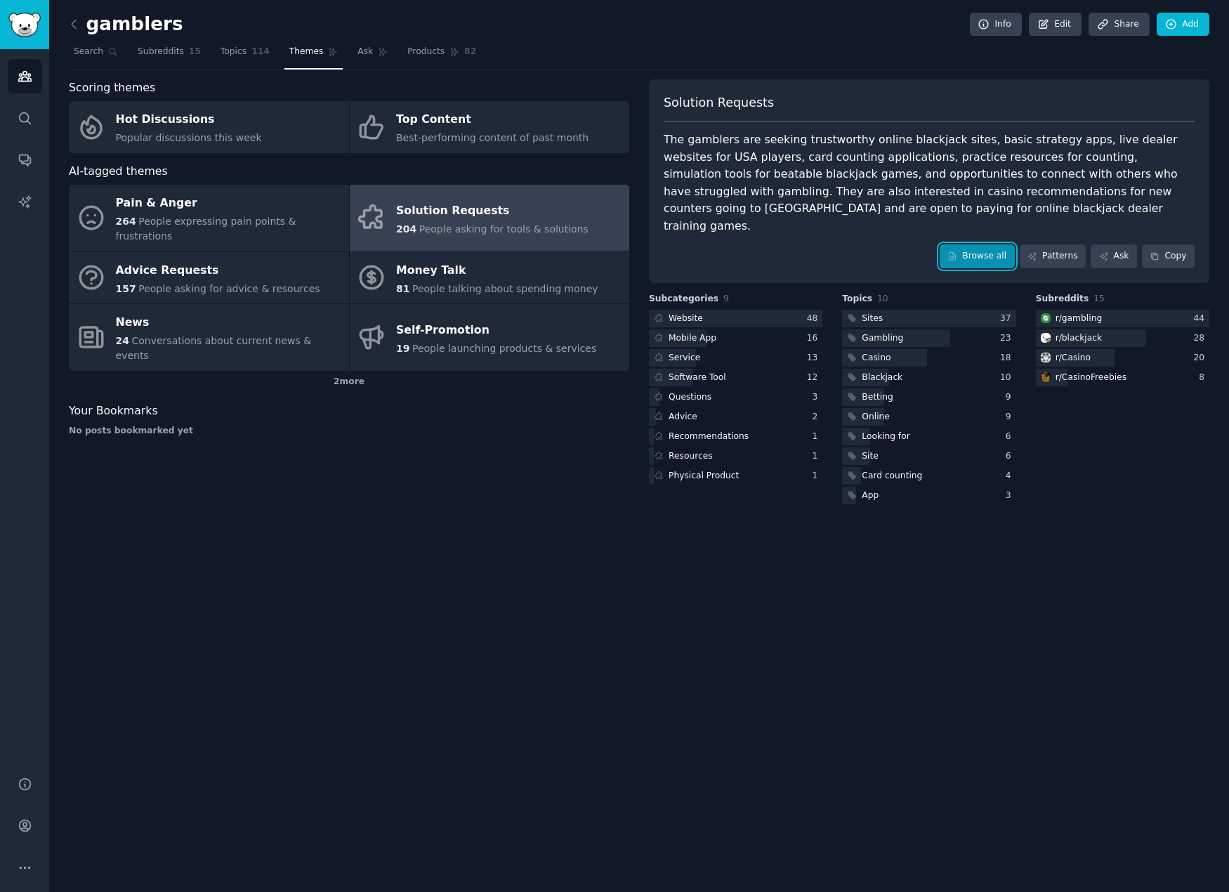
click at [990, 244] on link "Browse all" at bounding box center [977, 256] width 75 height 24
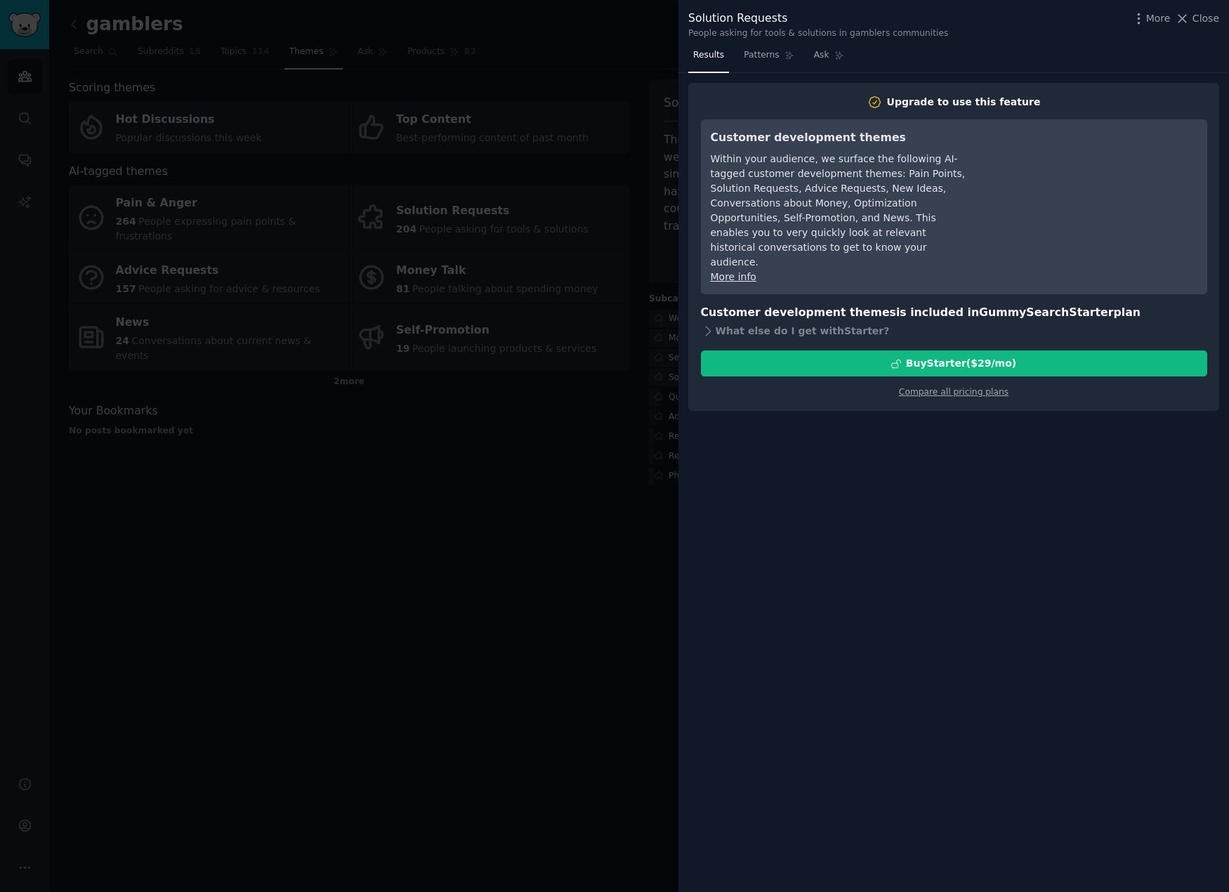
click at [459, 521] on div at bounding box center [614, 446] width 1229 height 892
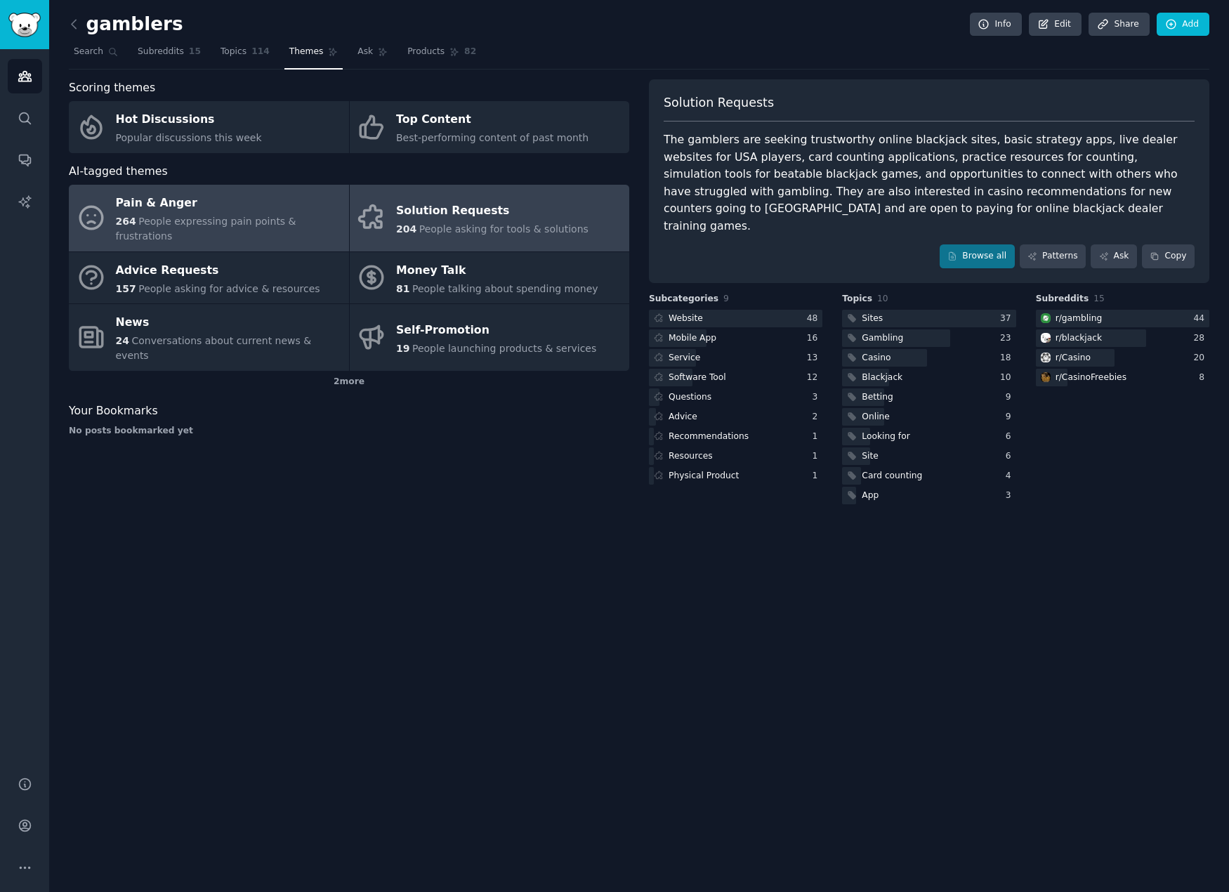
click at [213, 217] on span "People expressing pain points & frustrations" at bounding box center [206, 229] width 180 height 26
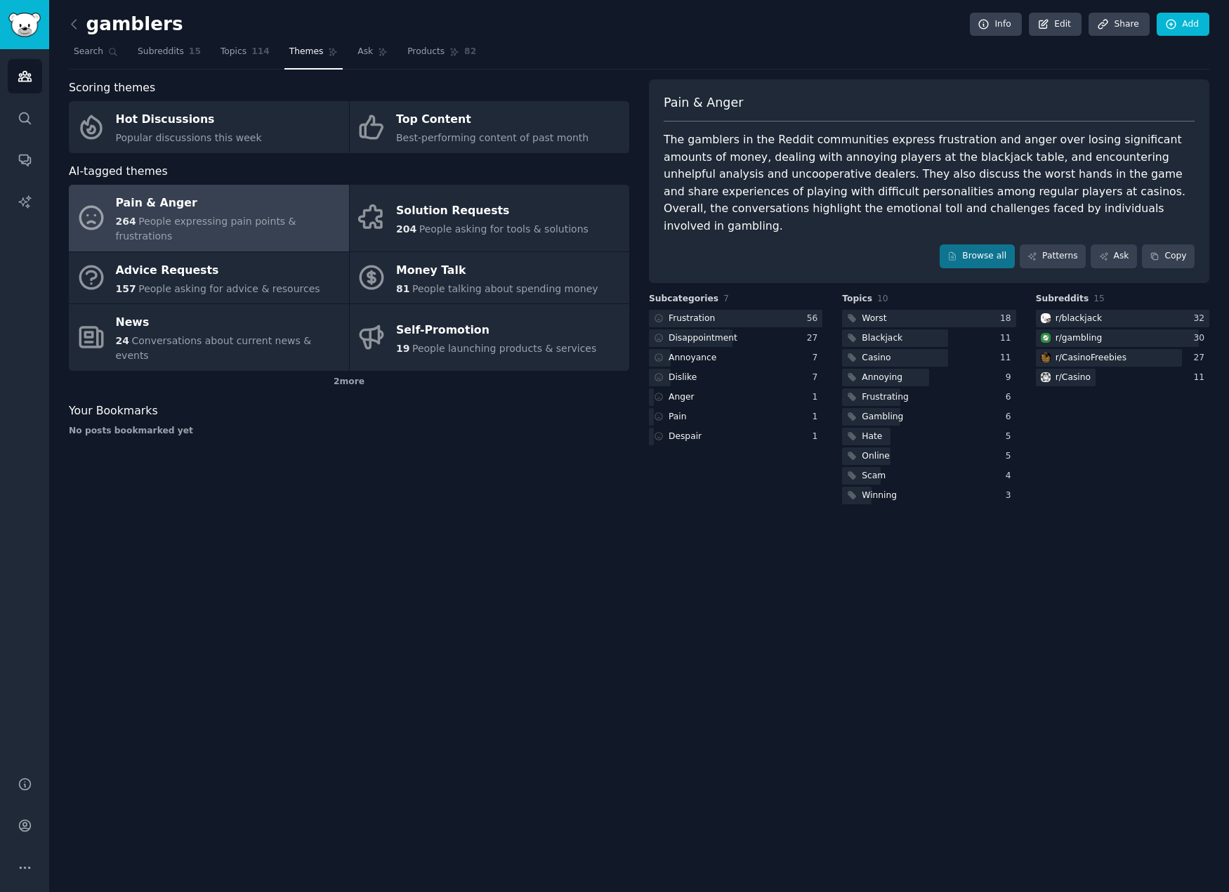
click at [835, 143] on div "The gamblers in the Reddit communities express frustration and anger over losin…" at bounding box center [929, 182] width 531 height 103
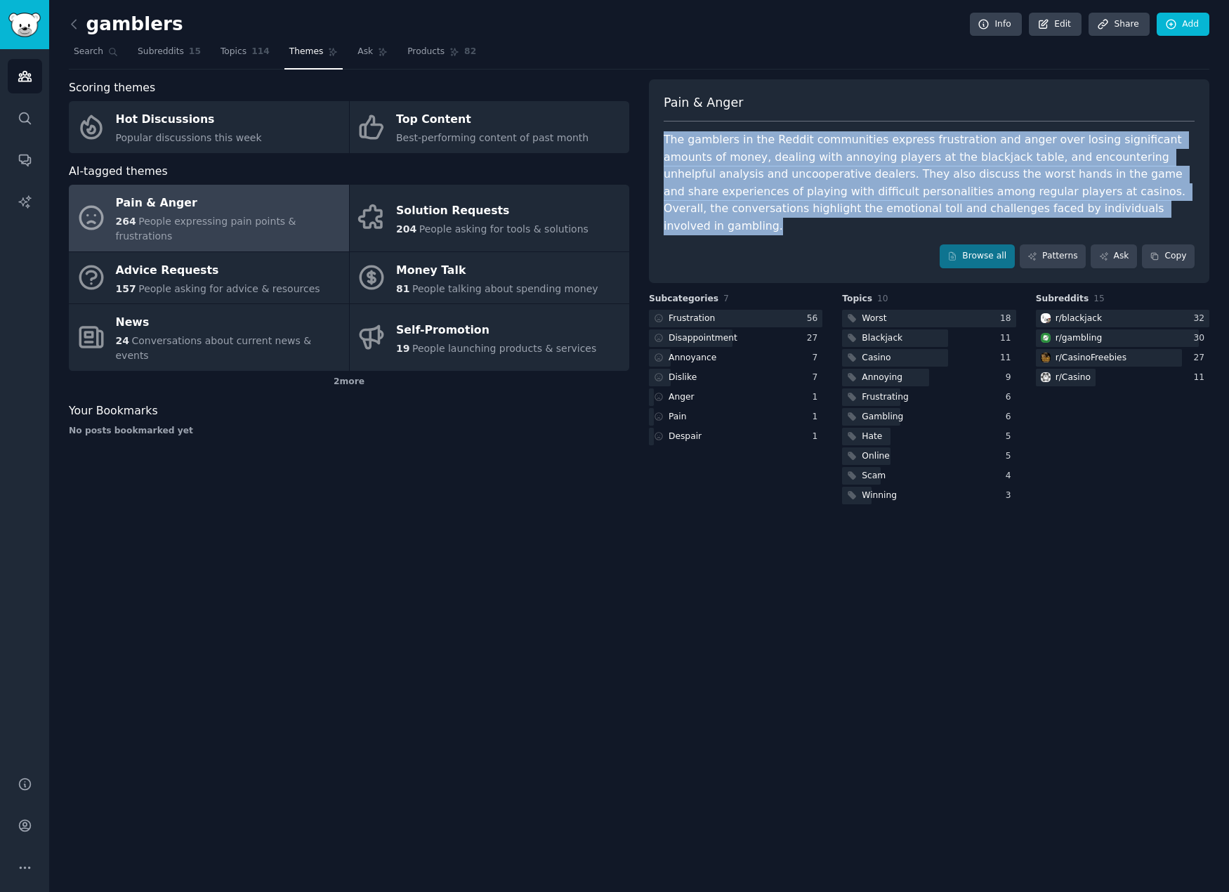
click at [835, 143] on div "The gamblers in the Reddit communities express frustration and anger over losin…" at bounding box center [929, 182] width 531 height 103
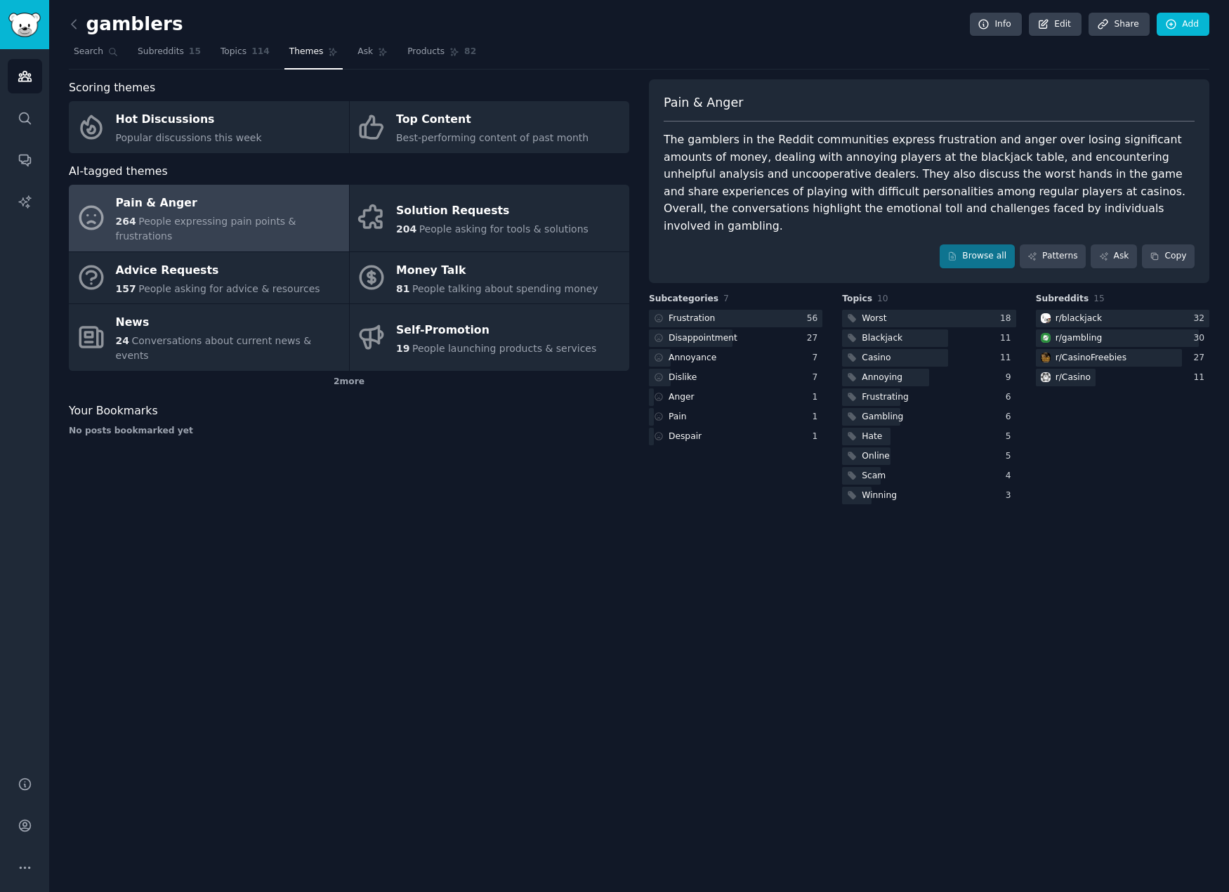
click at [1027, 93] on div "Pain & Anger The gamblers in the Reddit communities express frustration and ang…" at bounding box center [929, 181] width 560 height 204
